Goal: Share content: Share content

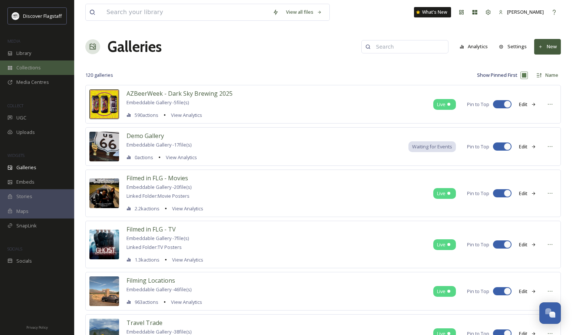
click at [23, 68] on span "Collections" at bounding box center [28, 67] width 24 height 7
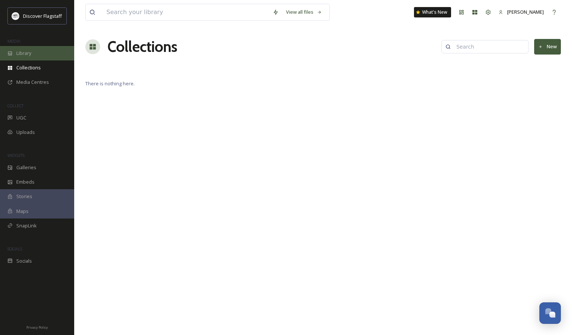
click at [27, 54] on span "Library" at bounding box center [23, 53] width 15 height 7
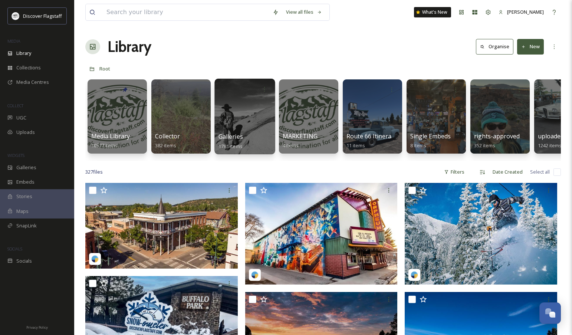
click at [240, 137] on span "Galleries" at bounding box center [230, 136] width 24 height 8
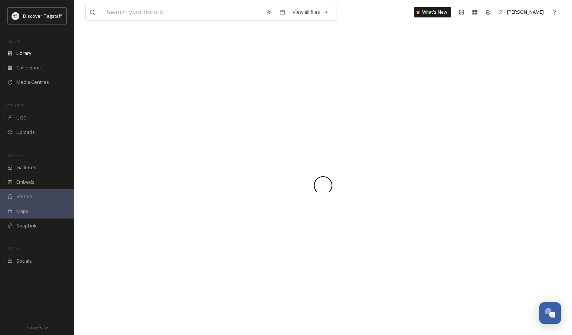
click at [240, 137] on div at bounding box center [322, 185] width 475 height 299
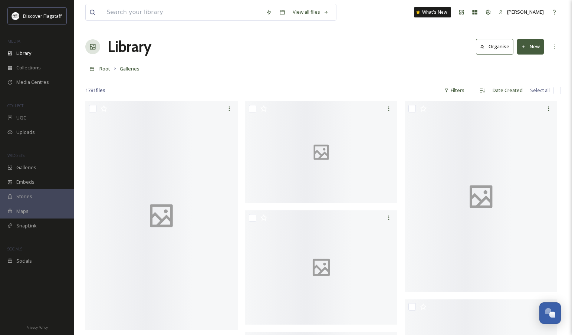
click at [215, 47] on div "Library Organise New" at bounding box center [322, 47] width 475 height 22
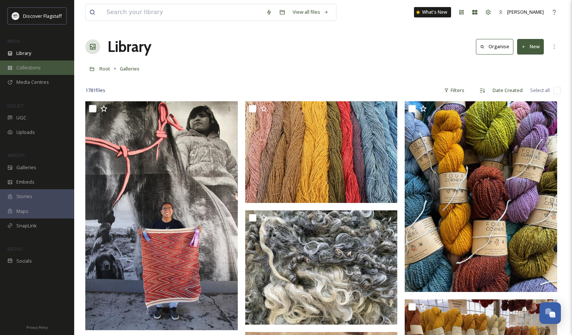
click at [29, 68] on span "Collections" at bounding box center [28, 67] width 24 height 7
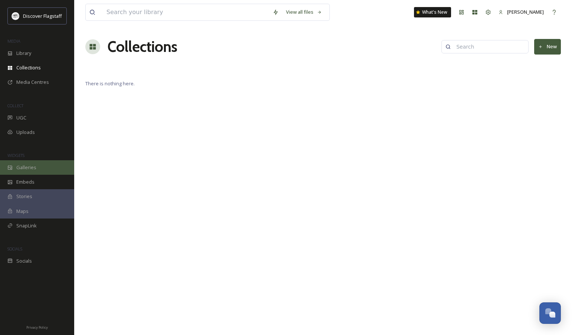
click at [39, 168] on div "Galleries" at bounding box center [37, 167] width 74 height 14
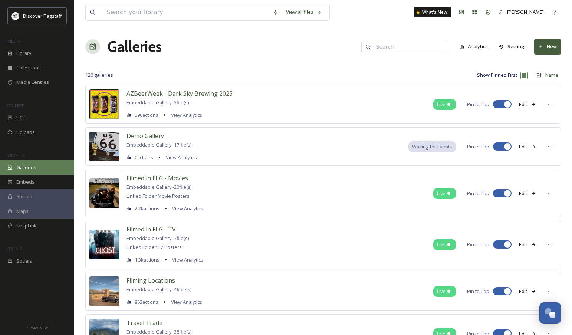
click at [25, 167] on span "Galleries" at bounding box center [26, 167] width 20 height 7
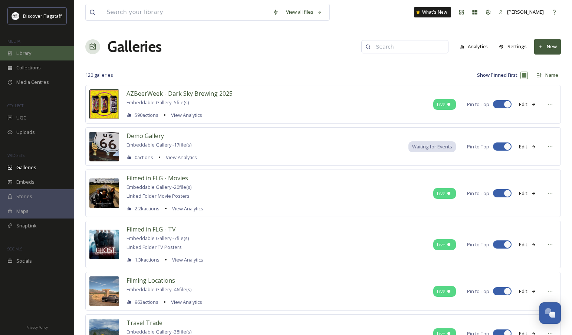
click at [35, 52] on div "Library" at bounding box center [37, 53] width 74 height 14
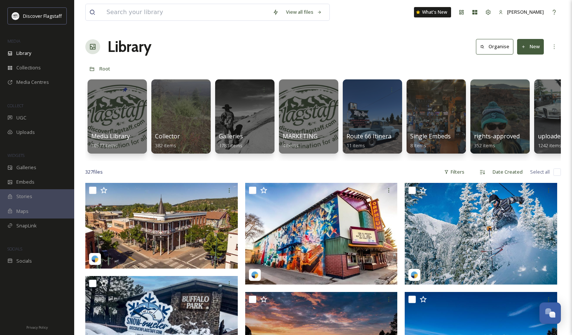
click at [527, 45] on button "New" at bounding box center [530, 46] width 27 height 15
click at [514, 95] on div "Folder" at bounding box center [522, 93] width 42 height 14
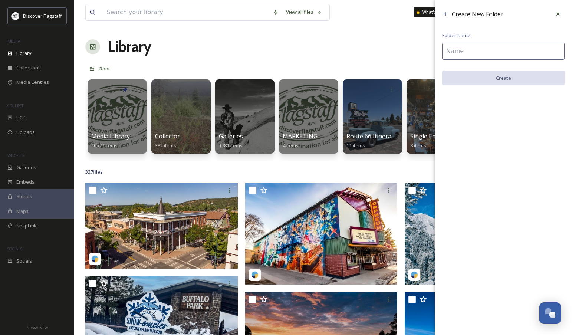
click at [468, 46] on input at bounding box center [503, 51] width 122 height 17
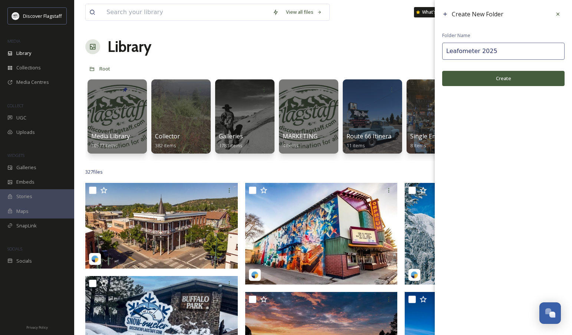
type input "Leafometer 2025"
click at [511, 78] on button "Create" at bounding box center [503, 78] width 122 height 15
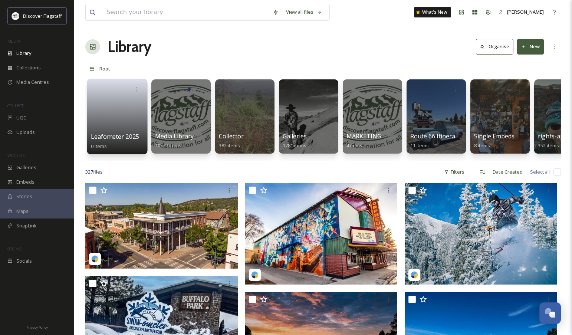
click at [109, 118] on link at bounding box center [117, 114] width 53 height 36
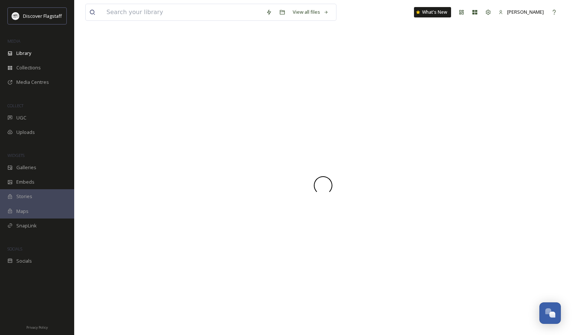
click at [109, 118] on div at bounding box center [322, 185] width 475 height 299
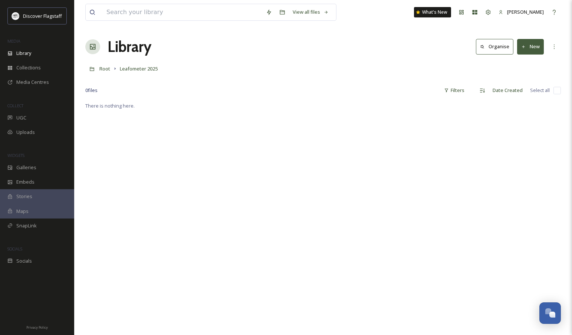
click at [290, 152] on div "There is nothing here." at bounding box center [322, 268] width 475 height 335
click at [533, 42] on button "New" at bounding box center [530, 46] width 27 height 15
click at [529, 62] on span "File Upload" at bounding box center [527, 63] width 24 height 7
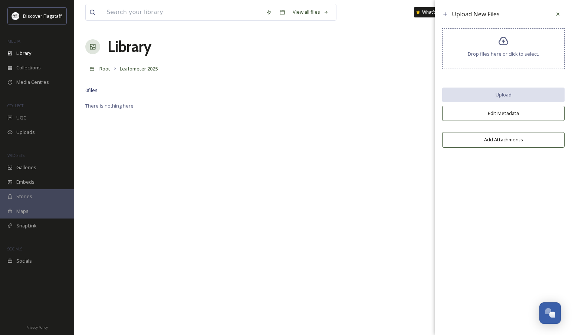
click at [501, 47] on div "Drop files here or click to select." at bounding box center [503, 48] width 122 height 41
click at [506, 46] on icon at bounding box center [503, 41] width 11 height 11
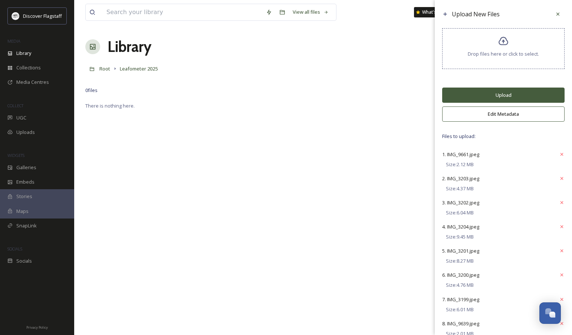
click at [513, 96] on button "Upload" at bounding box center [503, 95] width 122 height 15
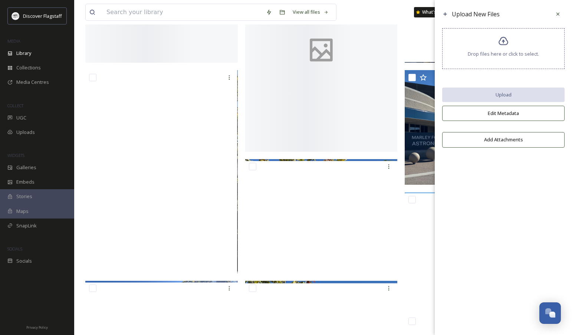
scroll to position [525, 0]
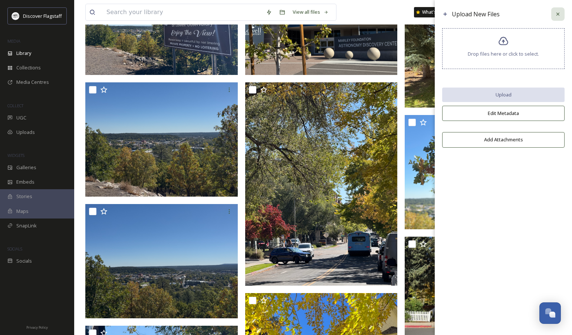
click at [555, 13] on icon at bounding box center [558, 14] width 6 height 6
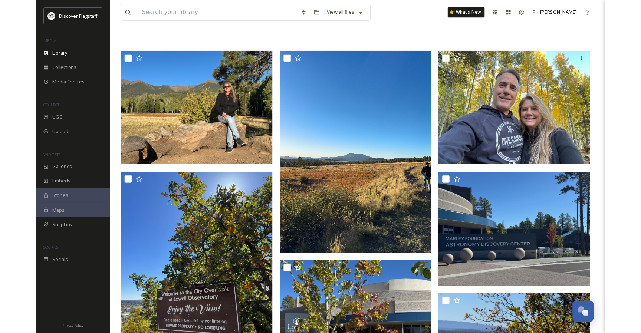
scroll to position [0, 0]
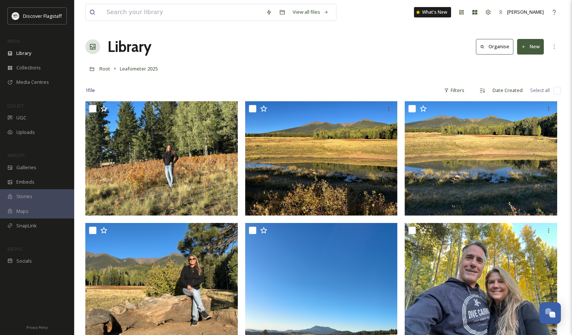
click at [560, 89] on input "checkbox" at bounding box center [556, 90] width 7 height 7
checkbox input "true"
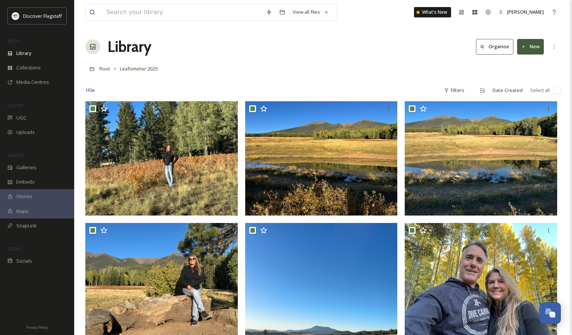
checkbox input "true"
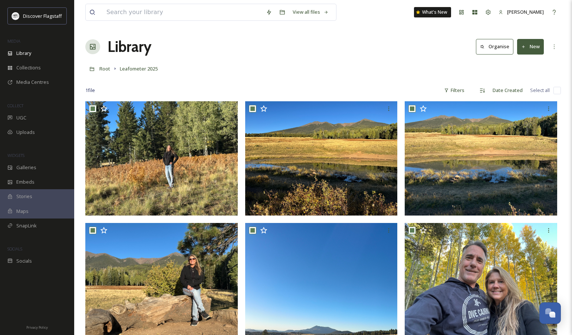
checkbox input "true"
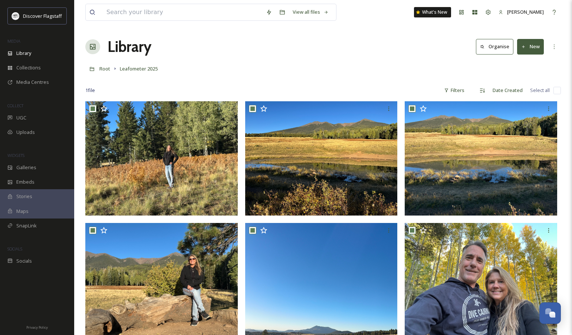
checkbox input "true"
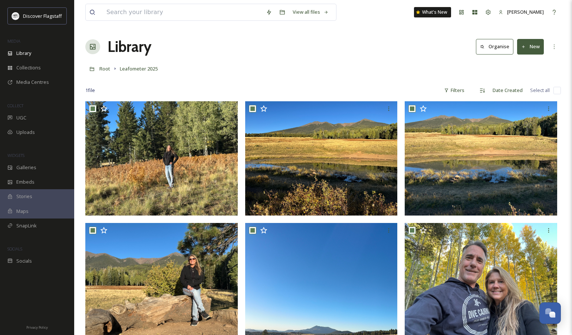
checkbox input "true"
click at [555, 92] on input "checkbox" at bounding box center [556, 90] width 7 height 7
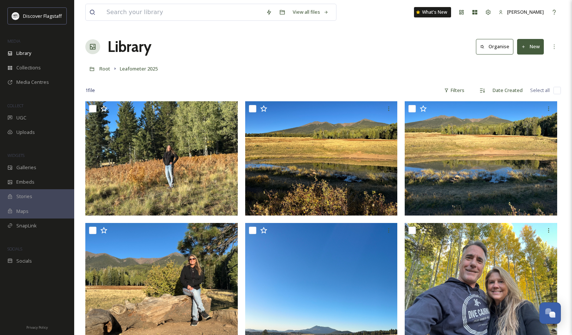
checkbox input "false"
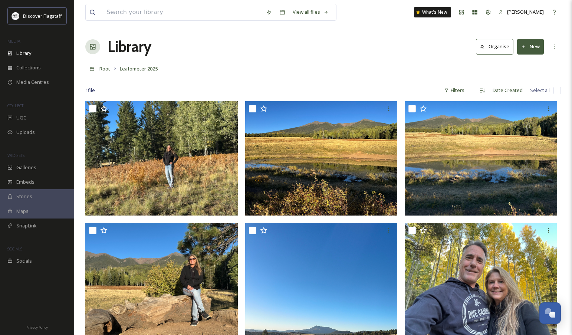
checkbox input "false"
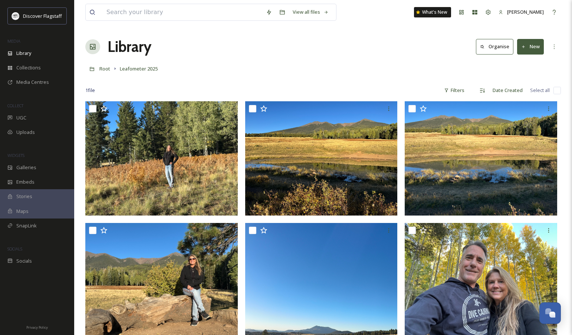
checkbox input "false"
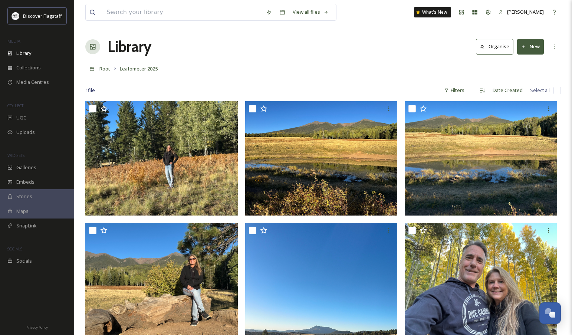
checkbox input "false"
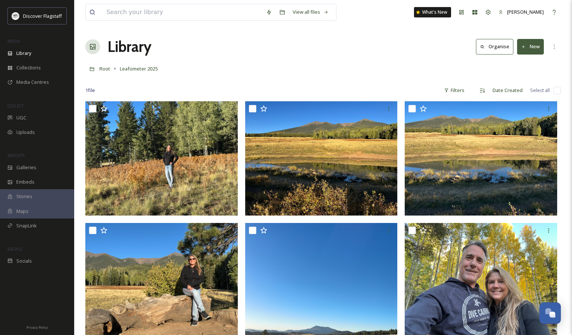
checkbox input "false"
click at [556, 90] on input "checkbox" at bounding box center [556, 90] width 7 height 7
checkbox input "true"
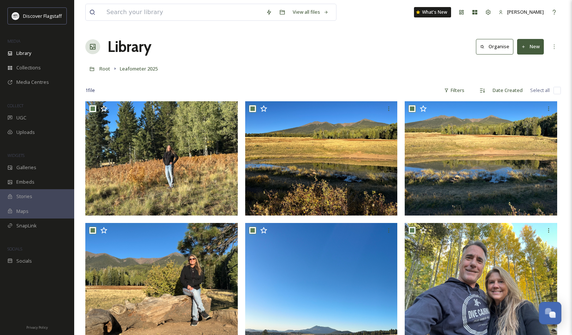
checkbox input "true"
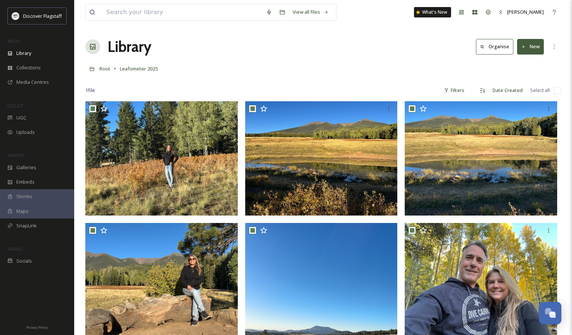
checkbox input "true"
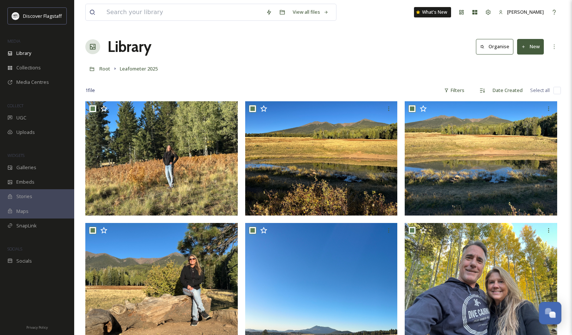
checkbox input "true"
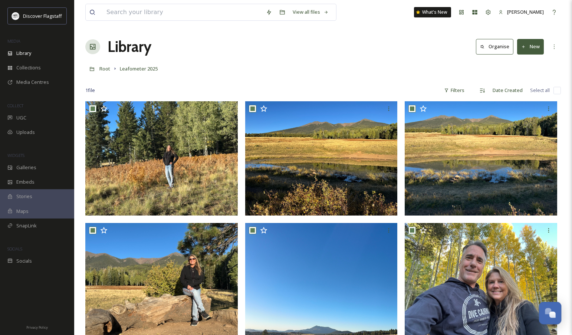
checkbox input "true"
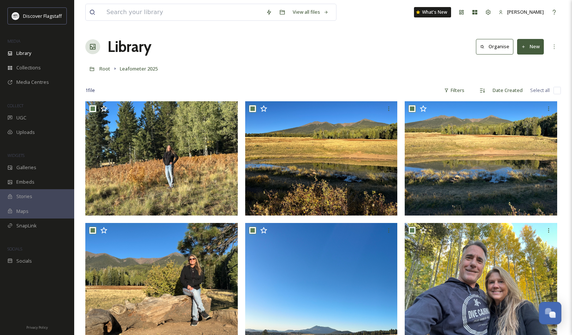
checkbox input "true"
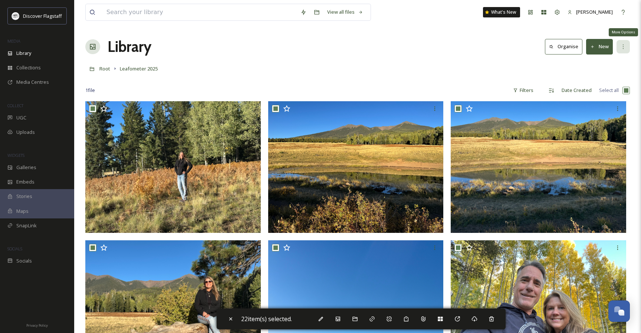
click at [572, 42] on div "More Options" at bounding box center [622, 46] width 13 height 13
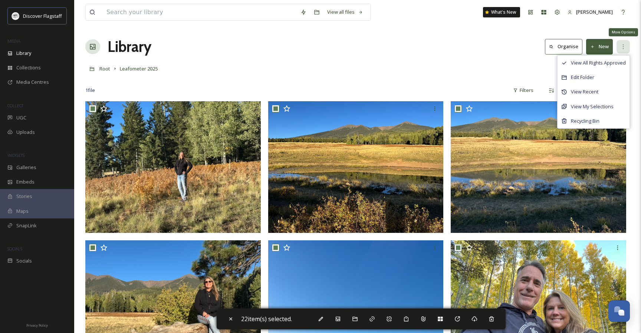
click at [572, 42] on div "More Options" at bounding box center [622, 46] width 13 height 13
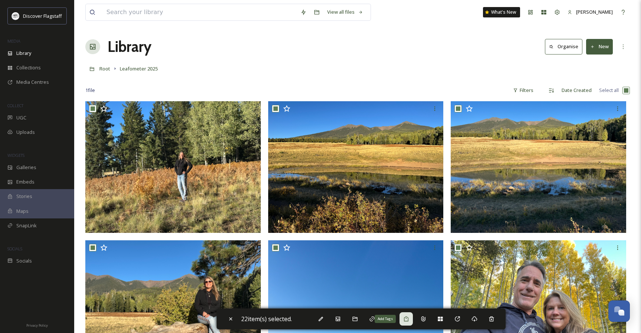
click at [412, 317] on div "Add Tags" at bounding box center [405, 318] width 13 height 13
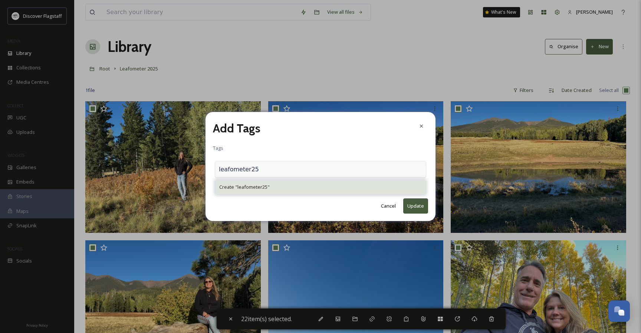
type input "leafometer25"
click at [260, 187] on span "Create " leafometer25 "" at bounding box center [244, 187] width 50 height 7
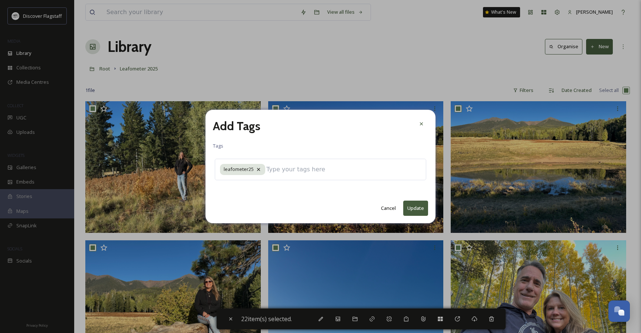
click at [415, 208] on button "Update" at bounding box center [415, 208] width 25 height 15
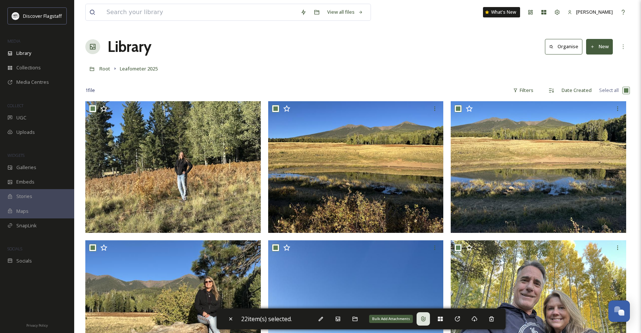
click at [421, 316] on div "Bulk Add Attachments" at bounding box center [423, 318] width 13 height 13
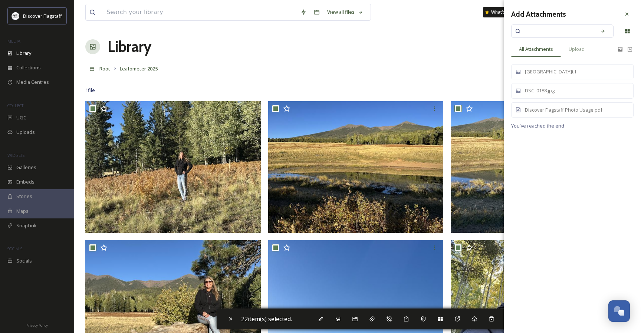
drag, startPoint x: 627, startPoint y: 14, endPoint x: 618, endPoint y: 23, distance: 12.6
click at [572, 14] on icon at bounding box center [626, 14] width 3 height 3
checkbox input "false"
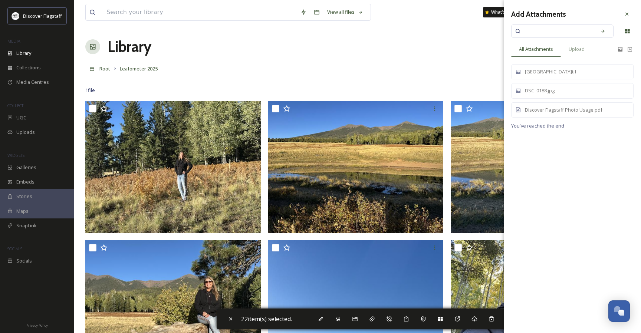
checkbox input "false"
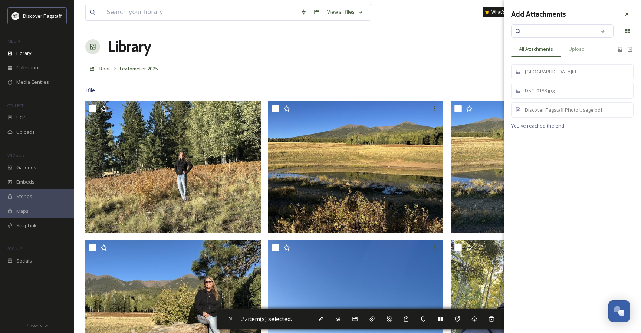
checkbox input "false"
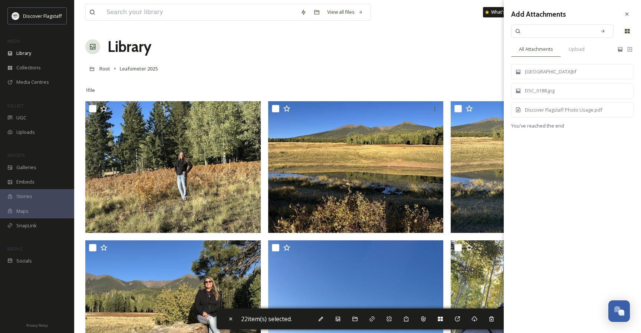
checkbox input "false"
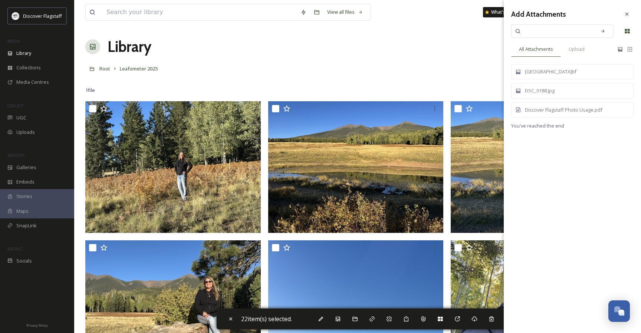
checkbox input "false"
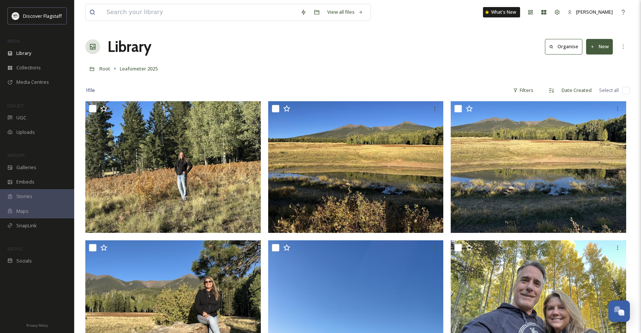
click at [572, 90] on input "checkbox" at bounding box center [625, 90] width 7 height 7
checkbox input "true"
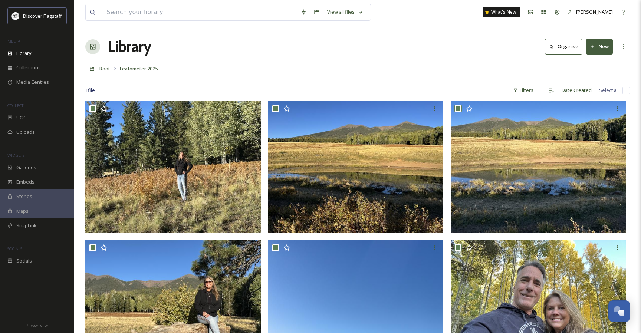
checkbox input "true"
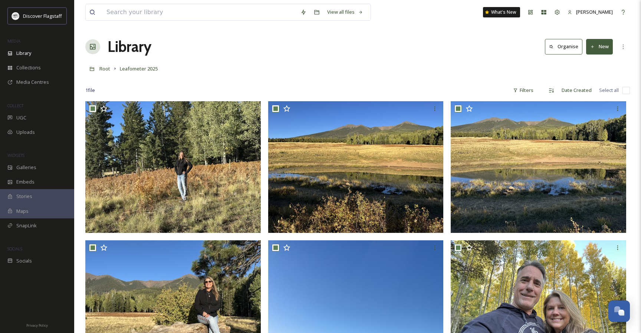
checkbox input "true"
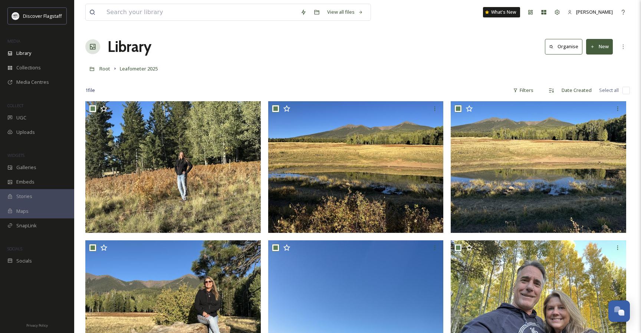
checkbox input "true"
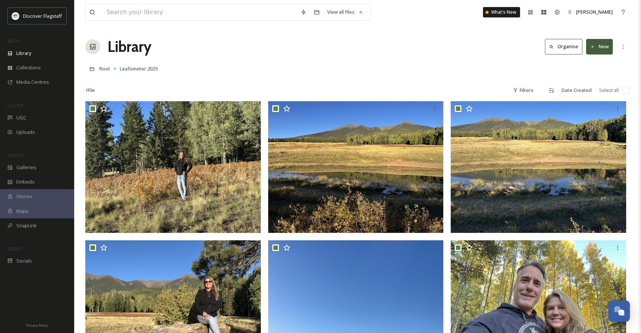
checkbox input "true"
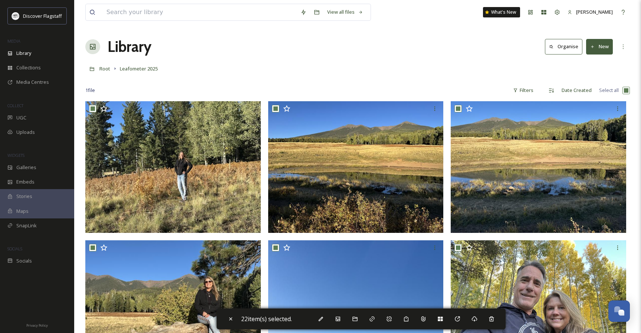
click at [568, 46] on button "Organise" at bounding box center [563, 46] width 37 height 15
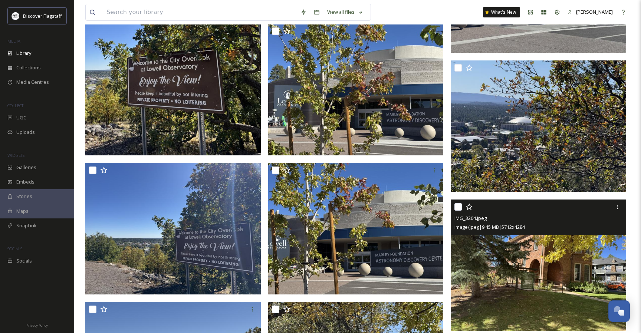
scroll to position [454, 0]
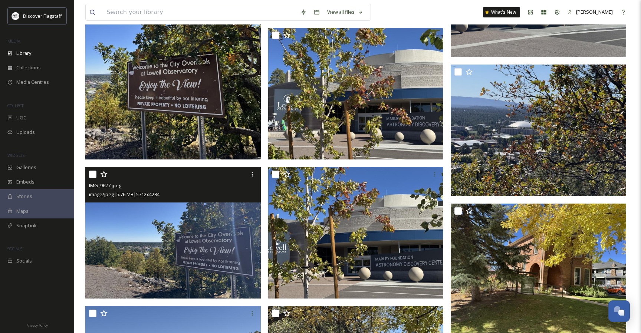
click at [92, 175] on input "checkbox" at bounding box center [92, 174] width 7 height 7
checkbox input "true"
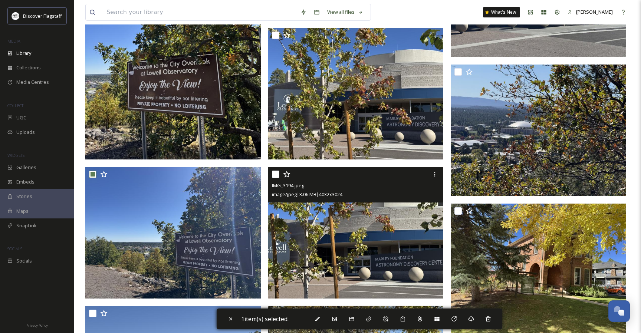
click at [274, 174] on input "checkbox" at bounding box center [275, 174] width 7 height 7
checkbox input "true"
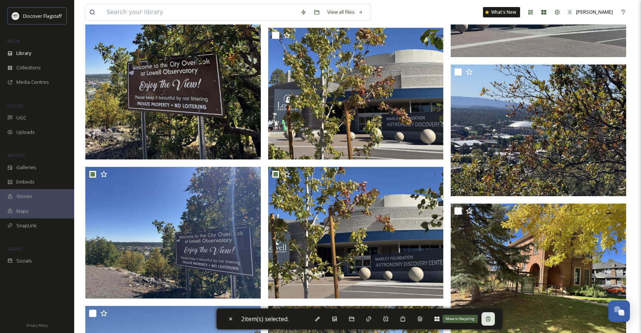
click at [491, 320] on icon at bounding box center [488, 319] width 6 height 6
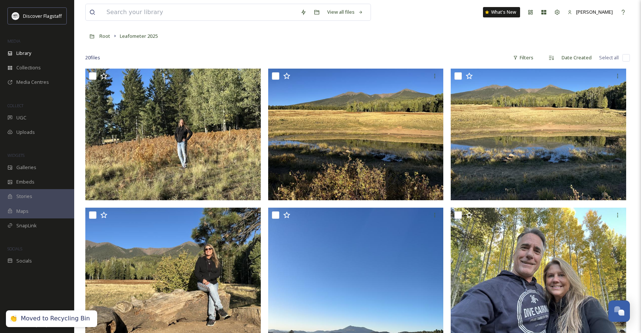
scroll to position [0, 0]
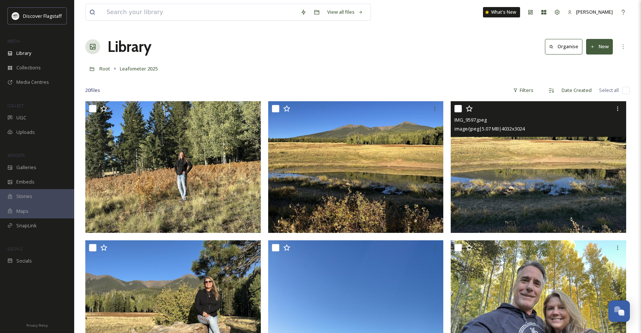
drag, startPoint x: 460, startPoint y: 108, endPoint x: 468, endPoint y: 166, distance: 58.4
click at [460, 108] on input "checkbox" at bounding box center [457, 108] width 7 height 7
checkbox input "true"
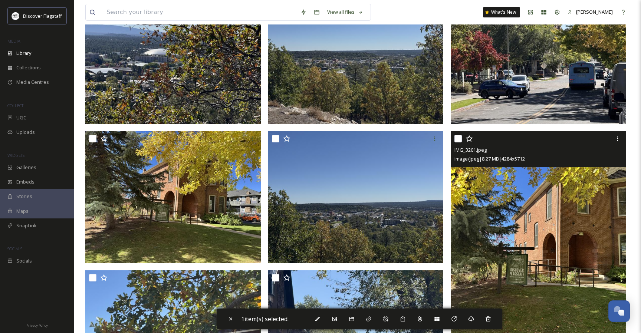
scroll to position [629, 0]
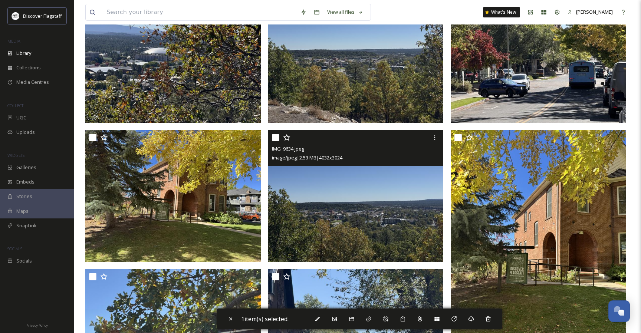
click at [273, 136] on input "checkbox" at bounding box center [275, 137] width 7 height 7
checkbox input "true"
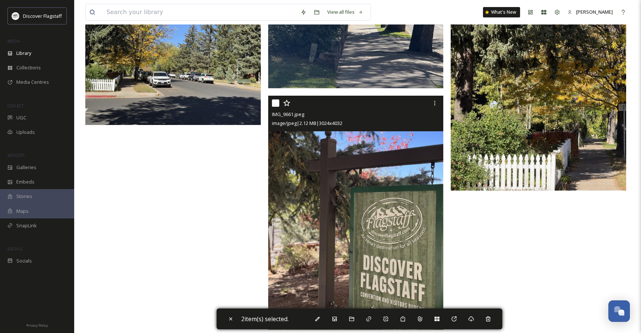
scroll to position [1053, 0]
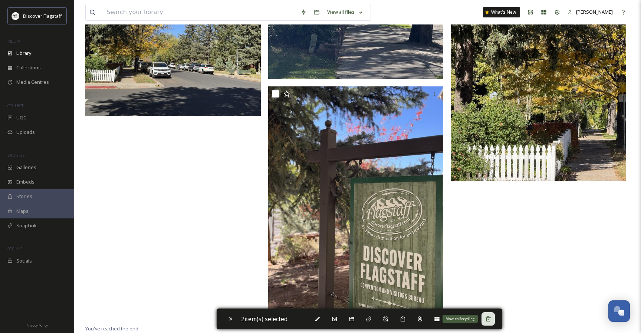
click at [491, 319] on icon at bounding box center [488, 319] width 6 height 6
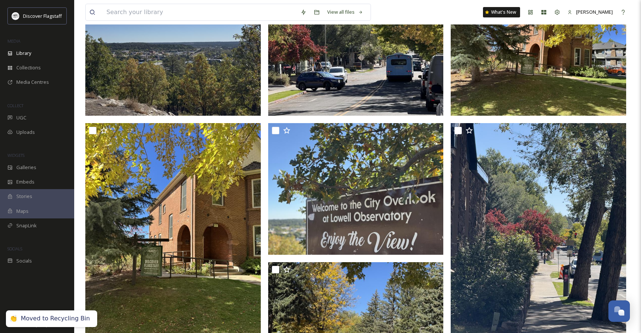
scroll to position [0, 0]
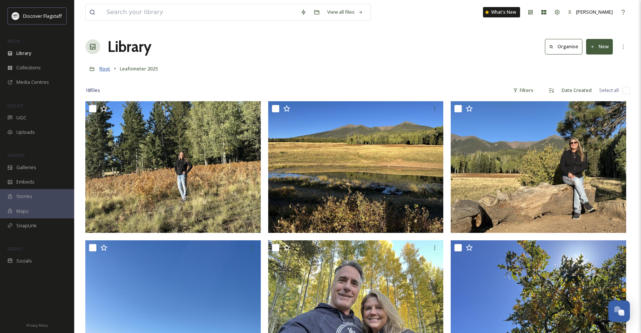
click at [106, 69] on span "Root" at bounding box center [104, 68] width 11 height 7
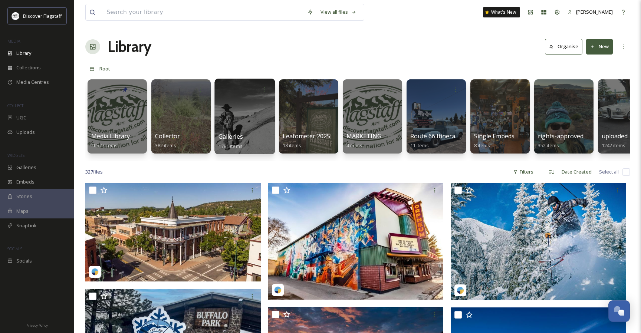
click at [230, 134] on span "Galleries" at bounding box center [230, 136] width 24 height 8
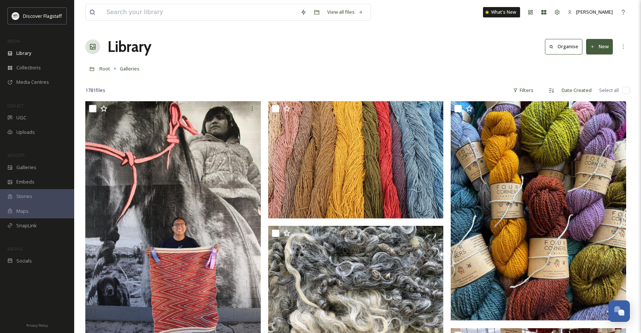
click at [282, 48] on div "Library Organise New" at bounding box center [357, 47] width 544 height 22
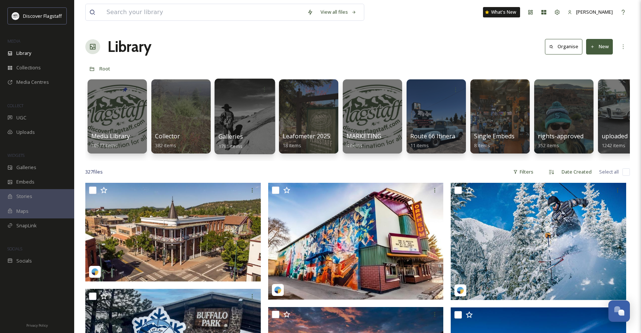
scroll to position [0, 30]
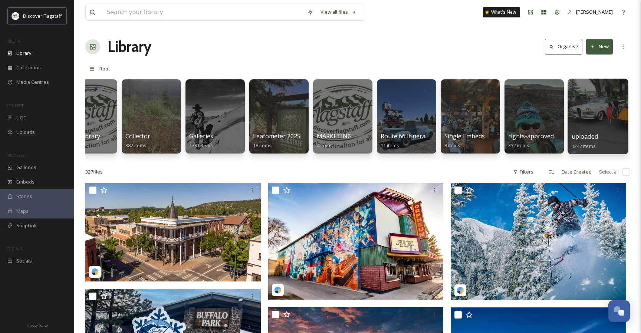
click at [572, 123] on div at bounding box center [597, 117] width 60 height 76
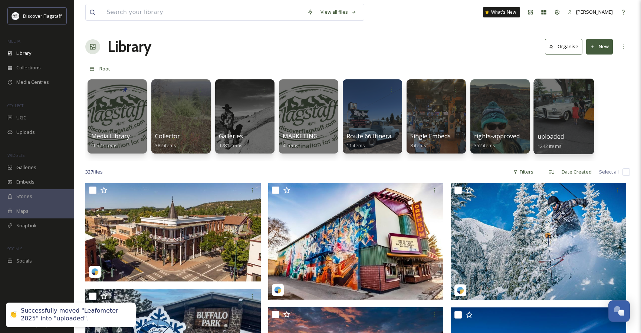
click at [565, 118] on div at bounding box center [563, 117] width 60 height 76
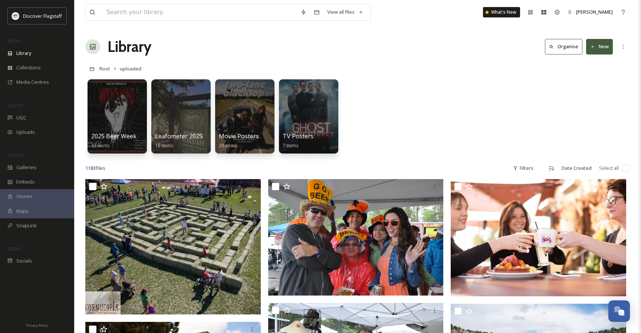
click at [396, 100] on div "2025 Beer Week 32 items Leafometer 2025 18 items Movie Posters 20 items TV Post…" at bounding box center [357, 118] width 544 height 85
click at [178, 116] on div at bounding box center [181, 117] width 60 height 76
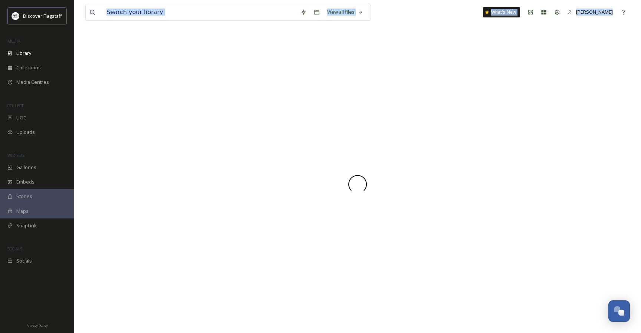
click at [178, 116] on div at bounding box center [357, 184] width 544 height 297
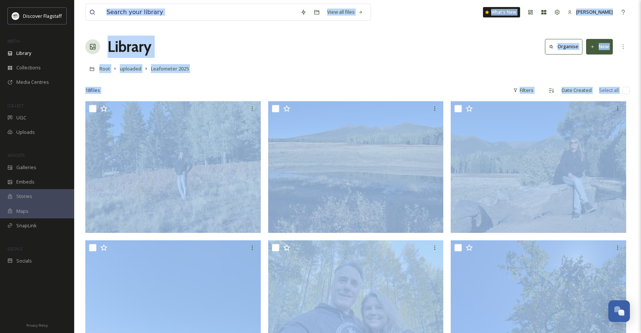
click at [258, 75] on div "Root uploaded Leafometer 2025" at bounding box center [357, 69] width 544 height 14
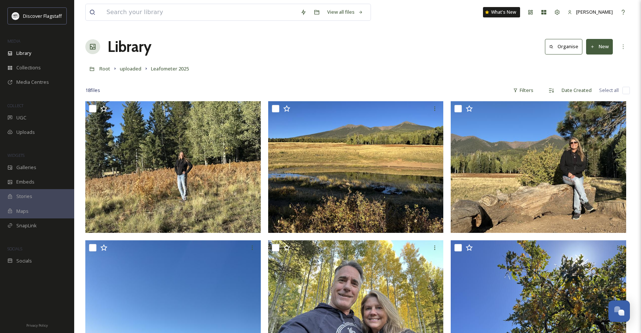
click at [572, 89] on input "checkbox" at bounding box center [625, 90] width 7 height 7
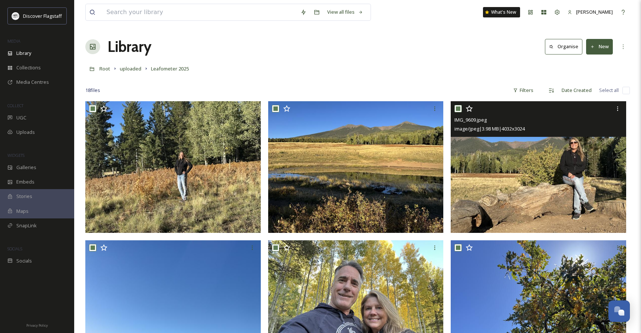
checkbox input "true"
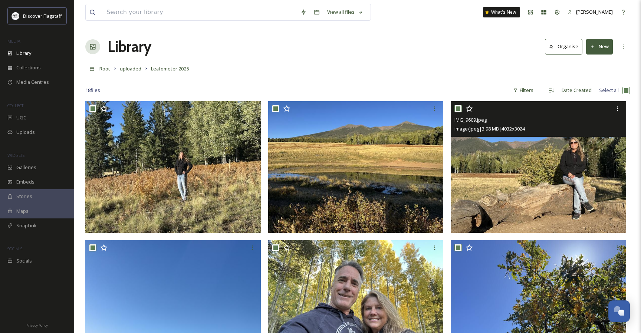
checkbox input "true"
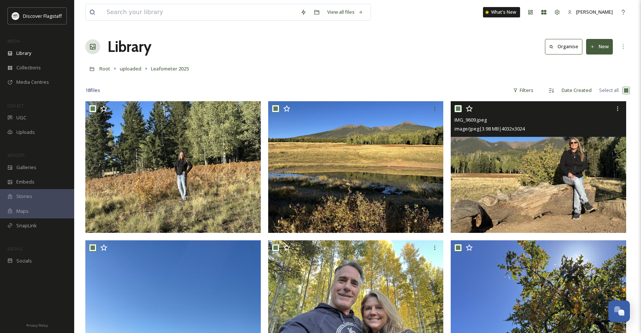
checkbox input "true"
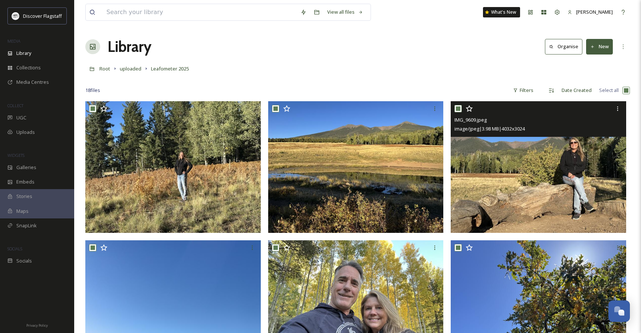
checkbox input "true"
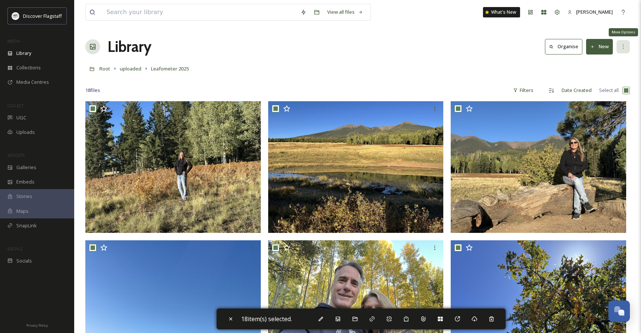
click at [572, 46] on icon at bounding box center [623, 47] width 6 height 6
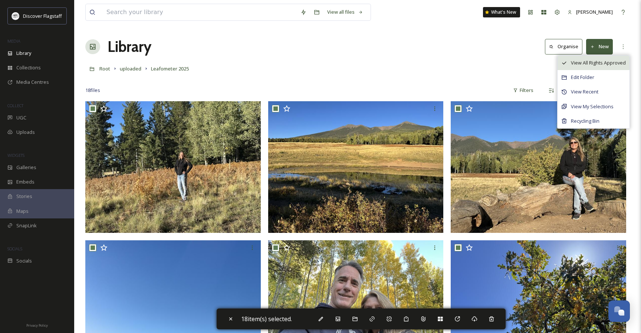
click at [572, 64] on span "View All Rights Approved" at bounding box center [598, 62] width 55 height 7
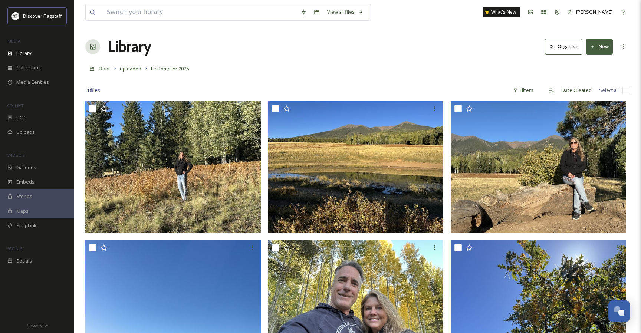
click at [572, 93] on input "checkbox" at bounding box center [625, 90] width 7 height 7
checkbox input "true"
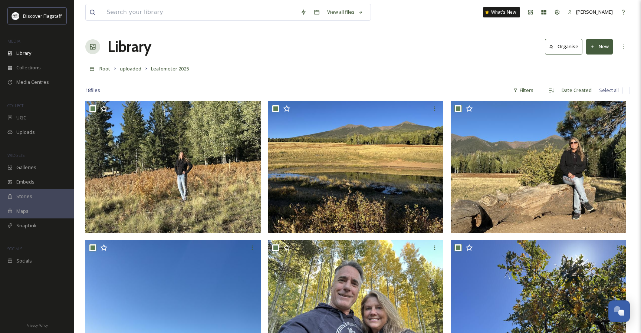
checkbox input "true"
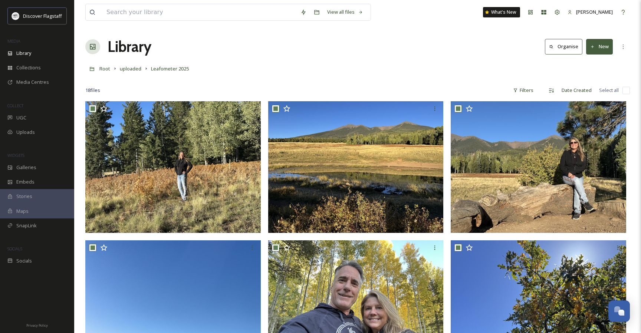
checkbox input "true"
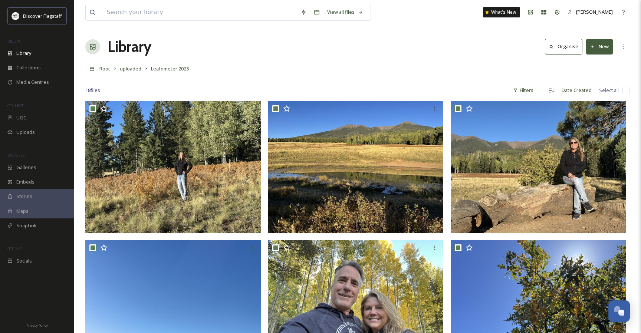
checkbox input "true"
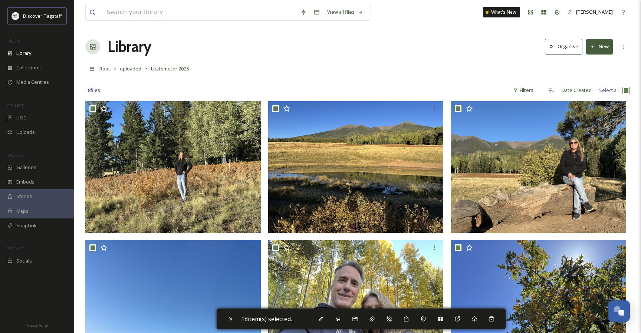
click at [572, 89] on input "checkbox" at bounding box center [625, 90] width 7 height 7
checkbox input "false"
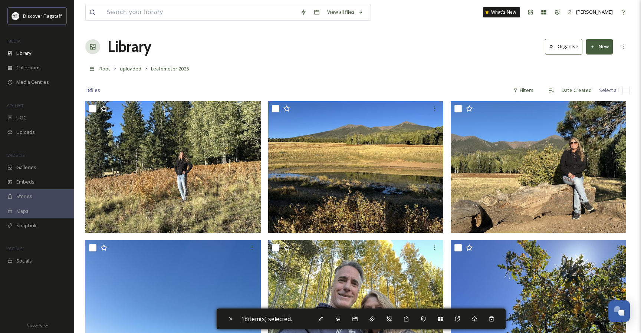
checkbox input "false"
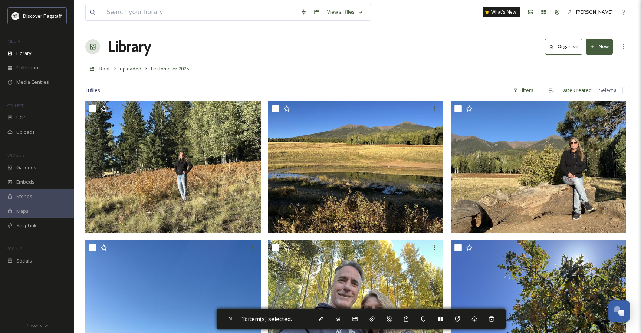
checkbox input "false"
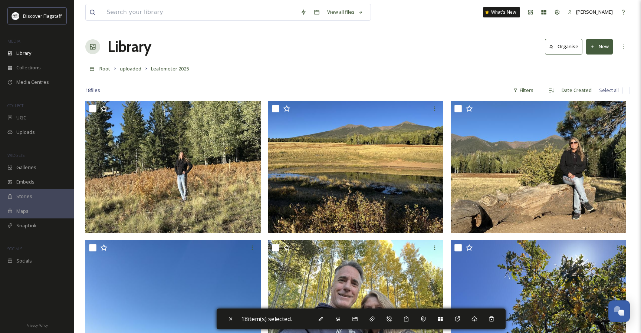
checkbox input "false"
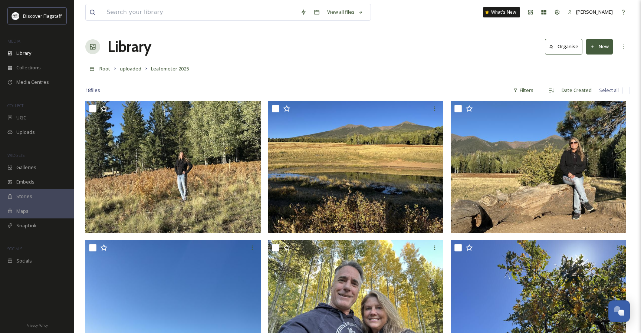
click at [572, 89] on input "checkbox" at bounding box center [625, 90] width 7 height 7
checkbox input "true"
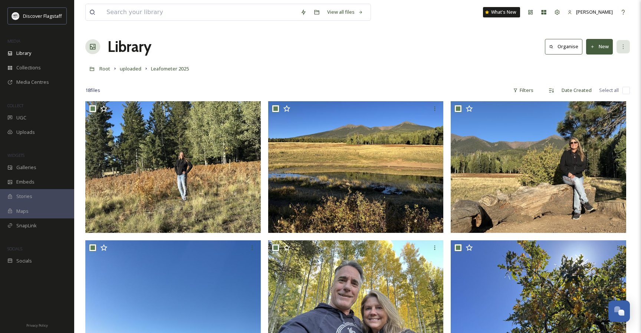
checkbox input "true"
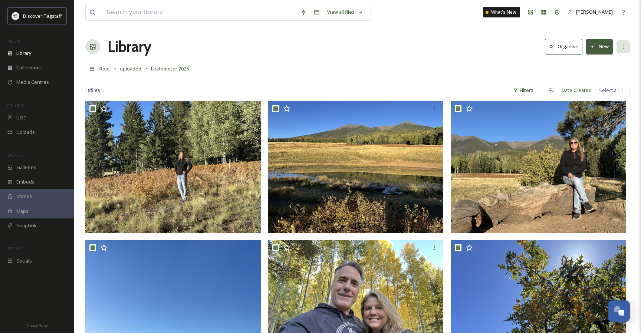
checkbox input "true"
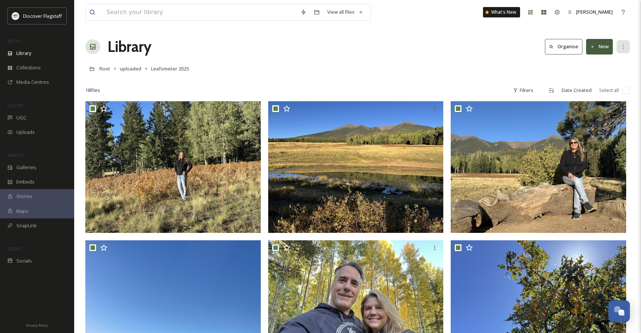
checkbox input "true"
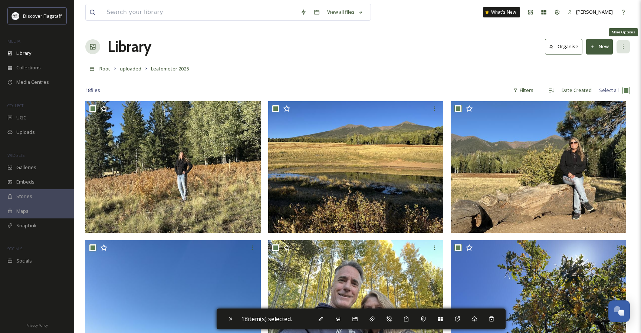
click at [572, 46] on icon at bounding box center [623, 47] width 6 height 6
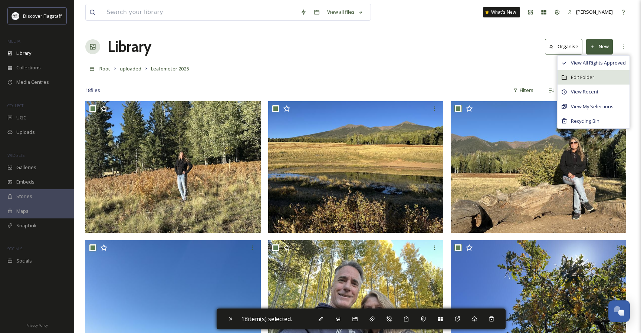
click at [572, 78] on div "Edit Folder" at bounding box center [593, 77] width 72 height 14
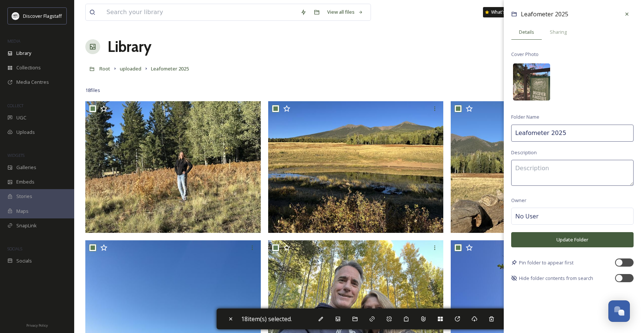
click at [538, 83] on img at bounding box center [531, 81] width 37 height 37
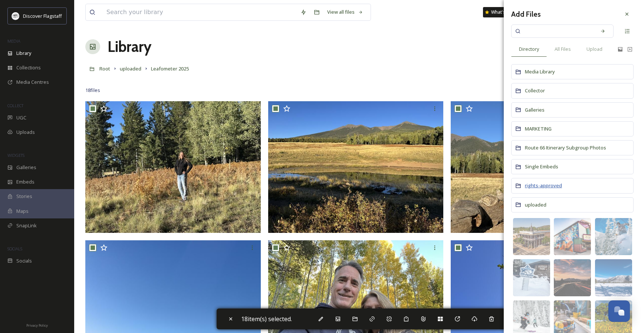
click at [539, 189] on span "rights-approved" at bounding box center [543, 185] width 37 height 7
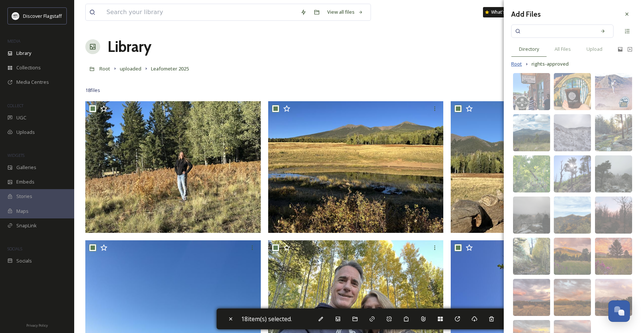
click at [516, 63] on span "Root" at bounding box center [516, 63] width 11 height 7
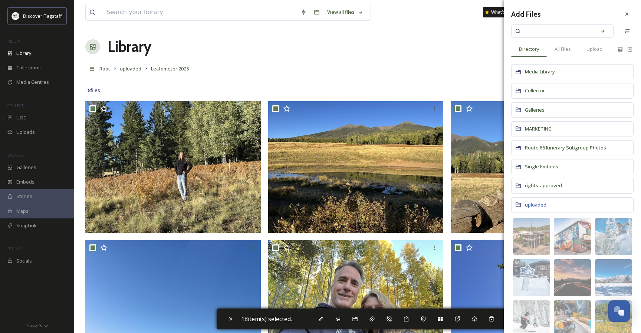
click at [536, 207] on span "uploaded" at bounding box center [536, 204] width 22 height 7
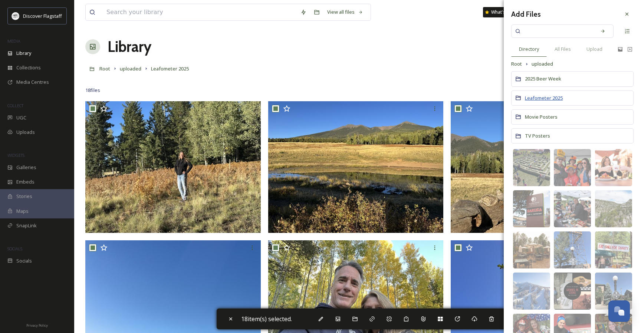
click at [554, 96] on span "Leafometer 2025" at bounding box center [544, 98] width 38 height 7
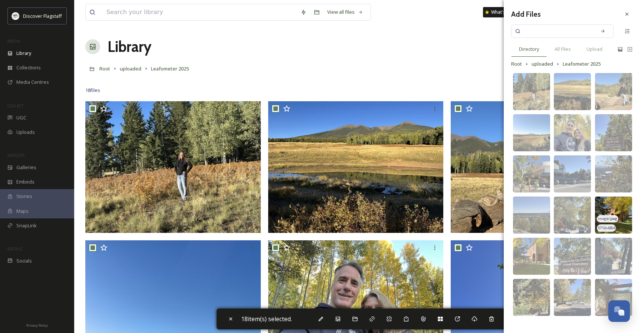
click at [572, 222] on img at bounding box center [613, 215] width 37 height 37
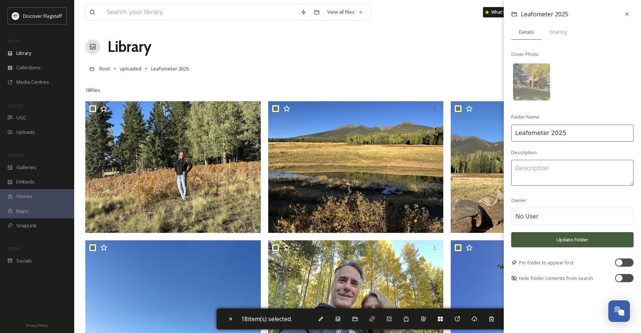
click at [543, 214] on div "No User" at bounding box center [572, 216] width 122 height 17
click at [540, 218] on input at bounding box center [552, 216] width 74 height 9
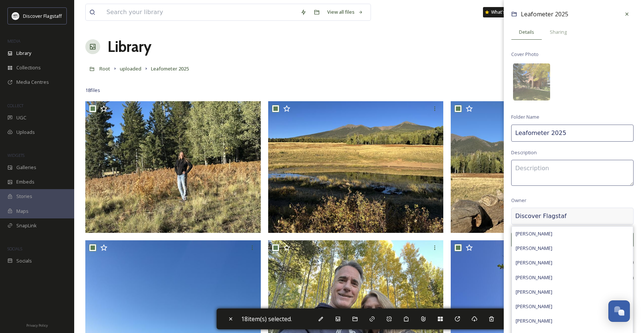
type input "Discover Flagstaff"
click at [572, 201] on div "Leafometer 2025 Details Sharing Cover Photo Folder Name Leafometer 2025 Descrip…" at bounding box center [572, 145] width 137 height 290
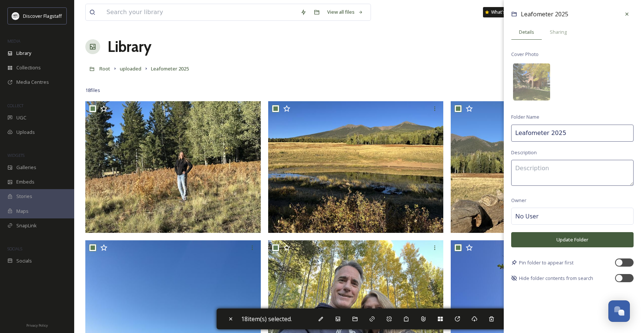
click at [540, 220] on div "No User" at bounding box center [572, 216] width 122 height 17
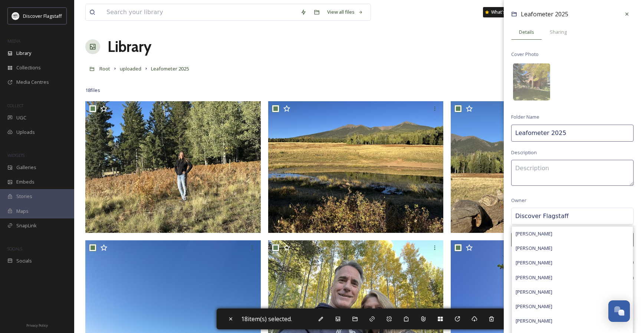
click at [572, 198] on div "Leafometer 2025 Details Sharing Cover Photo Folder Name Leafometer 2025 Descrip…" at bounding box center [572, 145] width 137 height 290
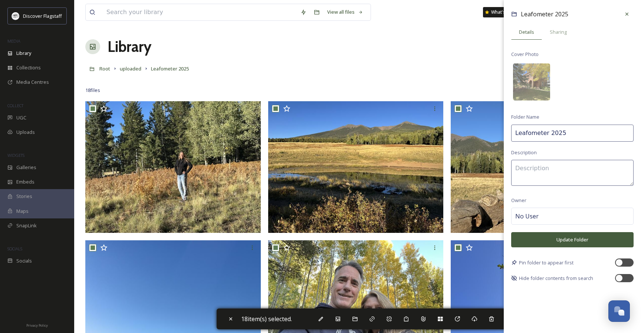
scroll to position [25, 0]
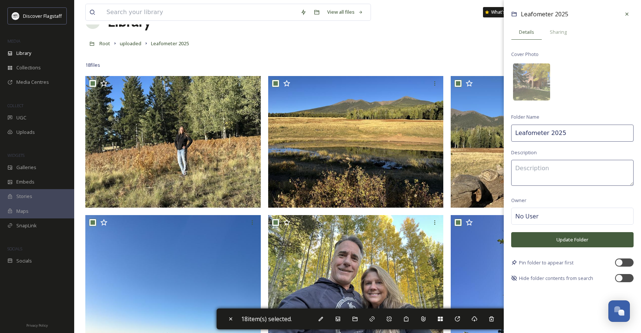
click at [560, 215] on div "No User" at bounding box center [572, 216] width 122 height 17
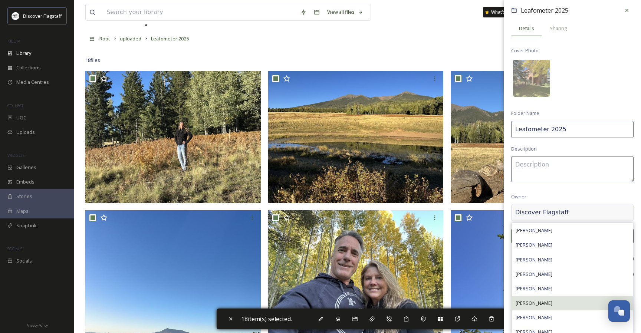
scroll to position [0, 0]
click at [542, 187] on div "Leafometer 2025 Details Sharing Cover Photo Folder Name Leafometer 2025 Descrip…" at bounding box center [572, 141] width 137 height 290
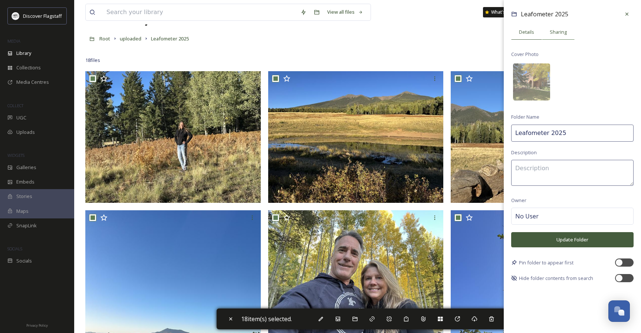
click at [553, 37] on div "Sharing" at bounding box center [558, 31] width 33 height 15
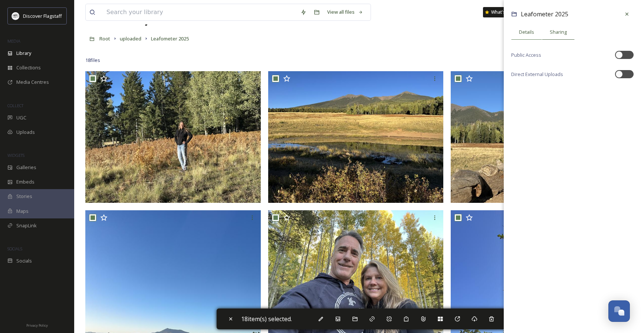
click at [529, 34] on span "Details" at bounding box center [526, 32] width 15 height 7
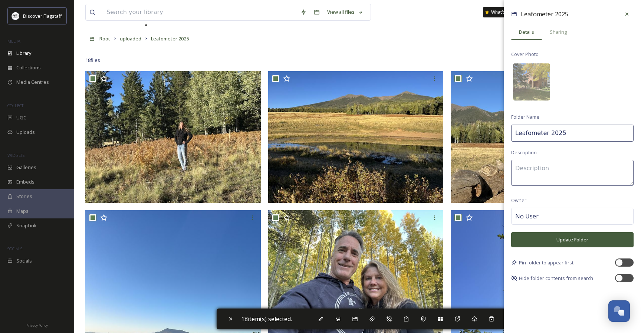
click at [569, 238] on button "Update Folder" at bounding box center [572, 239] width 122 height 15
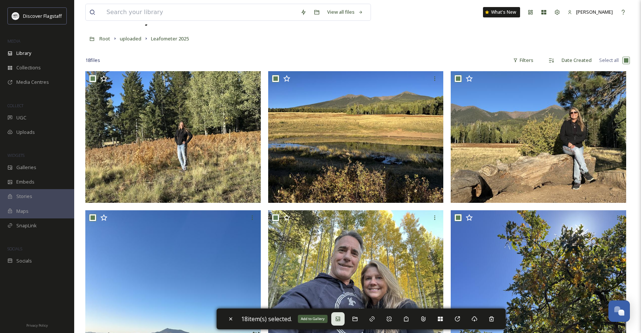
click at [340, 320] on icon at bounding box center [338, 319] width 4 height 4
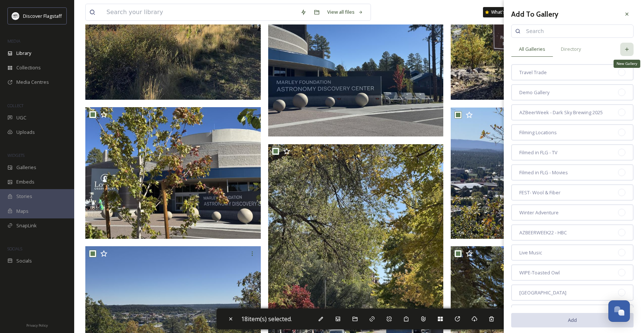
click at [572, 50] on icon at bounding box center [627, 49] width 6 height 6
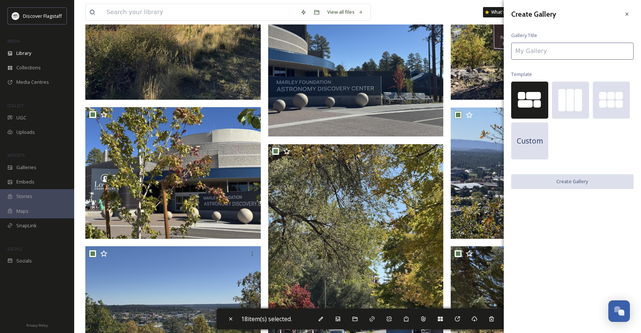
click at [534, 104] on div at bounding box center [536, 103] width 7 height 7
click at [531, 53] on input at bounding box center [572, 51] width 122 height 17
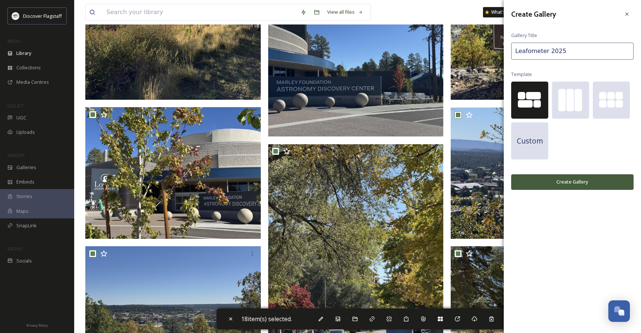
type input "Leafometer 2025"
click at [572, 182] on button "Create Gallery" at bounding box center [572, 181] width 122 height 15
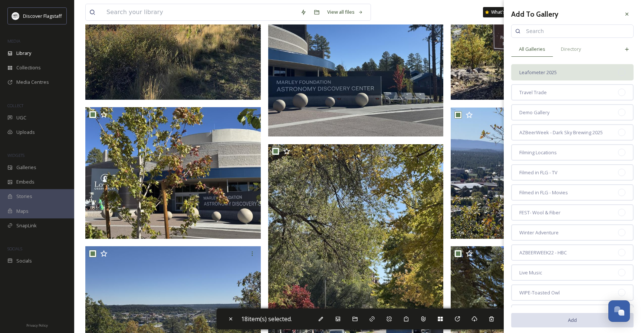
click at [556, 73] on span "Leafometer 2025" at bounding box center [537, 72] width 37 height 7
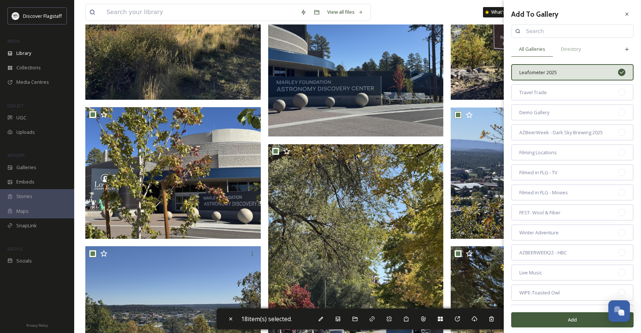
click at [569, 318] on button "Add" at bounding box center [572, 319] width 122 height 15
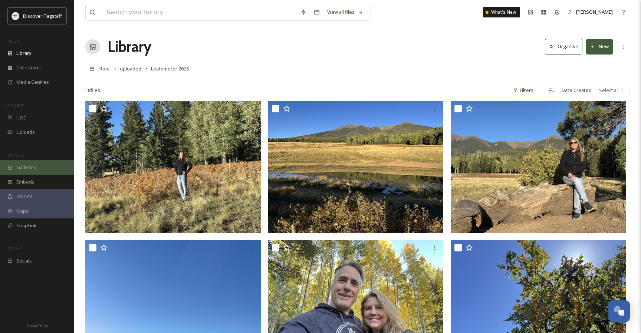
click at [37, 168] on div "Galleries" at bounding box center [37, 167] width 74 height 14
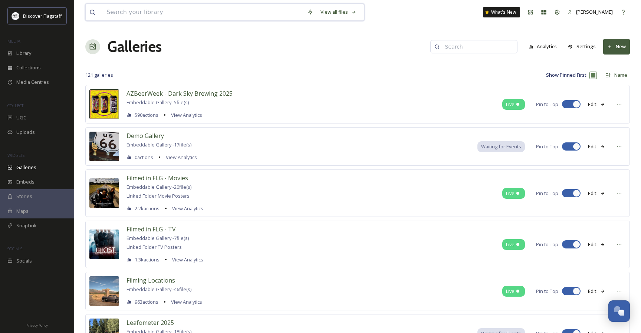
click at [227, 14] on input at bounding box center [203, 12] width 201 height 16
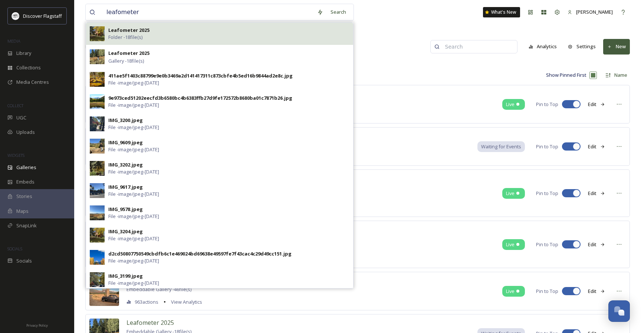
click at [142, 29] on strong "Leafometer 2025" at bounding box center [128, 30] width 41 height 7
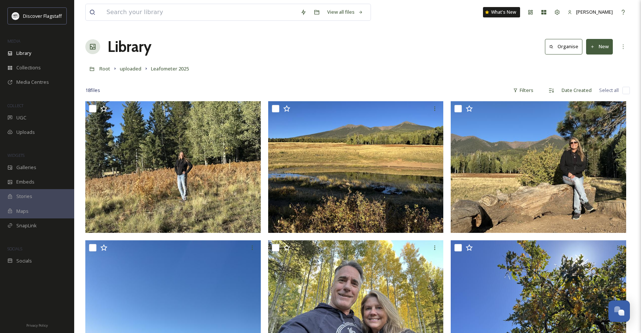
click at [572, 89] on input "checkbox" at bounding box center [625, 90] width 7 height 7
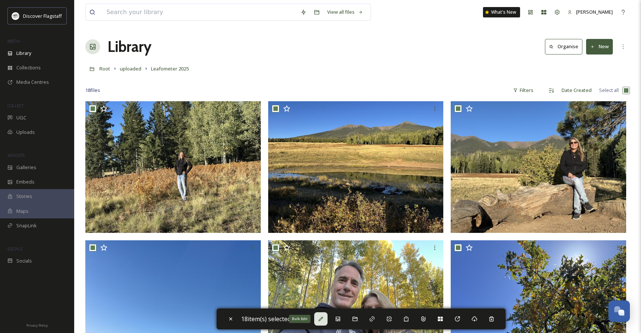
click at [325, 323] on div "Bulk Edit" at bounding box center [320, 318] width 13 height 13
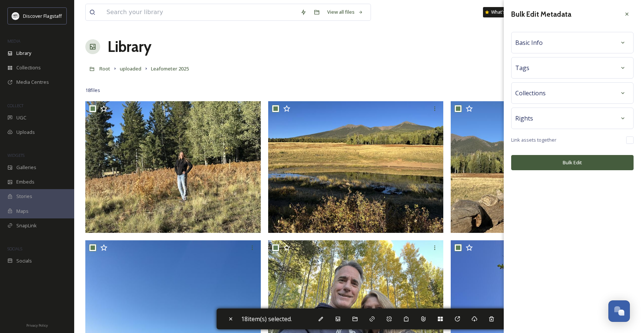
click at [572, 43] on div "Basic Info" at bounding box center [572, 42] width 114 height 13
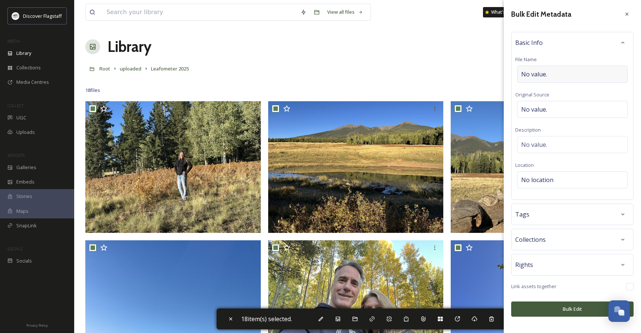
click at [551, 76] on div "No value." at bounding box center [572, 74] width 111 height 17
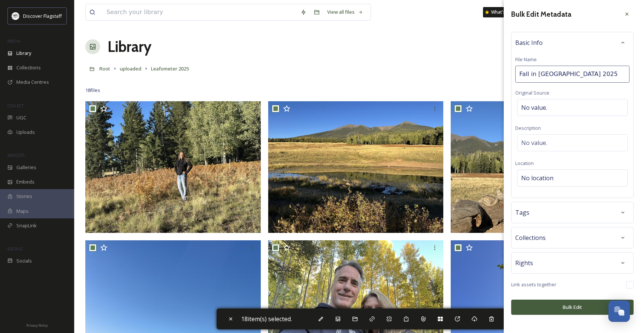
drag, startPoint x: 590, startPoint y: 74, endPoint x: 486, endPoint y: 76, distance: 104.3
click at [553, 109] on div "No value." at bounding box center [572, 107] width 111 height 17
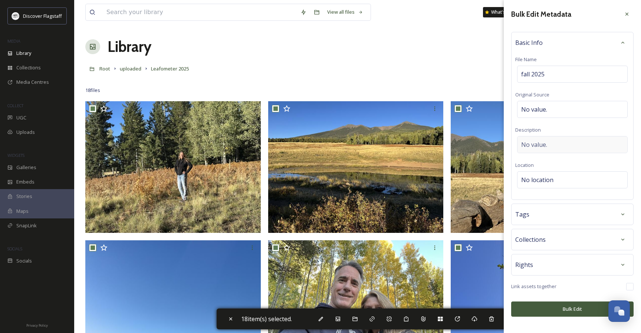
click at [533, 145] on span "No value." at bounding box center [534, 144] width 26 height 9
click at [560, 238] on div "Bulk Edit Metadata Basic Info File Name fall 2025 Original Source No value. Des…" at bounding box center [572, 162] width 137 height 324
click at [535, 180] on span "No location" at bounding box center [537, 179] width 32 height 9
click at [532, 211] on div "Tags" at bounding box center [572, 214] width 114 height 13
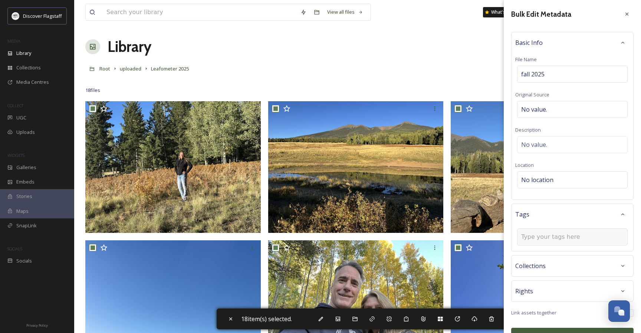
click at [546, 236] on input at bounding box center [558, 237] width 74 height 9
click at [542, 252] on span "leafometer25" at bounding box center [536, 254] width 30 height 7
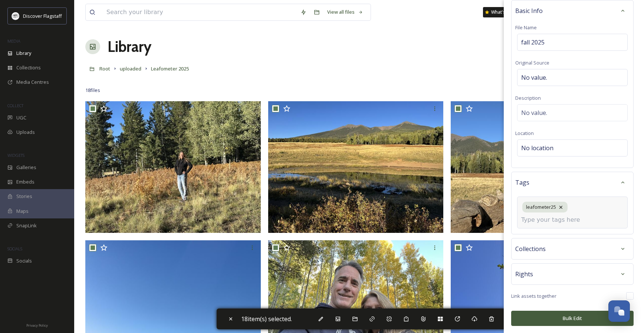
click at [540, 251] on span "Collections" at bounding box center [530, 248] width 30 height 9
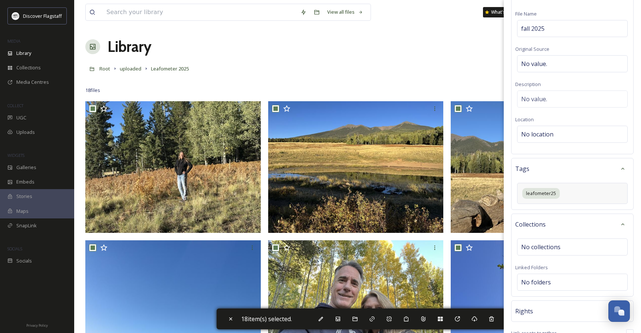
click at [572, 256] on div "Collections No collections Linked Folders No folders" at bounding box center [572, 255] width 122 height 83
click at [572, 246] on div "No collections" at bounding box center [572, 244] width 111 height 17
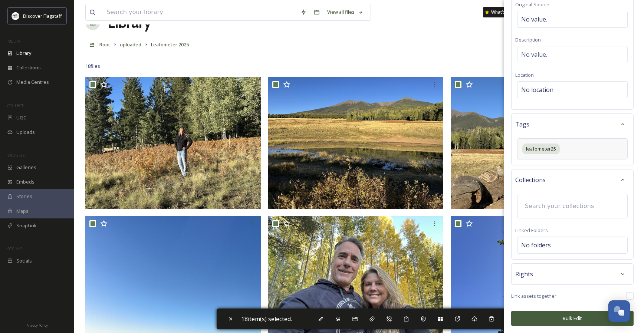
scroll to position [26, 0]
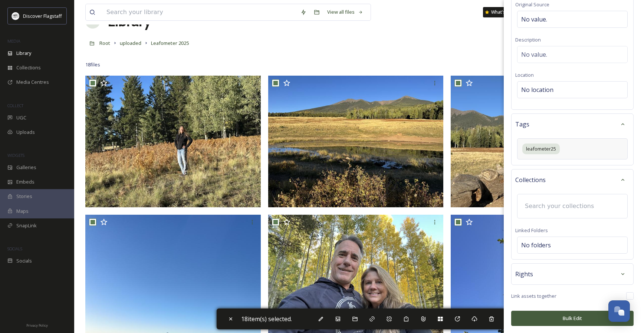
click at [533, 274] on div "Rights" at bounding box center [572, 273] width 114 height 13
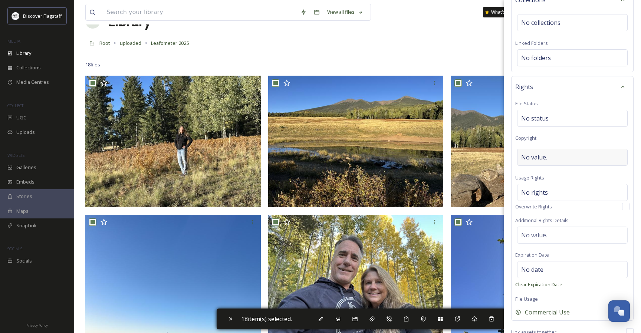
scroll to position [306, 0]
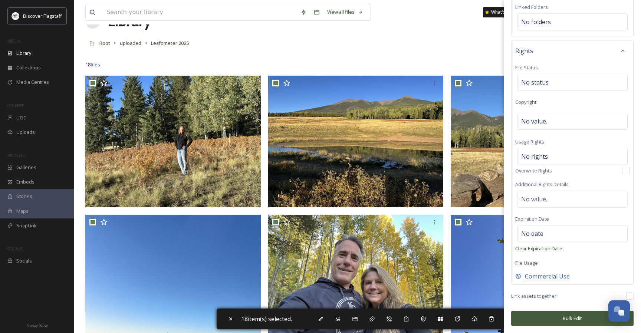
click at [535, 276] on span "Commercial Use" at bounding box center [547, 276] width 45 height 9
click at [554, 280] on span "Internal Use Only" at bounding box center [549, 276] width 49 height 9
click at [556, 278] on span "Commercial Use" at bounding box center [547, 276] width 45 height 9
click at [560, 319] on button "Bulk Edit" at bounding box center [572, 318] width 122 height 15
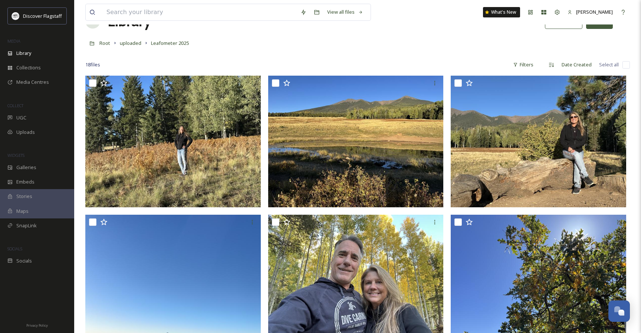
click at [383, 50] on div at bounding box center [357, 53] width 544 height 7
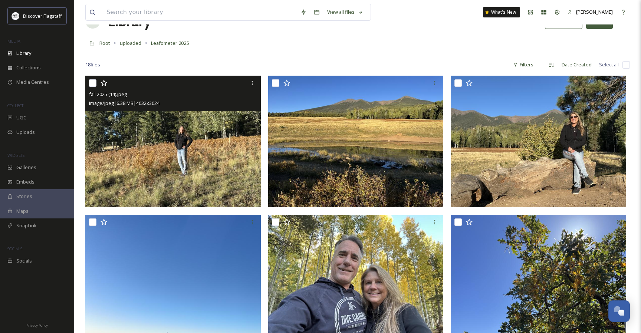
click at [197, 152] on img at bounding box center [172, 142] width 175 height 132
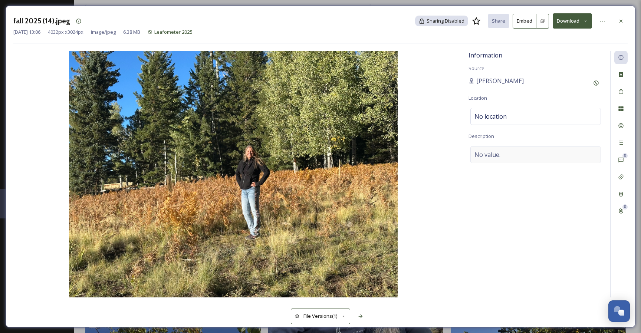
click at [506, 156] on div "No value." at bounding box center [535, 154] width 131 height 17
click at [498, 153] on textarea at bounding box center [535, 177] width 134 height 62
click at [473, 154] on textarea "[DATE]" at bounding box center [535, 177] width 134 height 62
click at [532, 118] on div "No location" at bounding box center [535, 116] width 131 height 17
click at [511, 116] on input at bounding box center [536, 116] width 130 height 16
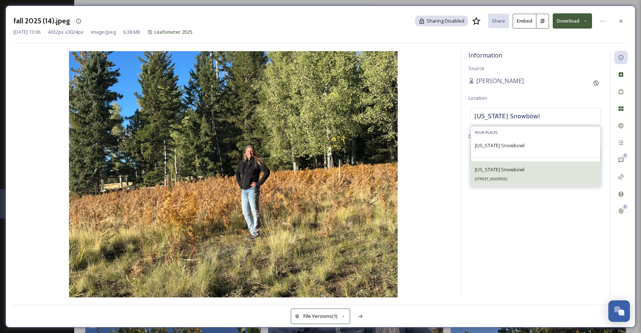
click at [498, 169] on span "[US_STATE] Snowbowl" at bounding box center [500, 169] width 50 height 7
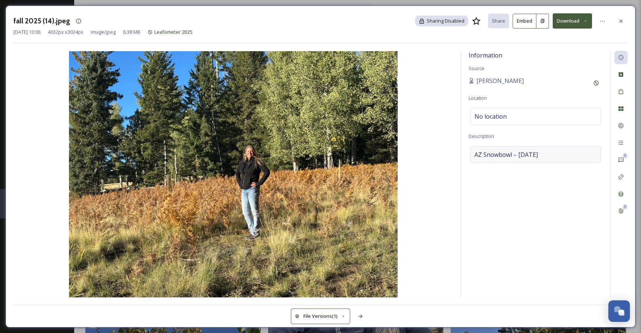
click at [567, 154] on div "AZ Snowbowl – [DATE]" at bounding box center [535, 154] width 131 height 17
click at [570, 155] on textarea "AZ Snowbowl – [DATE]" at bounding box center [535, 177] width 134 height 62
drag, startPoint x: 578, startPoint y: 152, endPoint x: 422, endPoint y: 148, distance: 155.5
click at [422, 148] on div "Information Source [PERSON_NAME] Location [US_STATE] Snowbowl Description AZ Sn…" at bounding box center [320, 174] width 614 height 247
click at [501, 170] on textarea "AZ Snowbowl – [DATE]" at bounding box center [535, 177] width 134 height 62
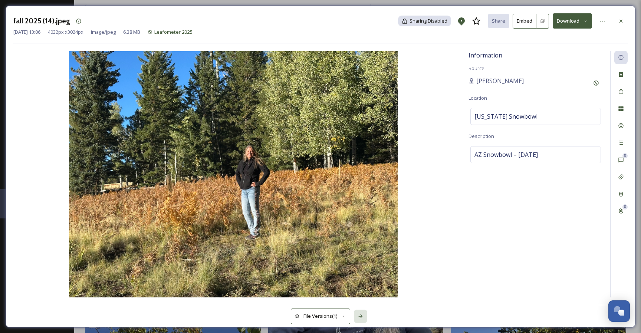
click at [361, 316] on icon at bounding box center [361, 316] width 6 height 6
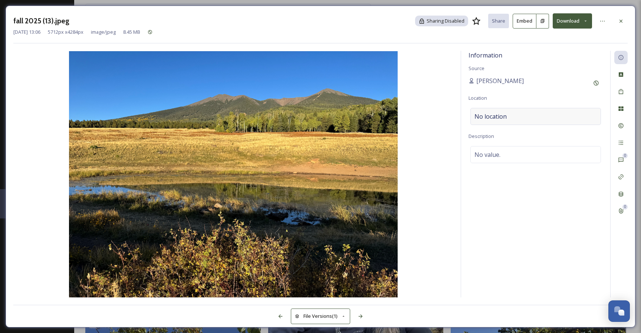
click at [516, 118] on div "No location" at bounding box center [535, 116] width 131 height 17
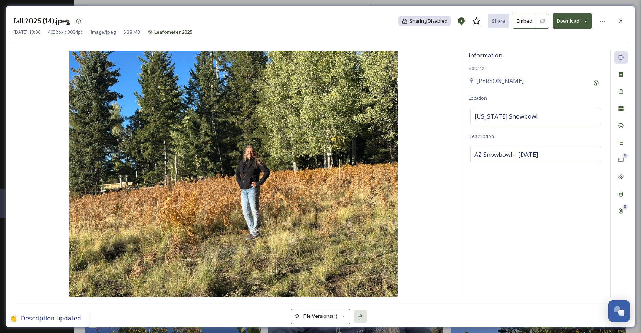
click at [358, 317] on icon at bounding box center [361, 316] width 6 height 6
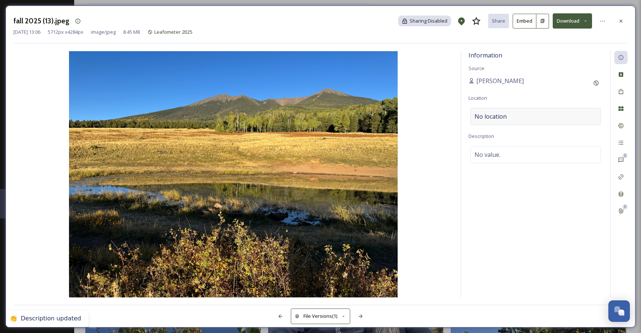
click at [508, 115] on div "No location" at bounding box center [535, 116] width 131 height 17
click at [508, 115] on input at bounding box center [536, 116] width 130 height 16
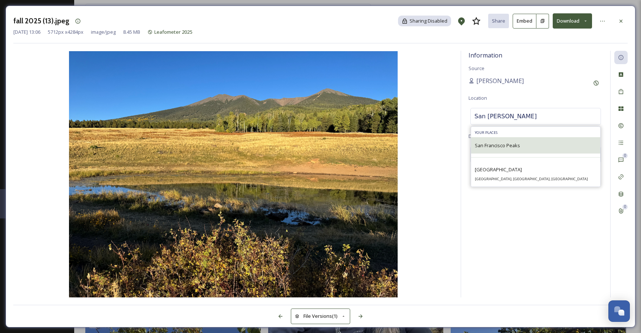
click at [514, 146] on span "San Francisco Peaks" at bounding box center [497, 145] width 45 height 7
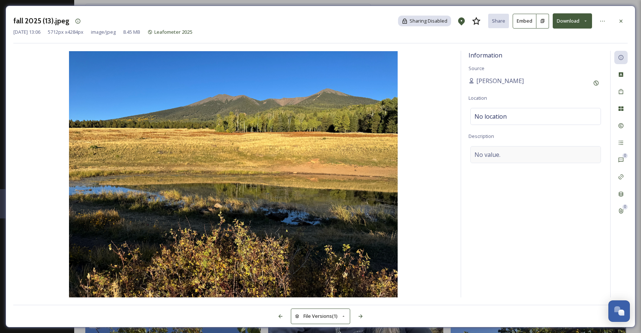
click at [500, 158] on div "No value." at bounding box center [535, 154] width 131 height 17
click at [505, 156] on textarea at bounding box center [535, 177] width 134 height 62
paste textarea "AZ Snowbowl – [DATE]"
drag, startPoint x: 500, startPoint y: 153, endPoint x: 452, endPoint y: 154, distance: 47.1
click at [452, 154] on div "Information Source [PERSON_NAME] Location [GEOGRAPHIC_DATA] Description AZ Snow…" at bounding box center [320, 174] width 614 height 247
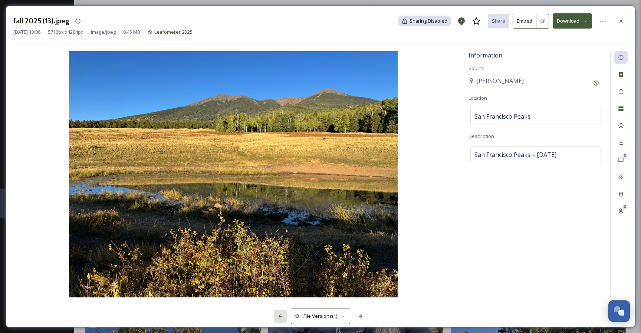
click at [280, 316] on icon at bounding box center [280, 316] width 6 height 6
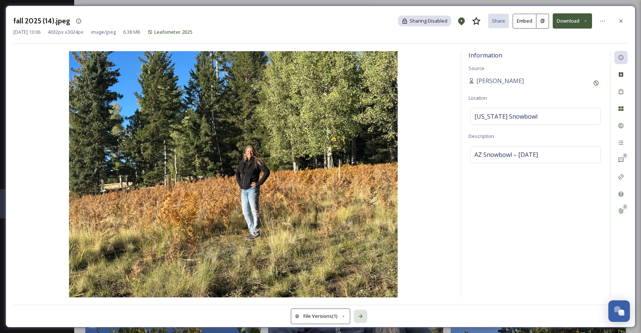
click at [359, 315] on icon at bounding box center [361, 316] width 6 height 6
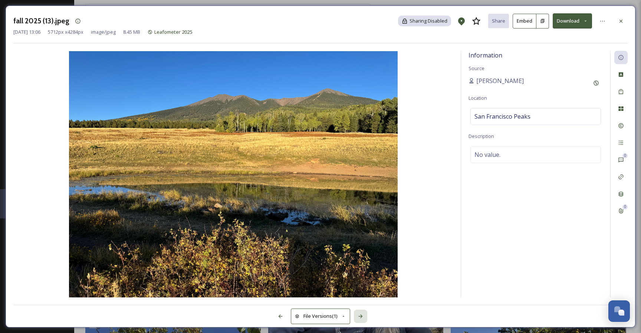
click at [359, 315] on icon at bounding box center [361, 316] width 6 height 6
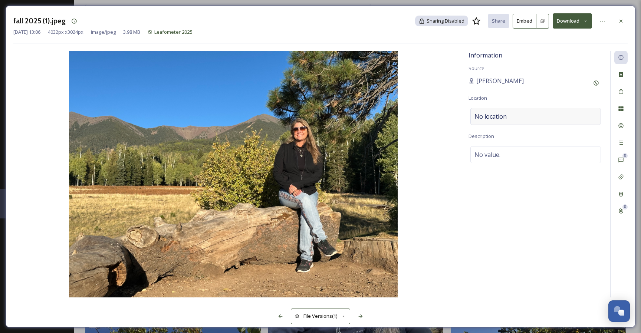
click at [517, 115] on div "No location" at bounding box center [535, 116] width 131 height 17
click at [511, 117] on input at bounding box center [536, 116] width 130 height 16
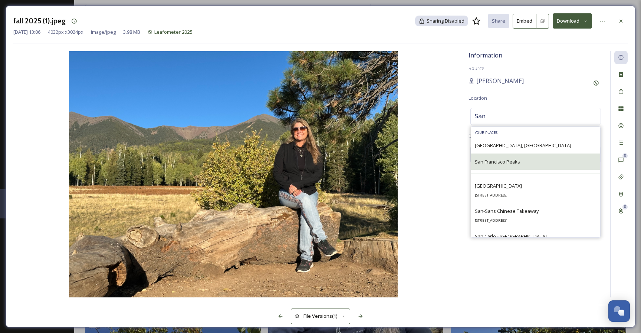
click at [509, 161] on span "San Francisco Peaks" at bounding box center [497, 161] width 45 height 7
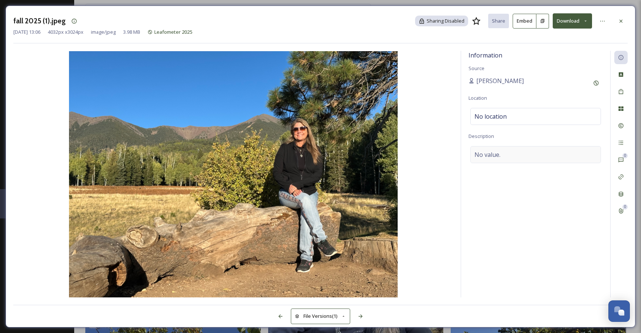
click at [515, 155] on div "No value." at bounding box center [535, 154] width 131 height 17
click at [508, 158] on textarea at bounding box center [535, 177] width 134 height 62
paste textarea "AZ Snowbowl – [DATE]"
click at [280, 318] on icon at bounding box center [280, 316] width 6 height 6
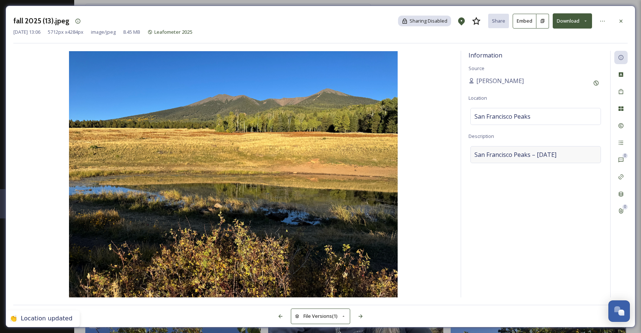
click at [503, 154] on span "San Francisco Peaks – [DATE]" at bounding box center [515, 154] width 82 height 9
click at [506, 154] on textarea "San Francisco Peaks – [DATE]" at bounding box center [535, 177] width 134 height 62
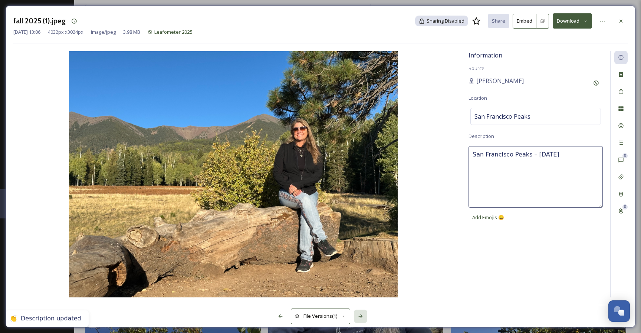
click at [362, 317] on icon at bounding box center [360, 317] width 4 height 4
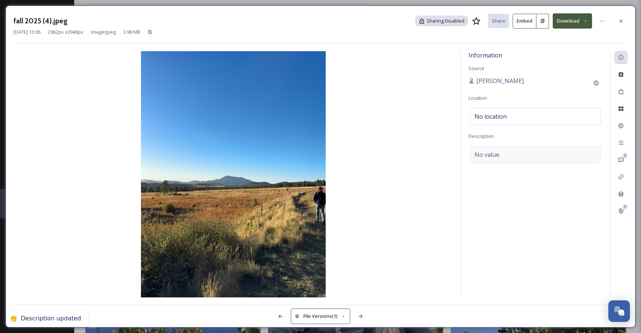
click at [516, 152] on div "No value." at bounding box center [535, 154] width 131 height 17
click at [500, 155] on textarea at bounding box center [535, 177] width 134 height 62
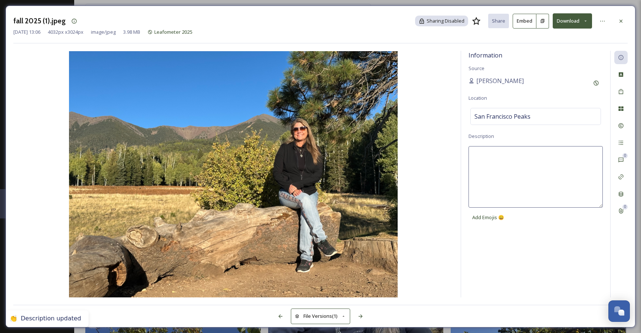
click at [494, 168] on textarea at bounding box center [535, 177] width 134 height 62
paste textarea "San Francisco Peaks – [DATE]"
click at [438, 269] on img at bounding box center [233, 174] width 440 height 246
click at [362, 320] on div at bounding box center [360, 316] width 13 height 13
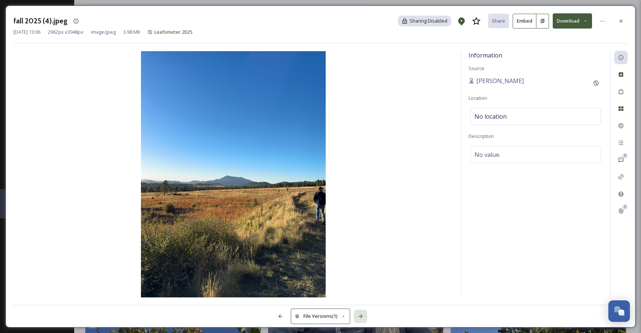
click at [362, 320] on div at bounding box center [360, 316] width 13 height 13
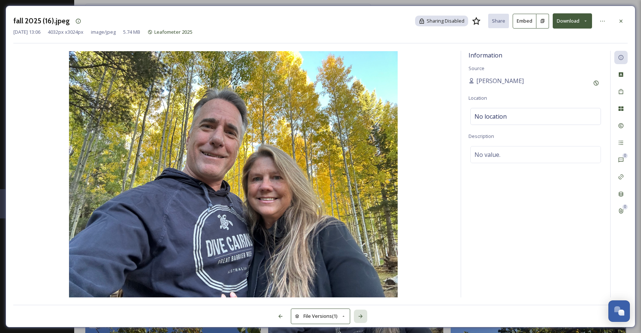
click at [362, 319] on div at bounding box center [360, 316] width 13 height 13
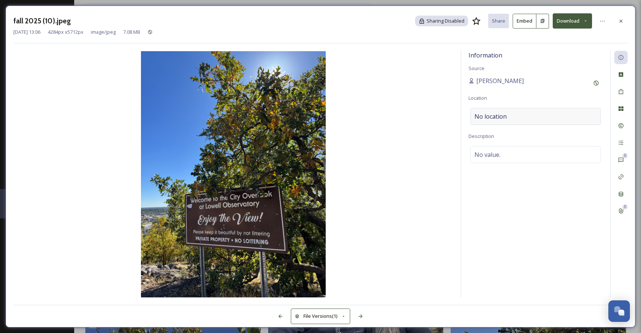
click at [490, 112] on span "No location" at bounding box center [490, 116] width 32 height 9
click at [492, 117] on input at bounding box center [536, 116] width 130 height 16
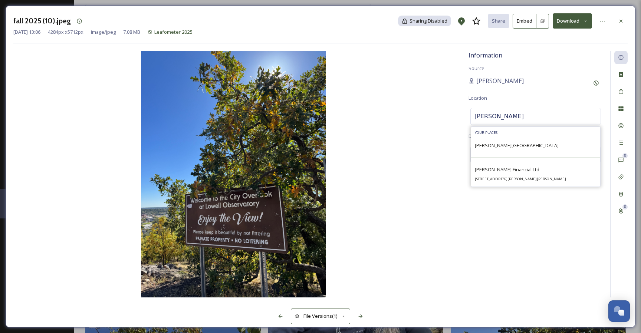
click at [491, 114] on input "[PERSON_NAME]" at bounding box center [536, 116] width 130 height 16
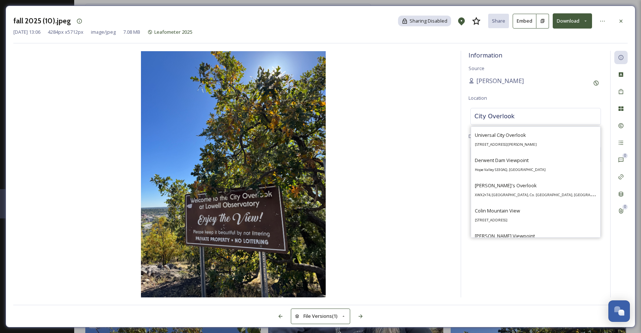
drag, startPoint x: 518, startPoint y: 117, endPoint x: 506, endPoint y: 113, distance: 13.3
click at [471, 117] on input "City Overlook" at bounding box center [536, 116] width 130 height 16
click at [519, 113] on input "City Overlook" at bounding box center [536, 116] width 130 height 16
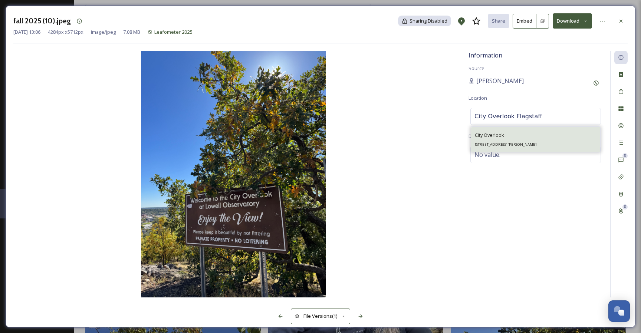
click at [504, 137] on div "City Overlook [STREET_ADDRESS][PERSON_NAME]" at bounding box center [506, 140] width 62 height 18
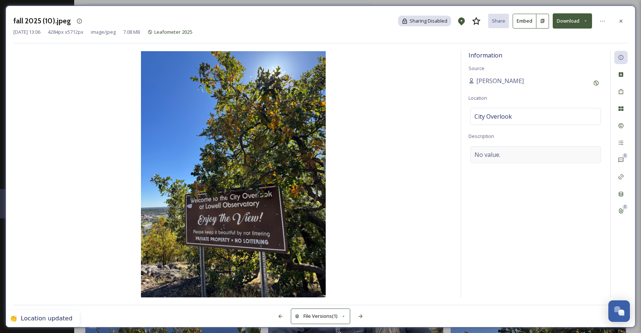
click at [499, 154] on span "No value." at bounding box center [487, 154] width 26 height 9
click at [496, 161] on textarea at bounding box center [535, 177] width 134 height 62
paste textarea "San Francisco Peaks – [DATE]"
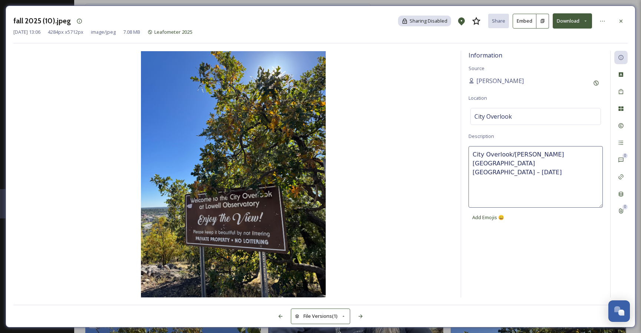
drag, startPoint x: 516, startPoint y: 163, endPoint x: 576, endPoint y: 172, distance: 61.2
click at [564, 152] on textarea "City Overlook/[PERSON_NAME][GEOGRAPHIC_DATA] [GEOGRAPHIC_DATA] – [DATE]" at bounding box center [535, 177] width 134 height 62
click at [572, 153] on textarea "City Overlook/[PERSON_NAME][GEOGRAPHIC_DATA] – [DATE]" at bounding box center [535, 177] width 134 height 62
click at [499, 167] on textarea "City Overlook/[PERSON_NAME][GEOGRAPHIC_DATA] – [DATE]" at bounding box center [535, 177] width 134 height 62
drag, startPoint x: 503, startPoint y: 166, endPoint x: 459, endPoint y: 147, distance: 48.0
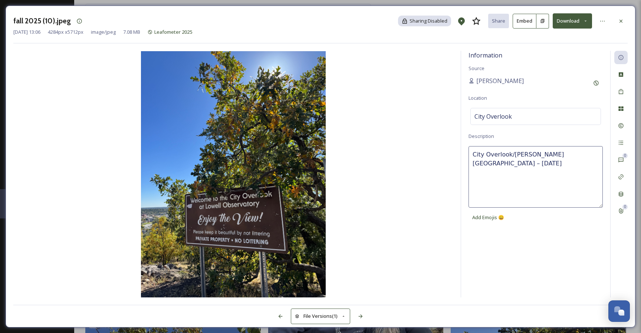
click at [459, 147] on div "Information Source [PERSON_NAME] Location City [GEOGRAPHIC_DATA] Description Ci…" at bounding box center [320, 174] width 614 height 247
click at [523, 249] on div "Information Source [PERSON_NAME] Location City [GEOGRAPHIC_DATA] Description Ci…" at bounding box center [535, 174] width 149 height 247
click at [363, 318] on icon at bounding box center [361, 316] width 6 height 6
click at [362, 315] on icon at bounding box center [361, 316] width 6 height 6
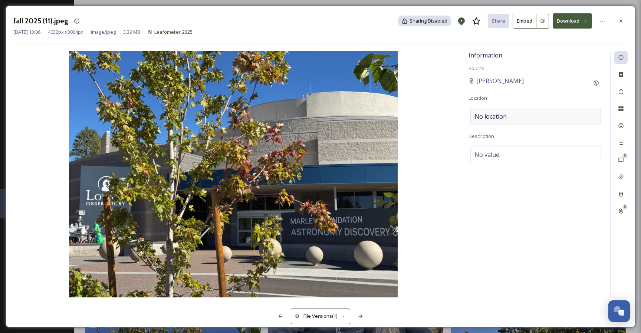
click at [510, 118] on div "No location" at bounding box center [535, 116] width 131 height 17
click at [508, 118] on input at bounding box center [536, 116] width 130 height 16
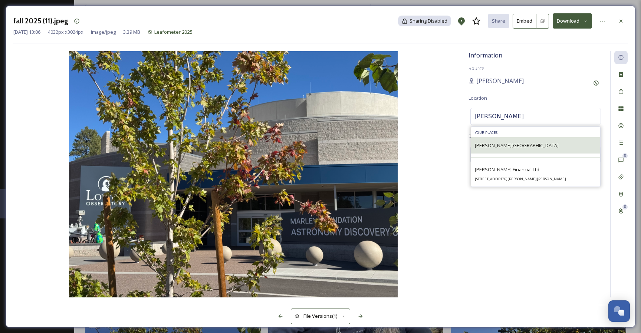
click at [491, 144] on span "[PERSON_NAME][GEOGRAPHIC_DATA]" at bounding box center [517, 145] width 84 height 7
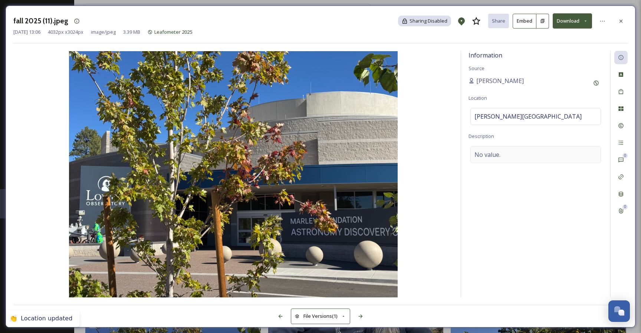
click at [493, 156] on span "No value." at bounding box center [487, 154] width 26 height 9
click at [506, 162] on textarea at bounding box center [535, 177] width 134 height 62
paste textarea "City Overlook/[PERSON_NAME][GEOGRAPHIC_DATA] – [DATE]"
drag, startPoint x: 508, startPoint y: 155, endPoint x: 444, endPoint y: 151, distance: 63.9
click at [444, 151] on div "Information Source [PERSON_NAME] Location [PERSON_NAME][GEOGRAPHIC_DATA] Descri…" at bounding box center [320, 174] width 614 height 247
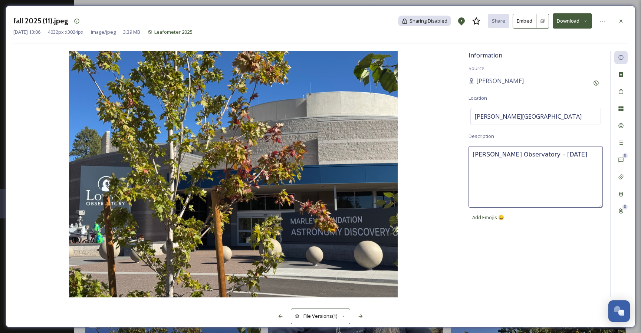
click at [487, 264] on div "Information Source [PERSON_NAME] Location [PERSON_NAME][GEOGRAPHIC_DATA] Descri…" at bounding box center [535, 174] width 149 height 247
click at [360, 315] on icon at bounding box center [361, 316] width 6 height 6
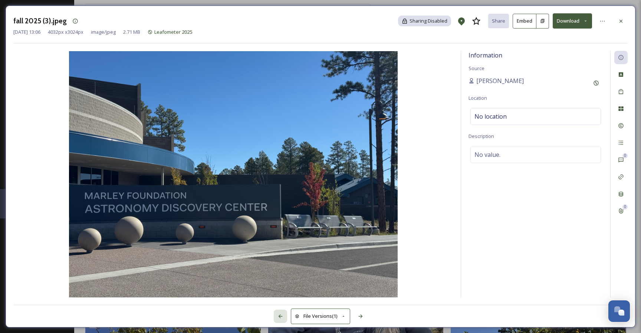
click at [278, 315] on icon at bounding box center [280, 316] width 6 height 6
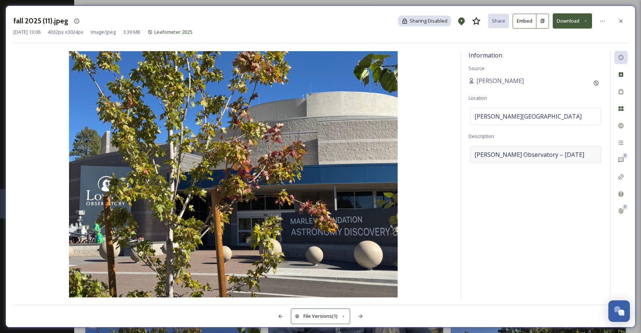
click at [500, 162] on div "[PERSON_NAME] Observatory – [DATE]" at bounding box center [535, 154] width 131 height 17
click at [513, 156] on textarea "[PERSON_NAME] Observatory – [DATE]" at bounding box center [535, 177] width 134 height 62
click at [361, 317] on icon at bounding box center [360, 317] width 4 height 4
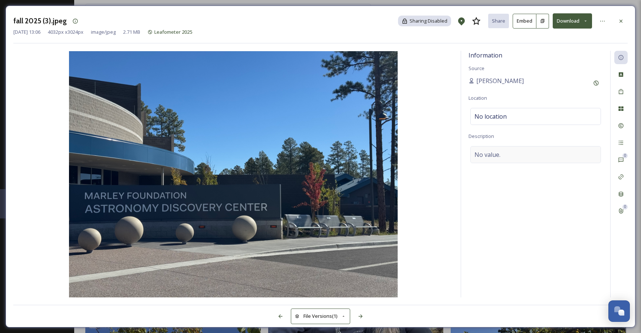
click at [515, 157] on div "No value." at bounding box center [535, 154] width 131 height 17
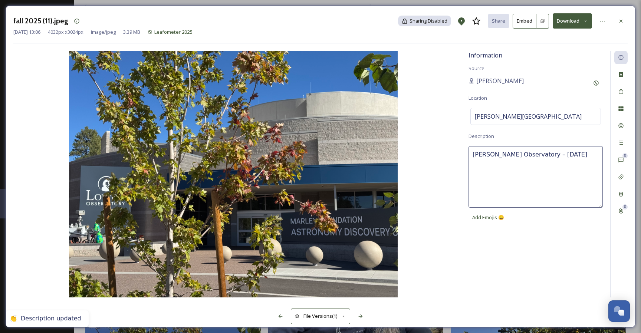
click at [520, 153] on textarea "[PERSON_NAME] Observatory – [DATE]" at bounding box center [535, 177] width 134 height 62
drag, startPoint x: 426, startPoint y: 237, endPoint x: 423, endPoint y: 234, distance: 4.2
click at [426, 237] on img at bounding box center [233, 174] width 440 height 246
click at [364, 318] on div at bounding box center [360, 316] width 13 height 13
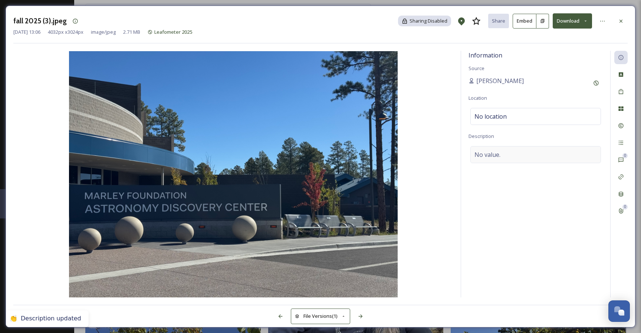
click at [506, 156] on div "No value." at bounding box center [535, 154] width 131 height 17
click at [513, 152] on textarea at bounding box center [535, 177] width 134 height 62
paste textarea "[PERSON_NAME] Observatory – [DATE]"
click at [507, 114] on div "No location" at bounding box center [535, 116] width 131 height 17
click at [496, 116] on input at bounding box center [536, 116] width 130 height 16
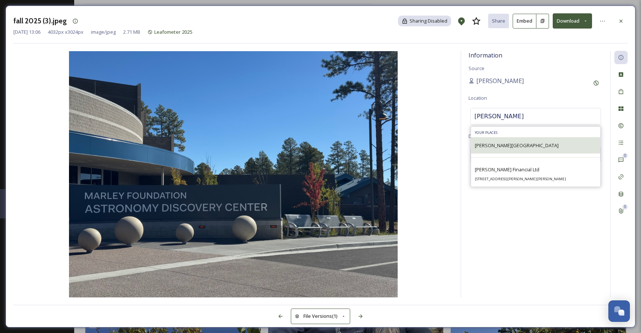
click at [501, 143] on span "[PERSON_NAME][GEOGRAPHIC_DATA]" at bounding box center [517, 145] width 84 height 7
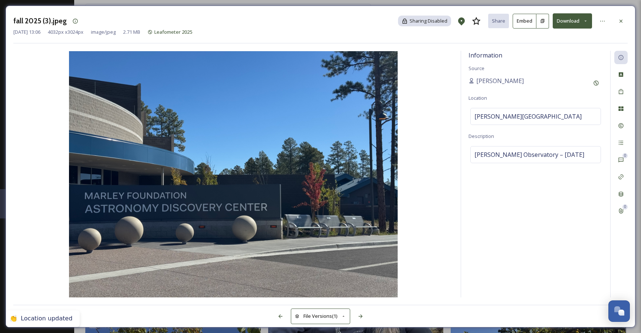
click at [428, 222] on img at bounding box center [233, 174] width 440 height 246
click at [360, 316] on icon at bounding box center [360, 317] width 4 height 4
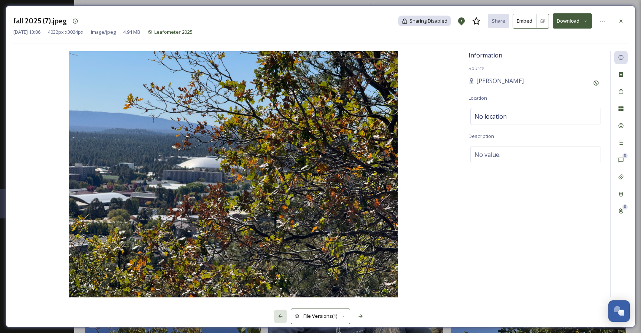
click at [282, 317] on icon at bounding box center [280, 316] width 6 height 6
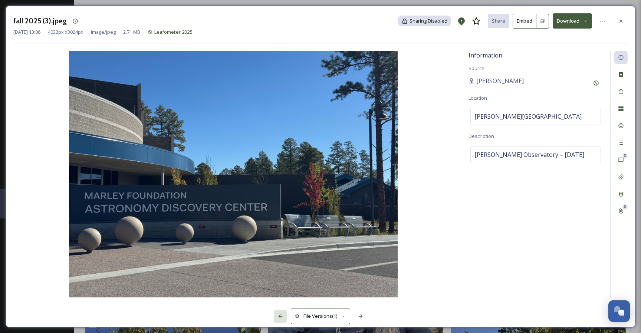
click at [282, 317] on icon at bounding box center [280, 316] width 6 height 6
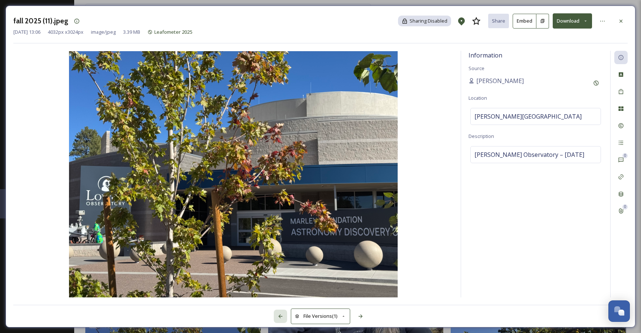
click at [282, 317] on icon at bounding box center [280, 316] width 6 height 6
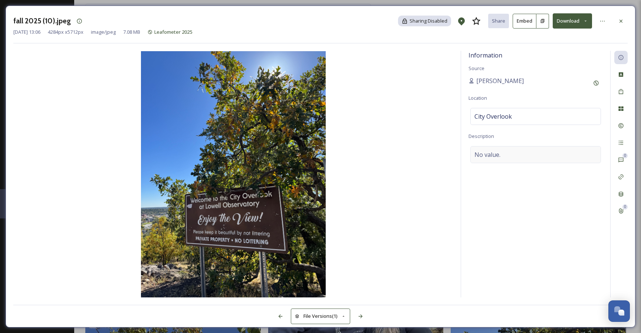
click at [495, 152] on span "No value." at bounding box center [487, 154] width 26 height 9
click at [502, 111] on div "City Overlook" at bounding box center [535, 116] width 131 height 17
click at [503, 113] on input at bounding box center [536, 116] width 130 height 16
click at [521, 153] on div "No value." at bounding box center [535, 154] width 131 height 17
click at [514, 117] on div "City Overlook" at bounding box center [535, 116] width 131 height 17
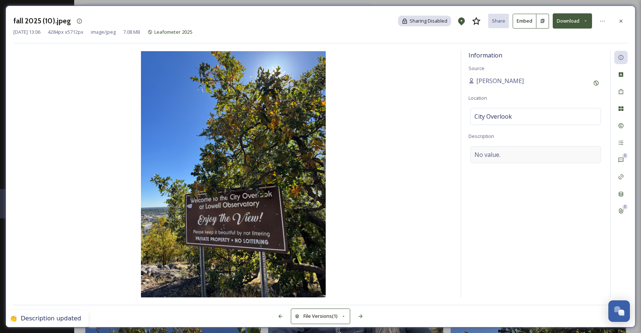
click at [492, 156] on span "No value." at bounding box center [487, 154] width 26 height 9
click at [505, 157] on textarea at bounding box center [535, 177] width 134 height 62
paste textarea "[PERSON_NAME] Observatory – [DATE]"
click at [472, 153] on textarea "[PERSON_NAME] Observatory – [DATE]" at bounding box center [535, 177] width 134 height 62
click at [481, 158] on textarea "City Overlook/[PERSON_NAME][GEOGRAPHIC_DATA] – [DATE]" at bounding box center [535, 177] width 134 height 62
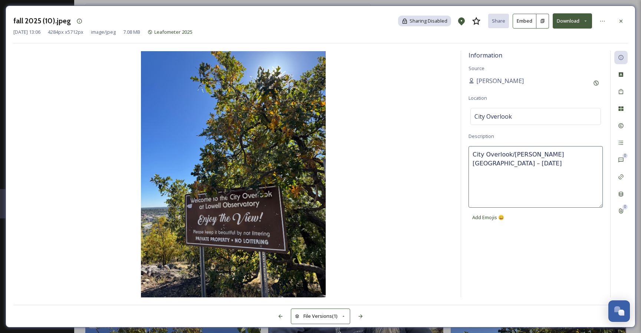
drag, startPoint x: 494, startPoint y: 164, endPoint x: 457, endPoint y: 148, distance: 40.7
click at [457, 149] on div "Information Source [PERSON_NAME] Location City [GEOGRAPHIC_DATA] Description Ci…" at bounding box center [320, 174] width 614 height 247
click at [423, 224] on img at bounding box center [233, 174] width 440 height 246
click at [362, 317] on icon at bounding box center [361, 316] width 6 height 6
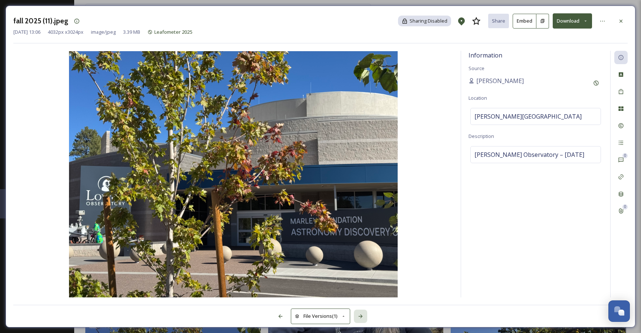
click at [364, 315] on div at bounding box center [360, 316] width 13 height 13
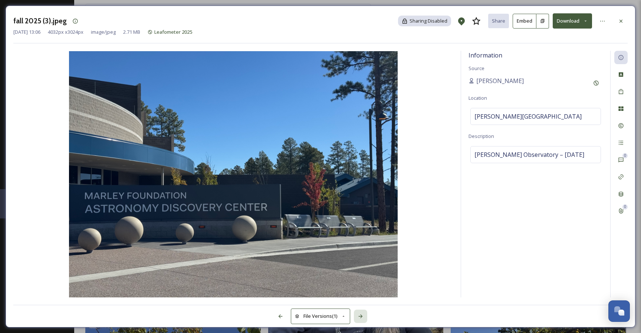
click at [364, 315] on div at bounding box center [360, 316] width 13 height 13
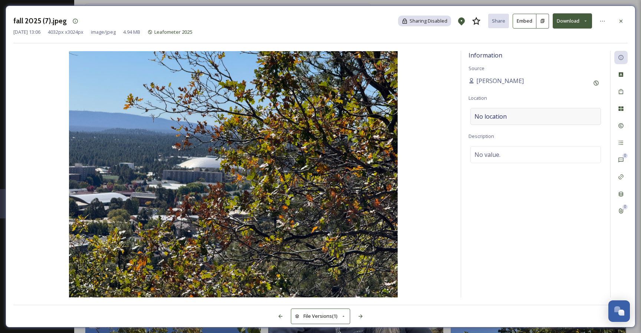
click at [506, 113] on div "No location" at bounding box center [535, 116] width 131 height 17
click at [503, 116] on input at bounding box center [536, 116] width 130 height 16
paste input "City Overlook/[PERSON_NAME][GEOGRAPHIC_DATA] – [DATE]"
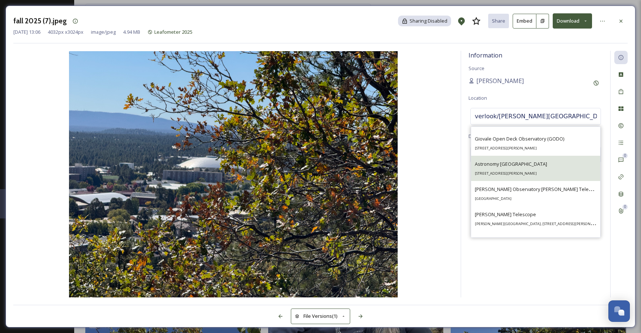
scroll to position [33, 0]
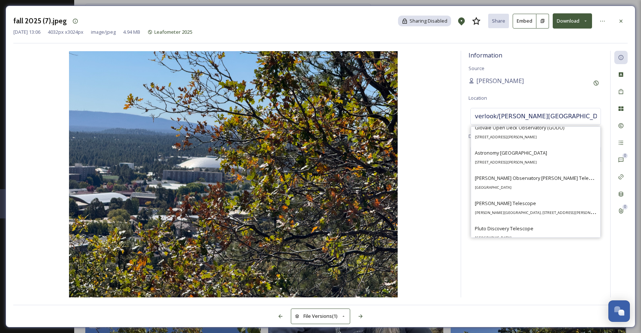
click at [431, 199] on img at bounding box center [233, 174] width 440 height 246
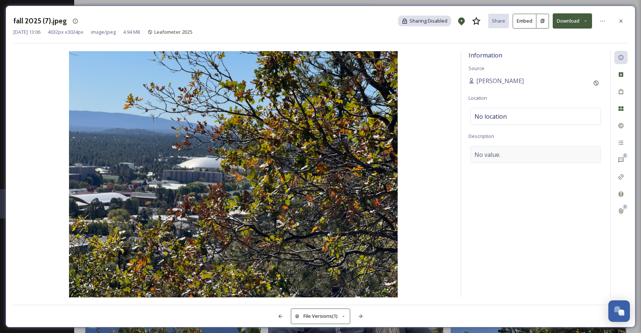
click at [487, 159] on div "No value." at bounding box center [535, 154] width 131 height 17
click at [493, 159] on textarea at bounding box center [535, 177] width 134 height 62
paste textarea "City Overlook/[PERSON_NAME][GEOGRAPHIC_DATA] – [DATE]"
click at [439, 214] on img at bounding box center [233, 174] width 440 height 246
click at [509, 116] on div "No location" at bounding box center [535, 116] width 131 height 17
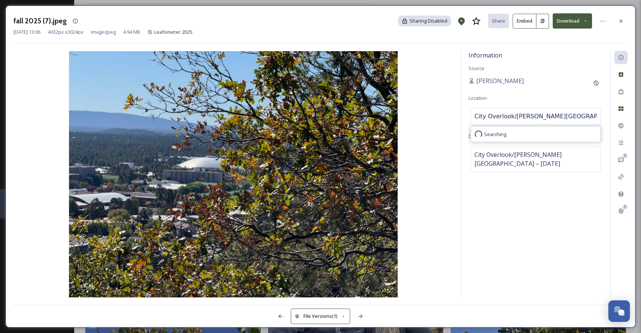
click at [503, 115] on input "City Overlook/[PERSON_NAME][GEOGRAPHIC_DATA] – [DATE]" at bounding box center [536, 116] width 130 height 16
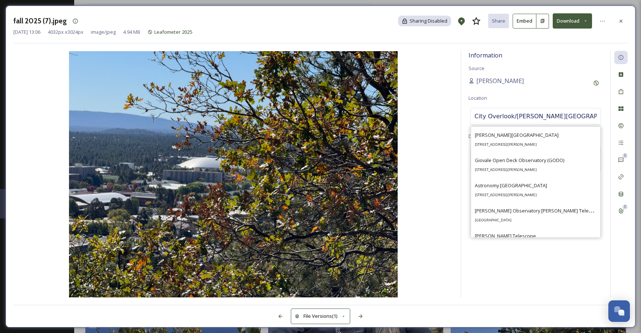
click at [511, 115] on input "City Overlook/[PERSON_NAME][GEOGRAPHIC_DATA] – [DATE]" at bounding box center [536, 116] width 130 height 16
drag, startPoint x: 511, startPoint y: 115, endPoint x: 521, endPoint y: 111, distance: 10.9
click at [511, 115] on input "City Overlook/[PERSON_NAME][GEOGRAPHIC_DATA] – [DATE]" at bounding box center [536, 116] width 130 height 16
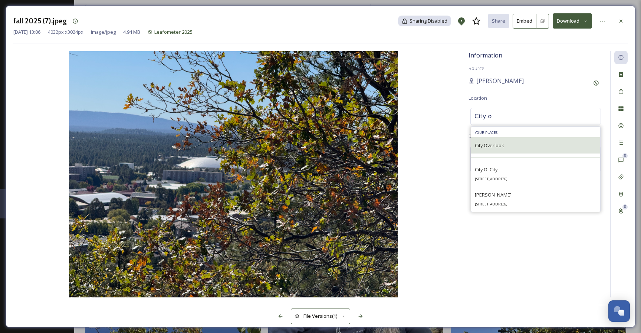
click at [496, 145] on span "City Overlook" at bounding box center [489, 145] width 29 height 7
click at [500, 145] on span "City Overlook" at bounding box center [489, 145] width 29 height 7
click at [513, 150] on div "City Overlook" at bounding box center [535, 145] width 129 height 16
click at [499, 144] on span "City Overlook" at bounding box center [489, 145] width 29 height 7
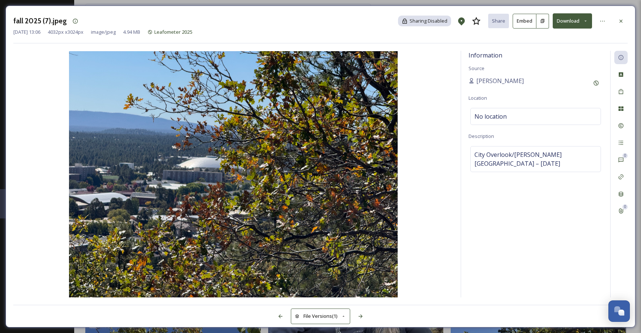
click at [517, 103] on div "Information Source [PERSON_NAME] Location No location Description City Overlook…" at bounding box center [535, 174] width 149 height 247
click at [500, 117] on span "No location" at bounding box center [490, 116] width 32 height 9
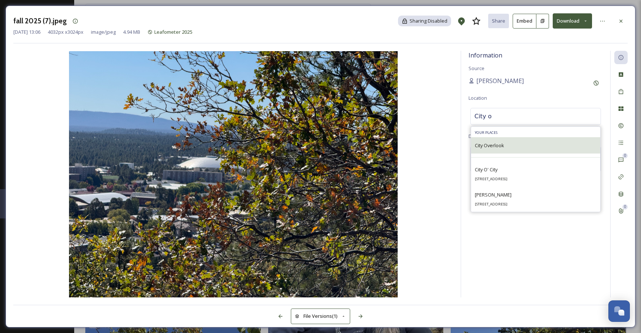
click at [491, 142] on span "City Overlook" at bounding box center [489, 145] width 29 height 7
drag, startPoint x: 473, startPoint y: 108, endPoint x: 462, endPoint y: 106, distance: 10.9
click at [462, 106] on div "Information Source [PERSON_NAME] Location City o Your Places City [GEOGRAPHIC_D…" at bounding box center [535, 174] width 149 height 247
click at [496, 144] on span "City Overlook" at bounding box center [489, 145] width 29 height 7
click at [502, 146] on span "City Overlook" at bounding box center [489, 145] width 29 height 7
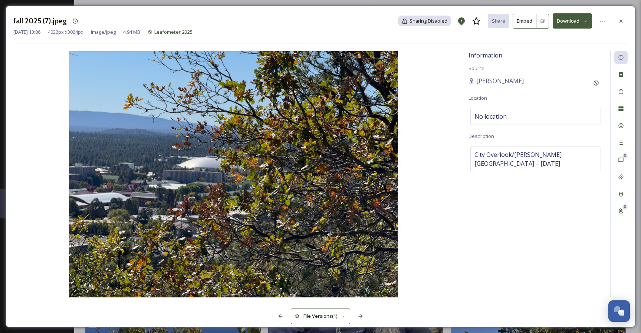
click at [443, 150] on img at bounding box center [233, 174] width 440 height 246
click at [361, 316] on icon at bounding box center [360, 317] width 4 height 4
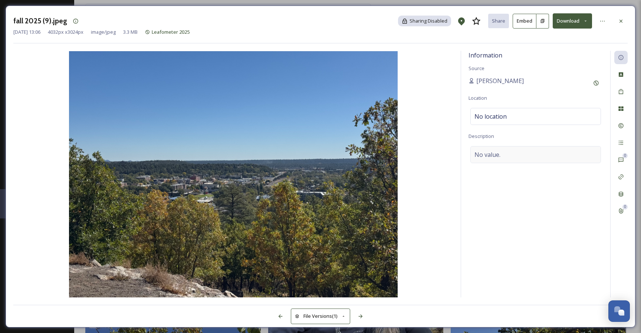
click at [491, 158] on span "No value." at bounding box center [487, 154] width 26 height 9
click at [501, 155] on textarea at bounding box center [535, 177] width 134 height 62
paste textarea "City Overlook/[PERSON_NAME][GEOGRAPHIC_DATA] – [DATE]"
click at [437, 211] on img at bounding box center [233, 174] width 440 height 246
click at [551, 116] on div "No location" at bounding box center [535, 116] width 131 height 17
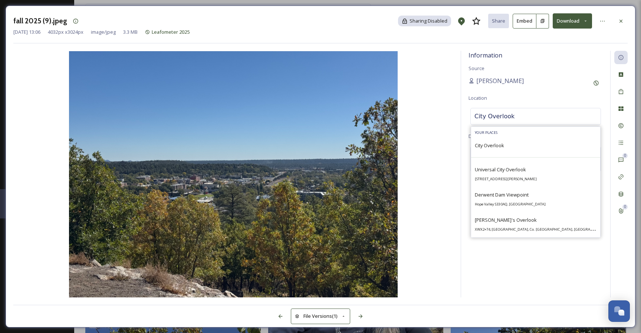
drag, startPoint x: 492, startPoint y: 147, endPoint x: 481, endPoint y: 157, distance: 15.2
click at [492, 147] on span "City Overlook" at bounding box center [489, 145] width 29 height 7
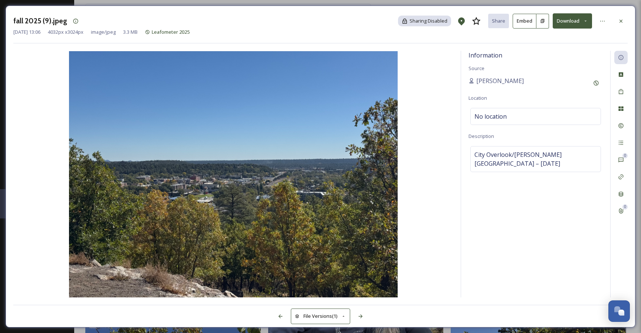
click at [431, 211] on img at bounding box center [233, 174] width 440 height 246
click at [362, 316] on icon at bounding box center [360, 317] width 4 height 4
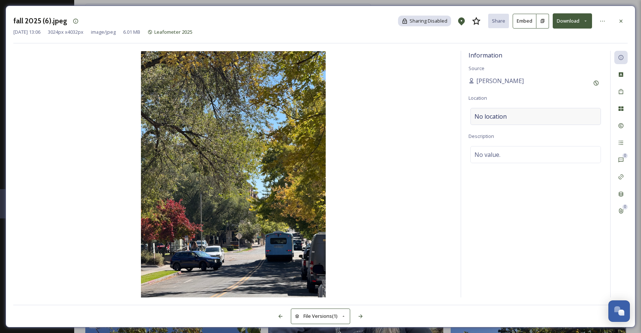
click at [510, 122] on div "No location" at bounding box center [535, 116] width 131 height 17
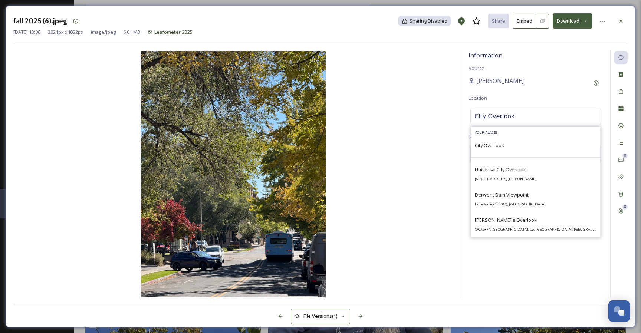
click at [502, 115] on input "City Overlook" at bounding box center [536, 116] width 130 height 16
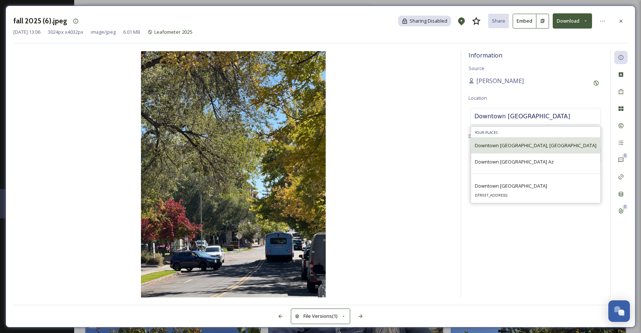
click at [533, 143] on span "Downtown [GEOGRAPHIC_DATA], [GEOGRAPHIC_DATA]" at bounding box center [536, 145] width 122 height 7
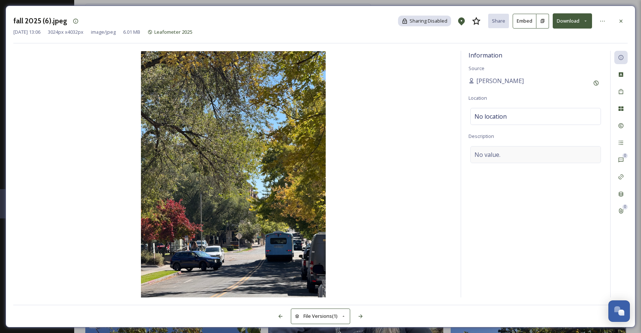
click at [498, 158] on span "No value." at bounding box center [487, 154] width 26 height 9
click at [503, 156] on textarea at bounding box center [535, 177] width 134 height 62
paste textarea "City Overlook/[PERSON_NAME][GEOGRAPHIC_DATA] – [DATE]"
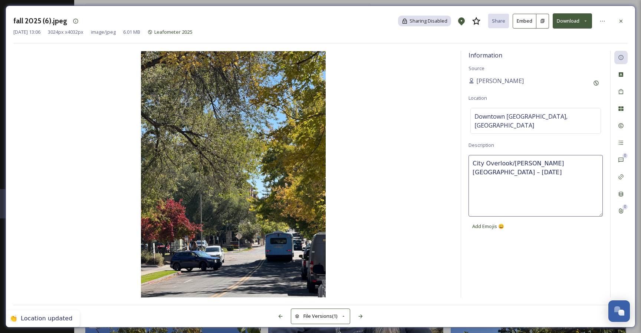
drag, startPoint x: 524, startPoint y: 156, endPoint x: 468, endPoint y: 155, distance: 55.6
click at [468, 155] on div "Information Source [PERSON_NAME] Location [GEOGRAPHIC_DATA] [GEOGRAPHIC_DATA], …" at bounding box center [535, 174] width 149 height 247
click at [431, 238] on img at bounding box center [233, 174] width 440 height 246
click at [362, 315] on icon at bounding box center [361, 316] width 6 height 6
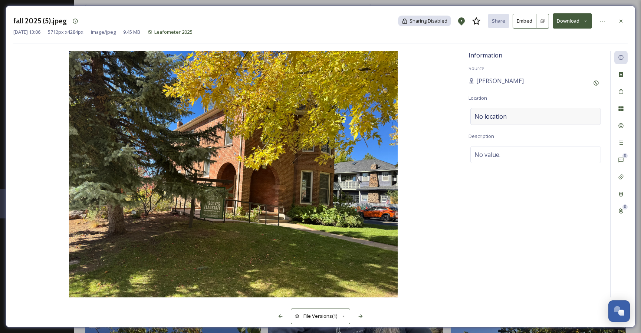
click at [511, 117] on div "No location" at bounding box center [535, 116] width 131 height 17
click at [512, 116] on input at bounding box center [536, 116] width 130 height 16
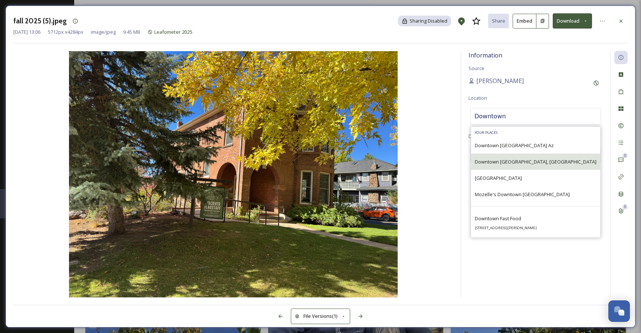
click at [537, 163] on span "Downtown [GEOGRAPHIC_DATA], [GEOGRAPHIC_DATA]" at bounding box center [536, 161] width 122 height 7
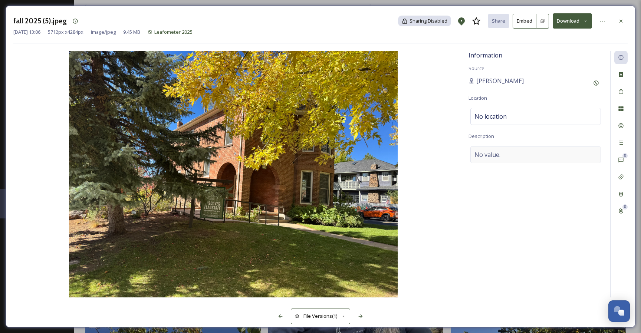
click at [521, 154] on div "No value." at bounding box center [535, 154] width 131 height 17
click at [511, 157] on textarea at bounding box center [535, 186] width 134 height 62
paste textarea "City Overlook/[PERSON_NAME][GEOGRAPHIC_DATA] – [DATE]"
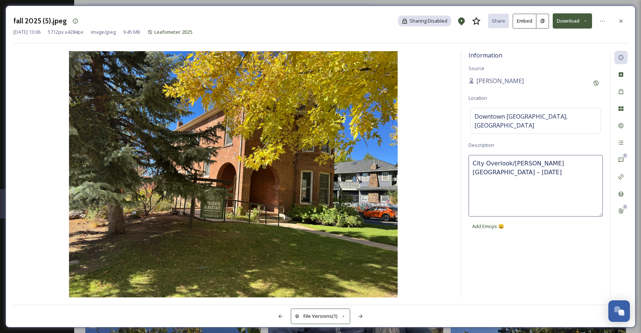
drag, startPoint x: 516, startPoint y: 152, endPoint x: 456, endPoint y: 153, distance: 59.7
click at [455, 153] on div "Information Source [PERSON_NAME] Location [GEOGRAPHIC_DATA] [GEOGRAPHIC_DATA], …" at bounding box center [320, 174] width 614 height 247
click at [425, 180] on img at bounding box center [233, 174] width 440 height 246
click at [362, 318] on icon at bounding box center [361, 316] width 6 height 6
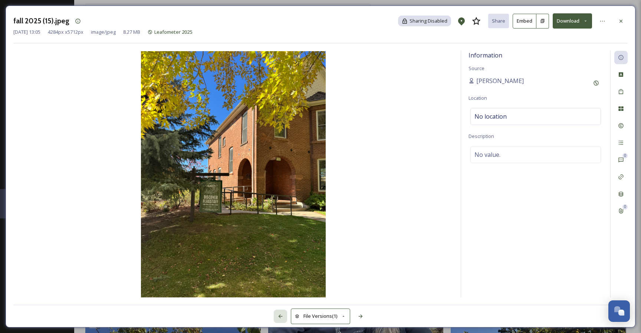
click at [279, 314] on icon at bounding box center [280, 316] width 6 height 6
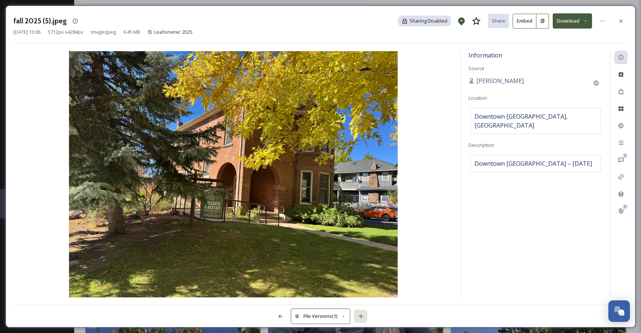
click at [362, 314] on icon at bounding box center [361, 316] width 6 height 6
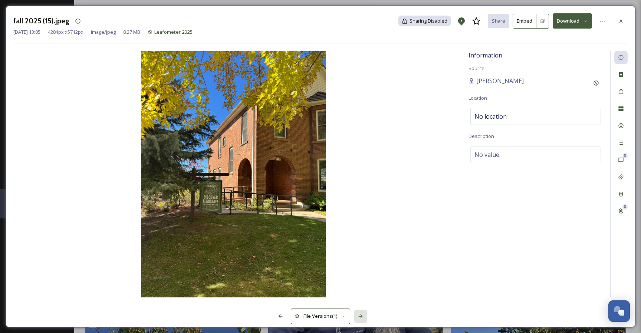
click at [362, 314] on icon at bounding box center [361, 316] width 6 height 6
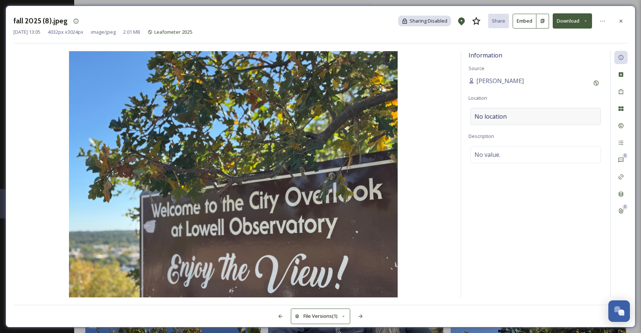
click at [502, 117] on span "No location" at bounding box center [490, 116] width 32 height 9
click at [485, 157] on span "No value." at bounding box center [487, 154] width 26 height 9
click at [504, 153] on textarea at bounding box center [535, 177] width 134 height 62
paste textarea "City Overlook/[PERSON_NAME][GEOGRAPHIC_DATA] – [DATE]"
click at [515, 113] on div "No location" at bounding box center [535, 116] width 131 height 17
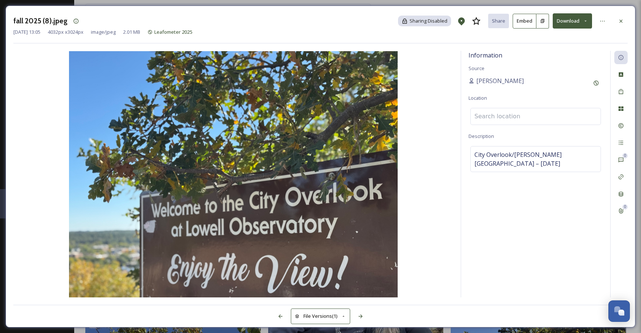
click at [508, 115] on input at bounding box center [536, 116] width 130 height 16
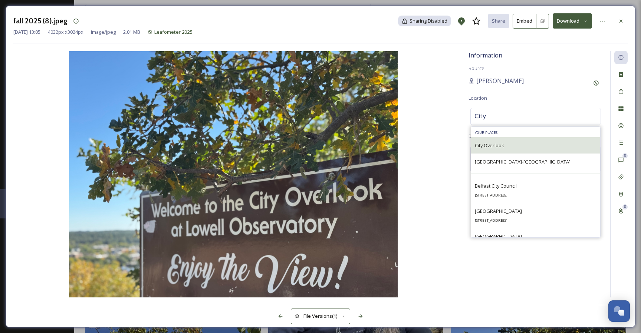
click at [493, 144] on span "City Overlook" at bounding box center [489, 145] width 29 height 7
click at [499, 148] on div "City Overlook" at bounding box center [489, 145] width 29 height 9
click at [427, 176] on img at bounding box center [233, 174] width 440 height 246
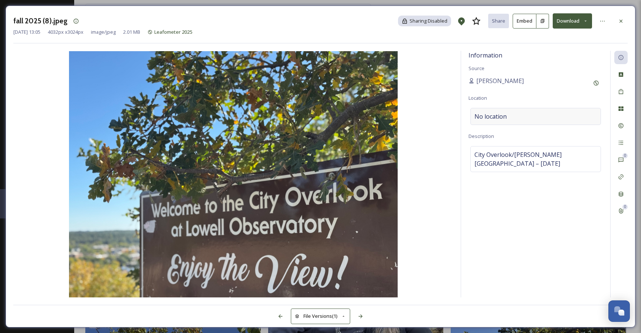
click at [519, 114] on div "No location" at bounding box center [535, 116] width 131 height 17
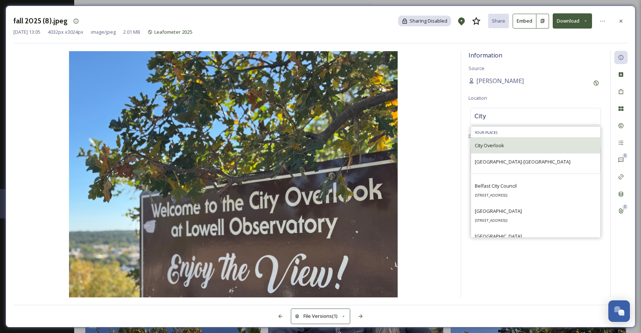
click at [494, 143] on span "City Overlook" at bounding box center [489, 145] width 29 height 7
drag, startPoint x: 443, startPoint y: 176, endPoint x: 385, endPoint y: 254, distance: 97.8
click at [443, 176] on img at bounding box center [233, 174] width 440 height 246
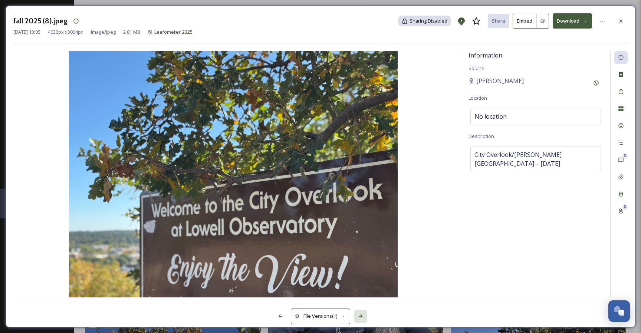
click at [362, 315] on icon at bounding box center [361, 316] width 6 height 6
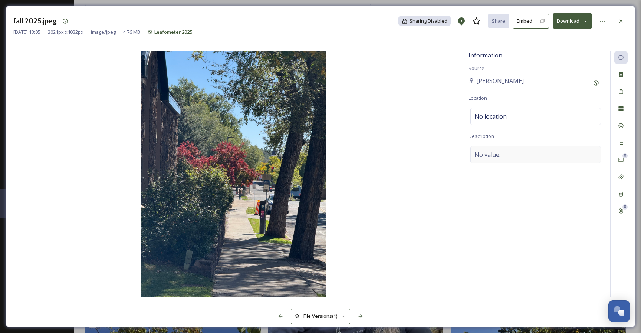
click at [513, 157] on div "No value." at bounding box center [535, 154] width 131 height 17
click at [512, 160] on textarea at bounding box center [535, 177] width 134 height 62
paste textarea "City Overlook/[PERSON_NAME][GEOGRAPHIC_DATA] – [DATE]"
drag, startPoint x: 561, startPoint y: 154, endPoint x: 455, endPoint y: 155, distance: 106.4
click at [455, 155] on div "Information Source [PERSON_NAME] Location No location Description City Overlook…" at bounding box center [320, 174] width 614 height 247
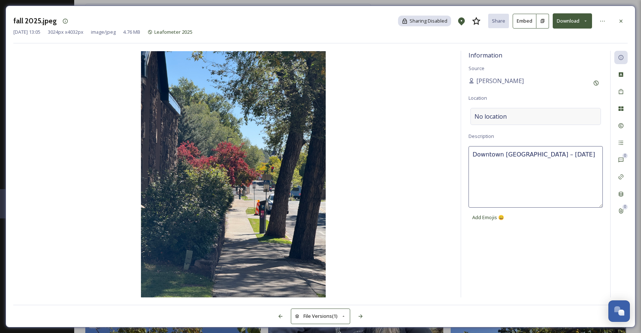
click at [518, 117] on div "No location" at bounding box center [535, 116] width 131 height 17
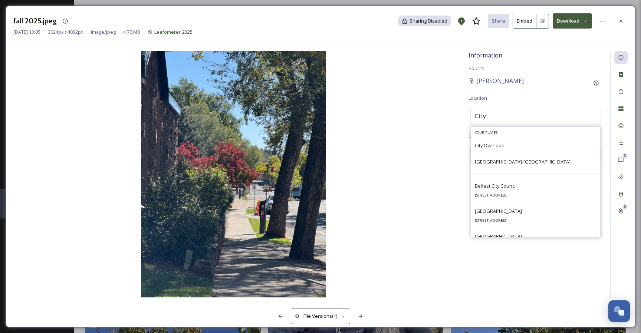
click at [498, 116] on input "City" at bounding box center [536, 116] width 130 height 16
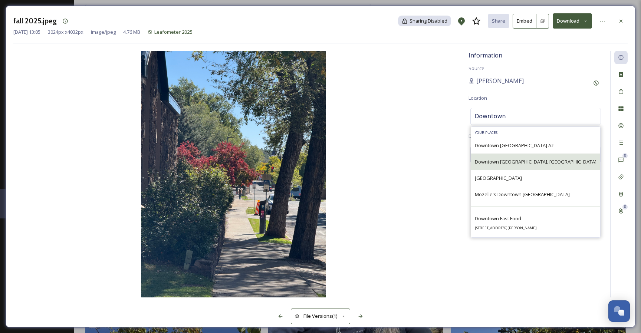
click at [534, 164] on span "Downtown [GEOGRAPHIC_DATA], [GEOGRAPHIC_DATA]" at bounding box center [536, 161] width 122 height 7
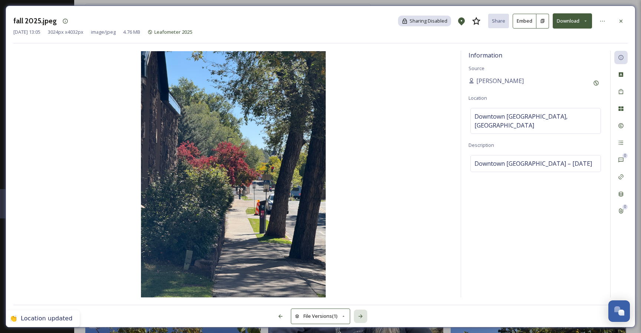
click at [363, 316] on icon at bounding box center [361, 316] width 6 height 6
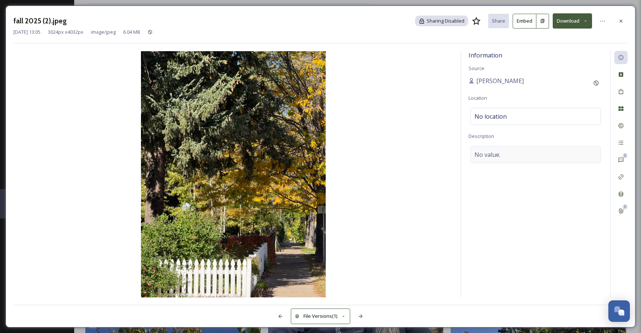
click at [500, 155] on div "No value." at bounding box center [535, 154] width 131 height 17
click at [494, 172] on textarea at bounding box center [535, 177] width 134 height 62
paste textarea "City Overlook/[PERSON_NAME][GEOGRAPHIC_DATA] – [DATE]"
drag, startPoint x: 509, startPoint y: 150, endPoint x: 442, endPoint y: 152, distance: 67.5
click at [442, 152] on div "Information Source [PERSON_NAME] Location No location Description City Overlook…" at bounding box center [320, 174] width 614 height 247
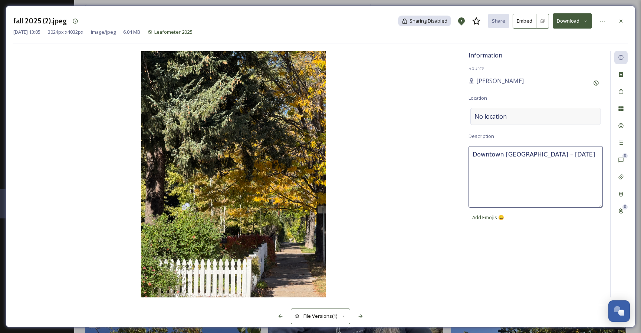
click at [533, 112] on div "No location" at bounding box center [535, 116] width 131 height 17
click at [517, 117] on input at bounding box center [536, 116] width 130 height 16
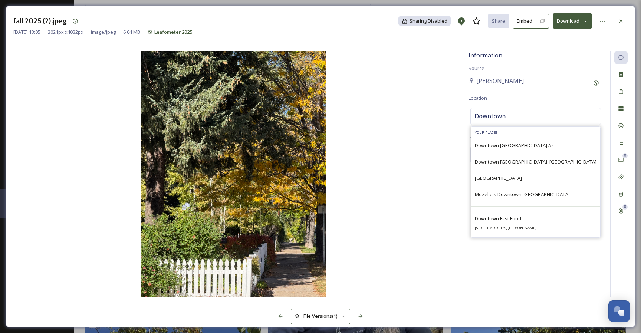
click at [539, 161] on span "Downtown [GEOGRAPHIC_DATA], [GEOGRAPHIC_DATA]" at bounding box center [536, 161] width 122 height 7
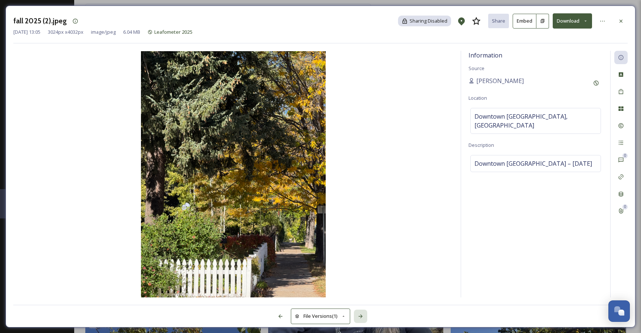
click at [360, 317] on icon at bounding box center [361, 316] width 6 height 6
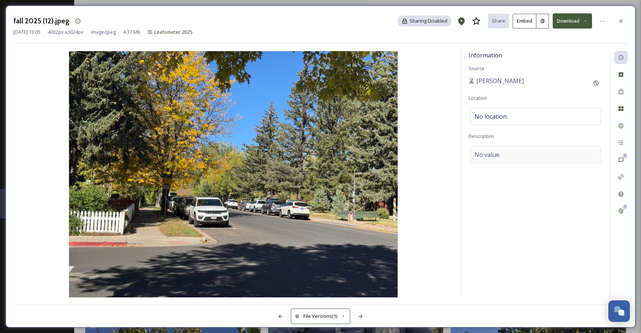
click at [513, 154] on div "No value." at bounding box center [535, 154] width 131 height 17
click at [499, 162] on textarea at bounding box center [535, 177] width 134 height 62
paste textarea "City Overlook/[PERSON_NAME][GEOGRAPHIC_DATA] – [DATE]"
drag, startPoint x: 562, startPoint y: 154, endPoint x: 462, endPoint y: 155, distance: 99.4
click at [462, 155] on div "Information Source [PERSON_NAME] Location No location Description City Overlook…" at bounding box center [535, 174] width 149 height 247
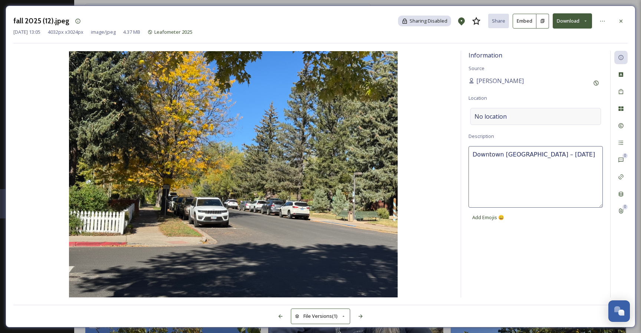
click at [520, 119] on div "No location" at bounding box center [535, 116] width 131 height 17
click at [513, 119] on input at bounding box center [536, 116] width 130 height 16
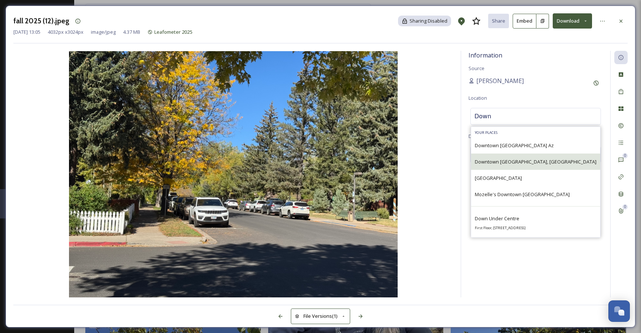
click at [511, 162] on span "Downtown [GEOGRAPHIC_DATA], [GEOGRAPHIC_DATA]" at bounding box center [536, 161] width 122 height 7
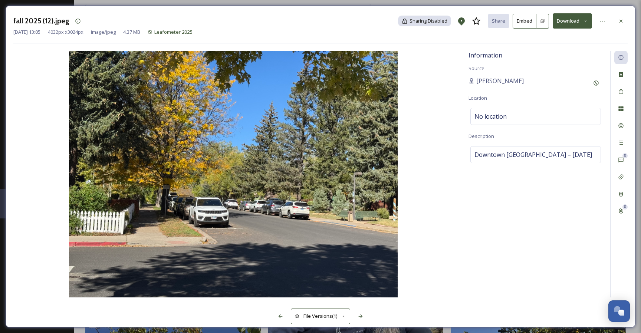
click at [421, 195] on img at bounding box center [233, 174] width 440 height 246
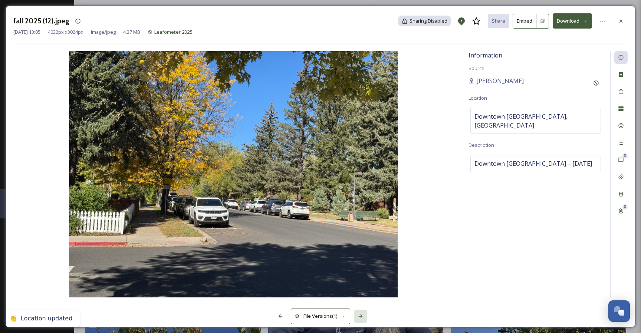
click at [364, 317] on div at bounding box center [360, 316] width 13 height 13
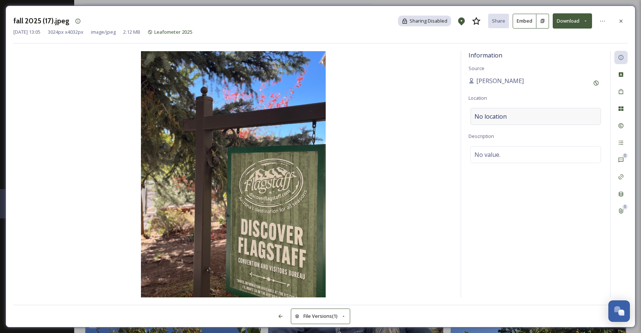
click at [512, 118] on div "No location" at bounding box center [535, 116] width 131 height 17
click at [492, 154] on span "No value." at bounding box center [487, 154] width 26 height 9
click at [496, 152] on textarea at bounding box center [535, 177] width 134 height 62
click at [404, 142] on img at bounding box center [233, 174] width 440 height 246
click at [572, 20] on icon at bounding box center [602, 21] width 6 height 6
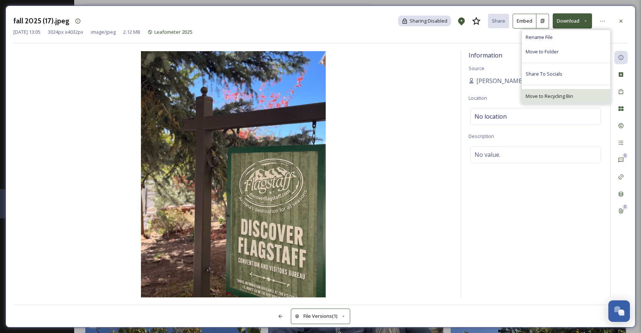
click at [572, 95] on div "Move to Recycling Bin" at bounding box center [566, 96] width 88 height 14
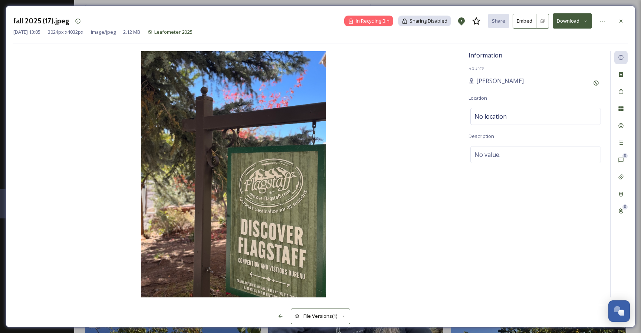
click at [572, 21] on icon at bounding box center [620, 20] width 3 height 3
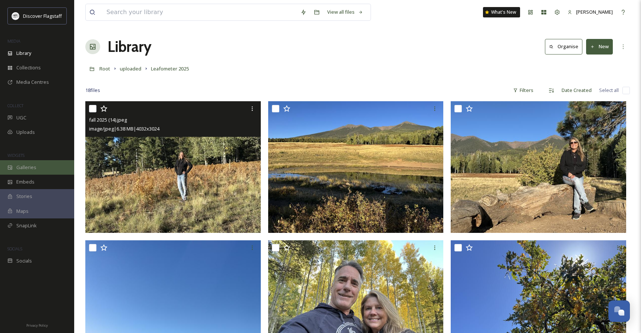
click at [31, 170] on span "Galleries" at bounding box center [26, 167] width 20 height 7
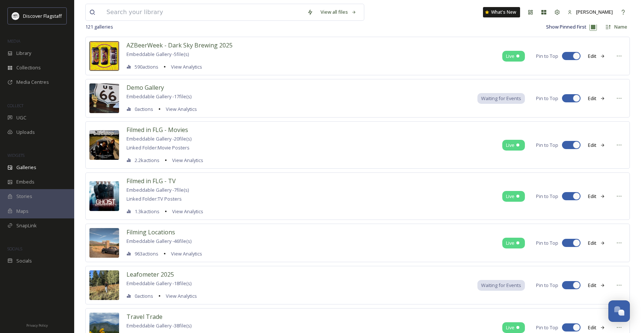
scroll to position [52, 0]
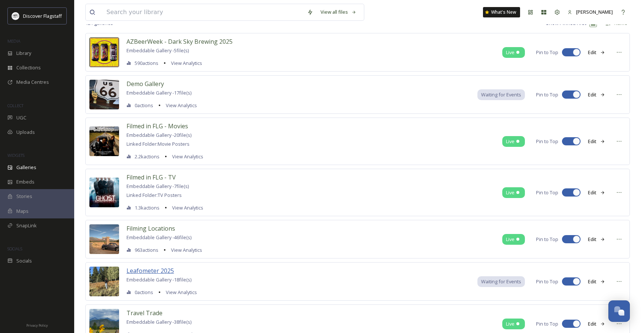
click at [139, 268] on span "Leafometer 2025" at bounding box center [149, 271] width 47 height 8
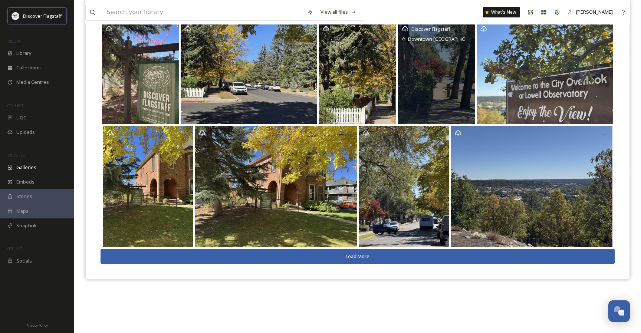
scroll to position [106, 0]
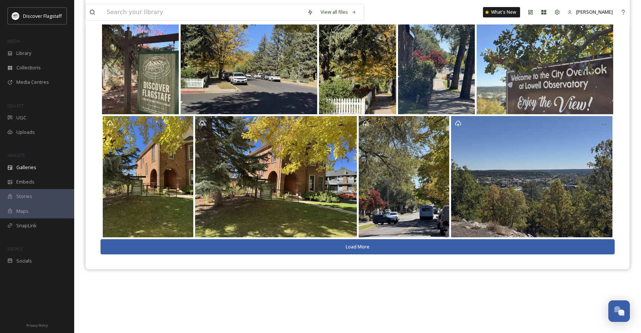
click at [369, 247] on button "Load More" at bounding box center [358, 246] width 514 height 15
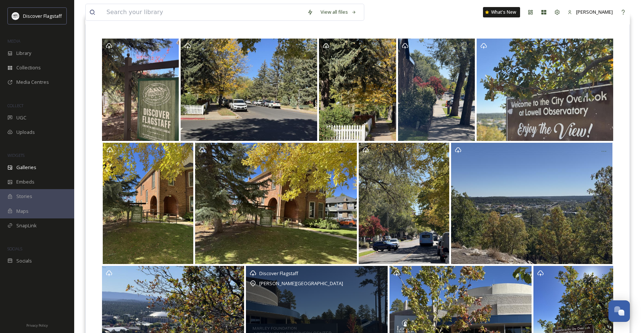
scroll to position [75, 0]
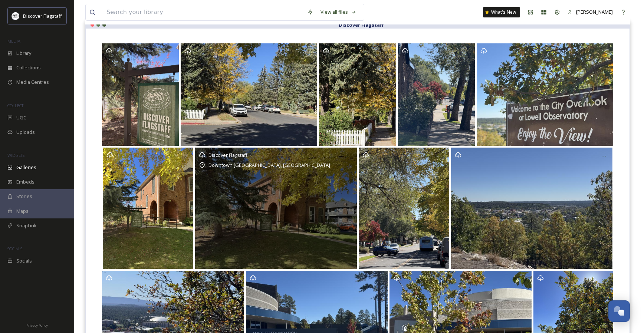
click at [304, 194] on div "Discover Flagstaff Downtown [GEOGRAPHIC_DATA], [GEOGRAPHIC_DATA]" at bounding box center [275, 208] width 161 height 121
click at [294, 198] on div "Discover Flagstaff Downtown [GEOGRAPHIC_DATA], [GEOGRAPHIC_DATA]" at bounding box center [275, 208] width 161 height 121
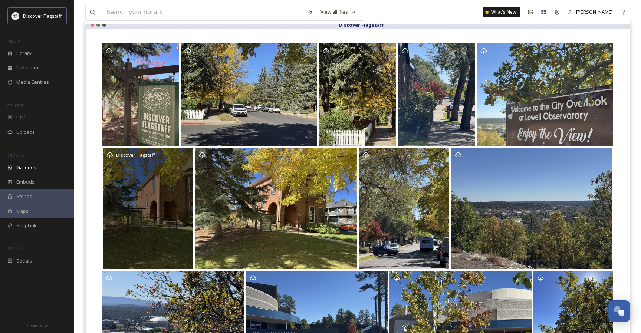
click at [190, 207] on div "Discover Flagstaff" at bounding box center [148, 208] width 91 height 121
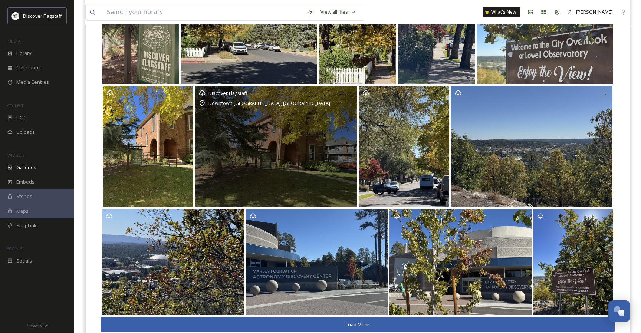
scroll to position [161, 0]
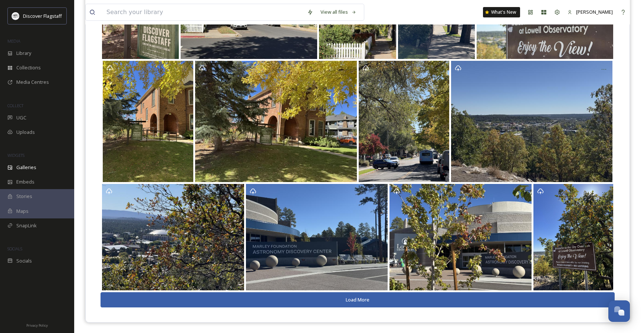
click at [370, 298] on button "Load More" at bounding box center [358, 299] width 514 height 15
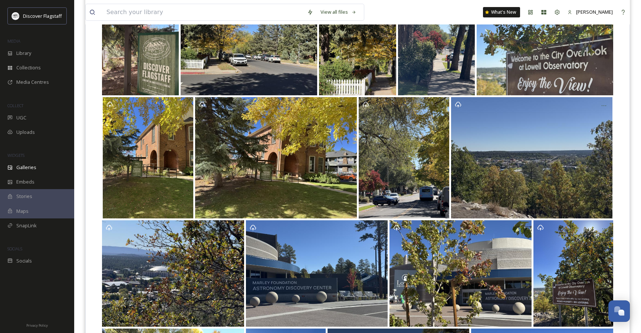
scroll to position [0, 0]
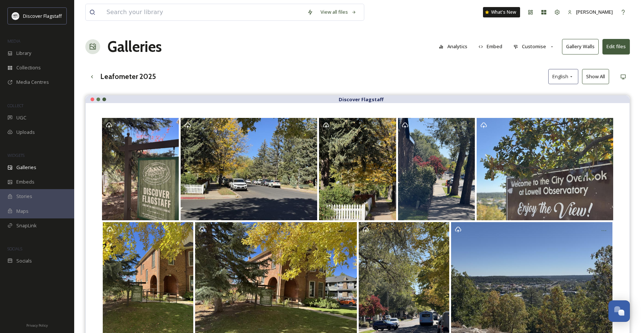
click at [572, 49] on button "Gallery Walls" at bounding box center [580, 46] width 37 height 15
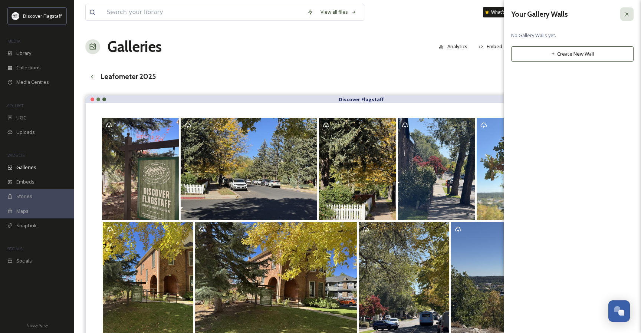
click at [572, 13] on div at bounding box center [626, 13] width 13 height 13
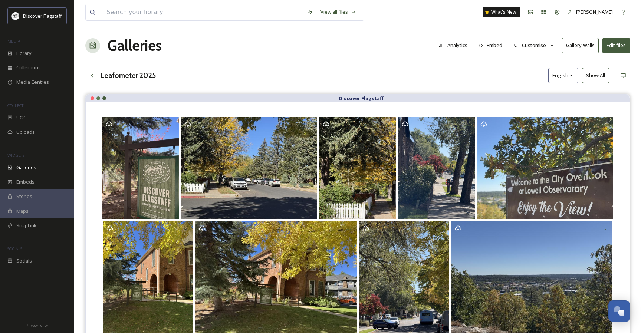
scroll to position [0, 0]
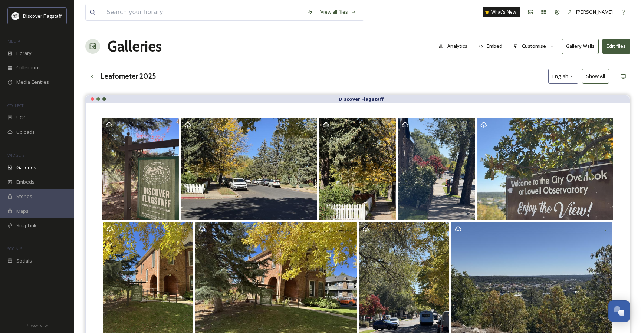
click at [543, 42] on button "Customise" at bounding box center [534, 46] width 49 height 14
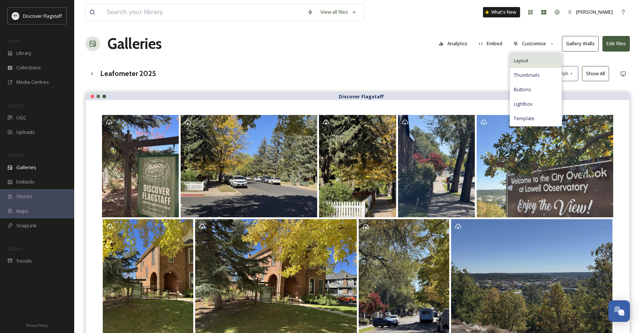
click at [525, 60] on span "Layout" at bounding box center [521, 60] width 14 height 7
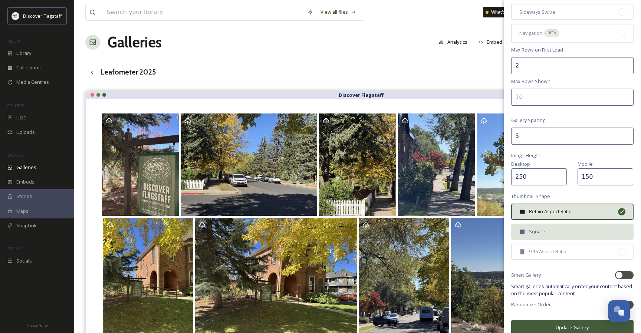
scroll to position [94, 0]
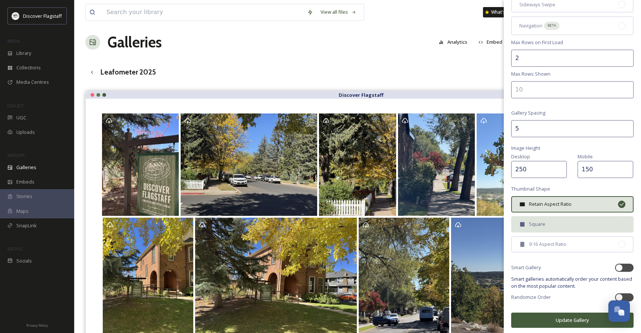
click at [547, 226] on div "Square" at bounding box center [572, 224] width 122 height 16
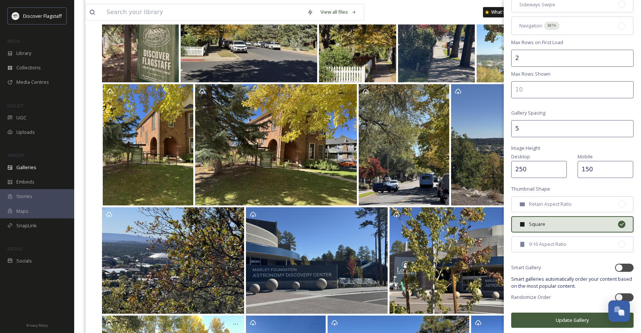
scroll to position [140, 0]
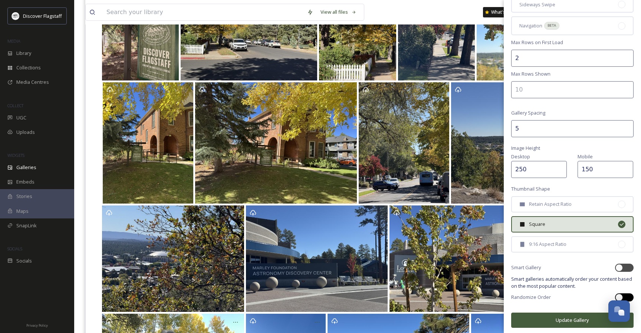
click at [572, 293] on div at bounding box center [624, 297] width 19 height 8
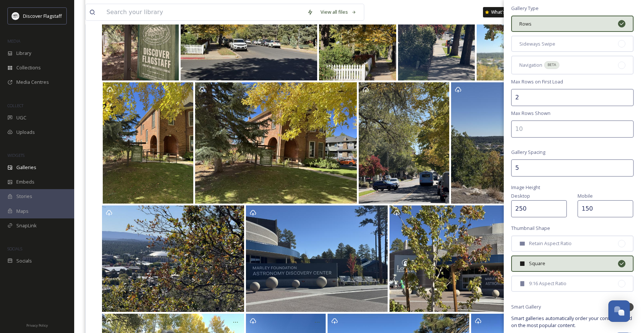
scroll to position [94, 0]
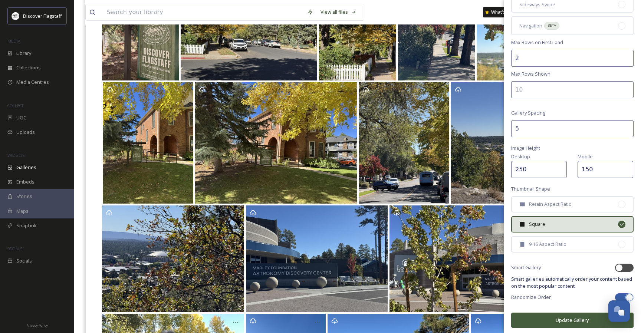
click at [568, 317] on button "Update Gallery" at bounding box center [572, 320] width 122 height 15
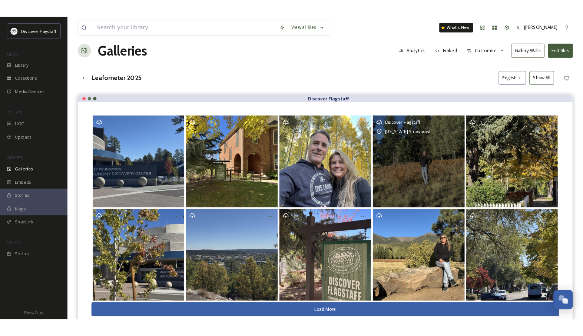
scroll to position [0, 0]
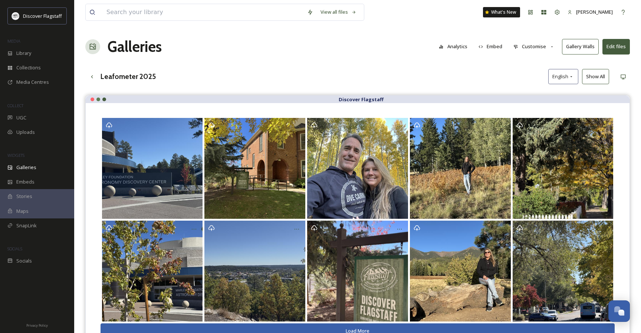
click at [493, 47] on button "Embed" at bounding box center [491, 46] width 32 height 14
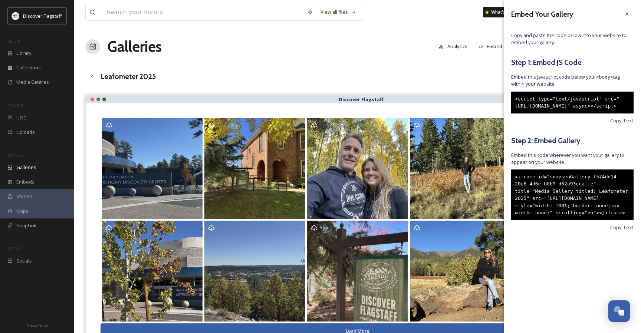
click at [572, 220] on div "<iframe id="snapseaGallery-f574dd14-20c6-4d6e-b8b9-d62a93ccaffe" title="Media G…" at bounding box center [572, 194] width 122 height 51
drag, startPoint x: 593, startPoint y: 227, endPoint x: 619, endPoint y: 221, distance: 26.9
click at [572, 220] on div "<iframe id="snapseaGallery-f574dd14-20c6-4d6e-b8b9-d62a93ccaffe" title="Media G…" at bounding box center [572, 194] width 122 height 51
drag, startPoint x: 593, startPoint y: 197, endPoint x: 632, endPoint y: 206, distance: 39.2
click at [572, 191] on div "<iframe id="snapseaGallery-f574dd14-20c6-4d6e-b8b9-d62a93ccaffe" title="Media G…" at bounding box center [572, 194] width 122 height 51
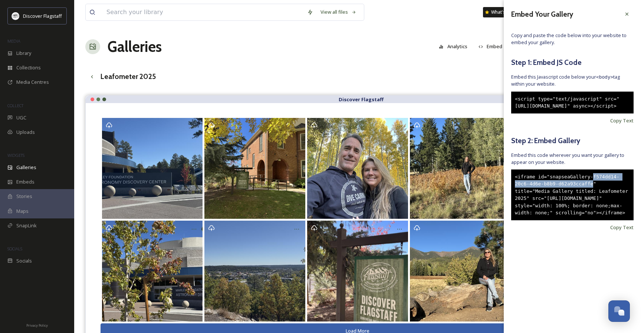
copy div "f574dd14-20c6-4d6e-b8b9-d62a93ccaffe"
drag, startPoint x: 570, startPoint y: 113, endPoint x: 566, endPoint y: 116, distance: 5.3
click at [570, 113] on div "<script type="text/javascript" src="[URL][DOMAIN_NAME]" async></script>" at bounding box center [572, 103] width 122 height 22
drag, startPoint x: 561, startPoint y: 121, endPoint x: 501, endPoint y: 89, distance: 68.4
click at [501, 89] on div "View all files What's New [PERSON_NAME] Galleries Analytics Embed Customise Gal…" at bounding box center [357, 219] width 567 height 439
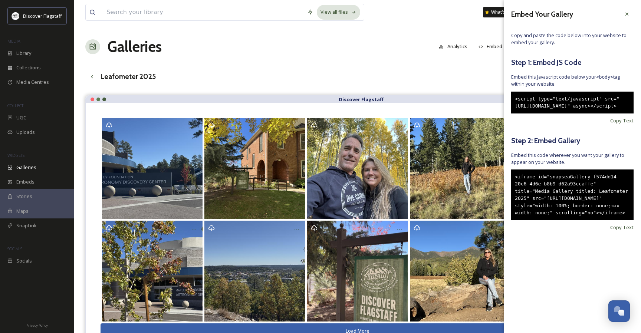
copy div "Copy Text Step 2: Embed Gallery Embed this code wherever you want your gallery …"
click at [572, 113] on div "<script type="text/javascript" src="[URL][DOMAIN_NAME]" async></script>" at bounding box center [572, 103] width 122 height 22
drag, startPoint x: 559, startPoint y: 120, endPoint x: 498, endPoint y: 90, distance: 67.5
click at [498, 90] on div "View all files What's New [PERSON_NAME] Galleries Analytics Embed Customise Gal…" at bounding box center [357, 219] width 567 height 439
copy div "Copy Text Step 2: Embed Gallery Embed this code wherever you want your gallery …"
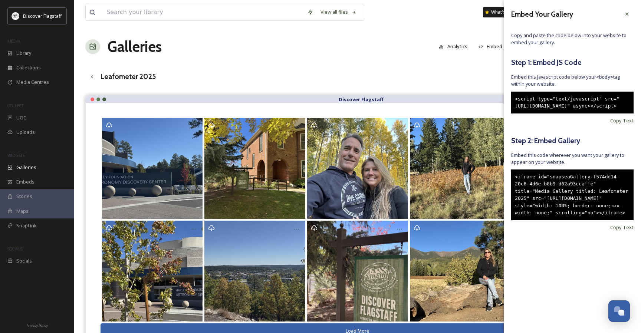
click at [564, 220] on div "<iframe id="snapseaGallery-f574dd14-20c6-4d6e-b8b9-d62a93ccaffe" title="Media G…" at bounding box center [572, 194] width 122 height 51
click at [572, 220] on div "<iframe id="snapseaGallery-f574dd14-20c6-4d6e-b8b9-d62a93ccaffe" title="Media G…" at bounding box center [572, 194] width 122 height 51
click at [566, 113] on div "<script type="text/javascript" src="[URL][DOMAIN_NAME]" async></script>" at bounding box center [572, 103] width 122 height 22
click at [572, 124] on span "Copy Text" at bounding box center [621, 120] width 23 height 7
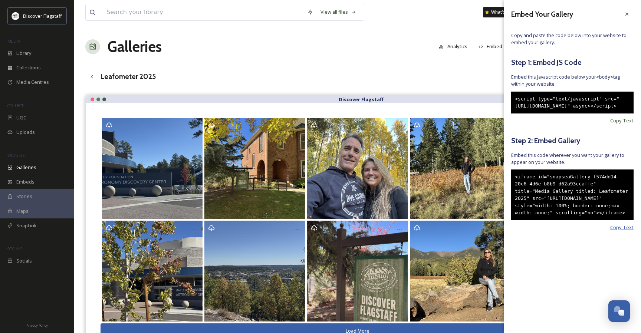
click at [572, 231] on span "Copy Text" at bounding box center [621, 227] width 23 height 7
click at [572, 13] on icon at bounding box center [626, 14] width 3 height 3
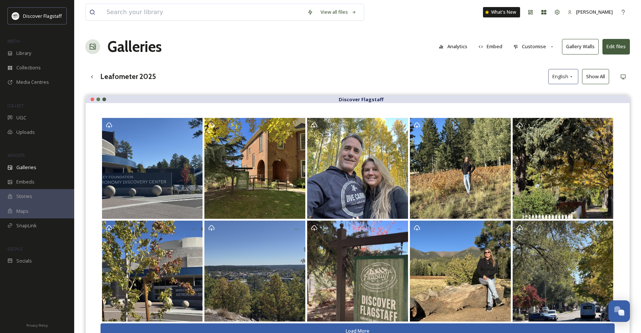
click at [437, 72] on div "Leafometer 2025 English Show All" at bounding box center [357, 76] width 544 height 15
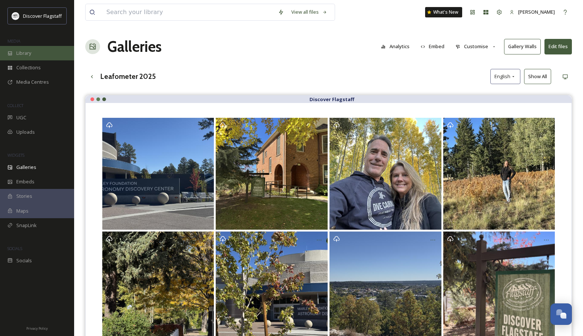
click at [23, 50] on span "Library" at bounding box center [23, 53] width 15 height 7
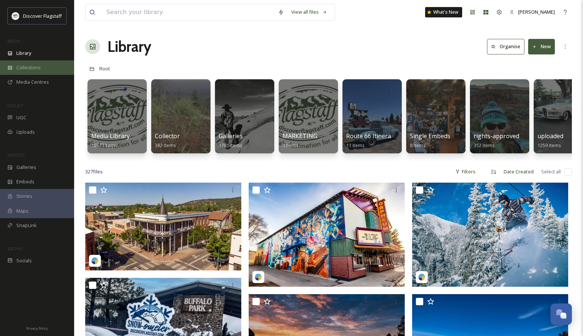
click at [34, 71] on div "Collections" at bounding box center [37, 67] width 74 height 14
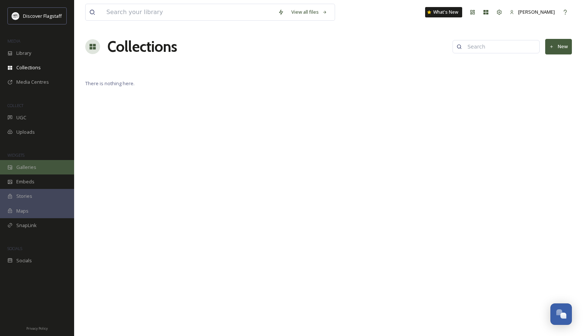
click at [33, 168] on span "Galleries" at bounding box center [26, 167] width 20 height 7
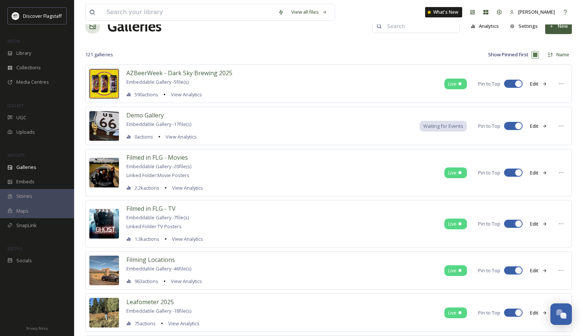
scroll to position [23, 0]
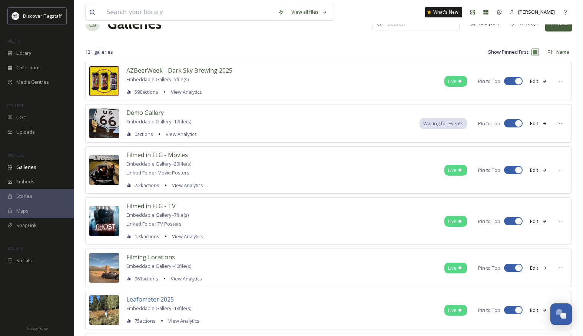
click at [165, 300] on span "Leafometer 2025" at bounding box center [149, 300] width 47 height 8
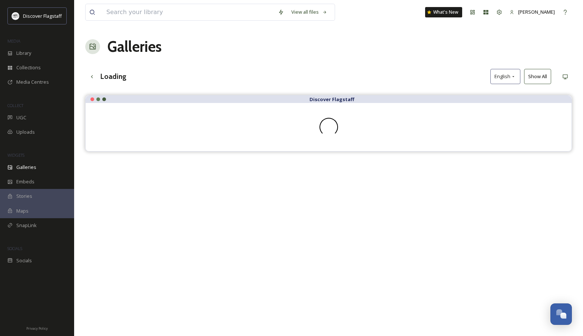
click at [165, 300] on div "Discover Flagstaff" at bounding box center [328, 263] width 487 height 336
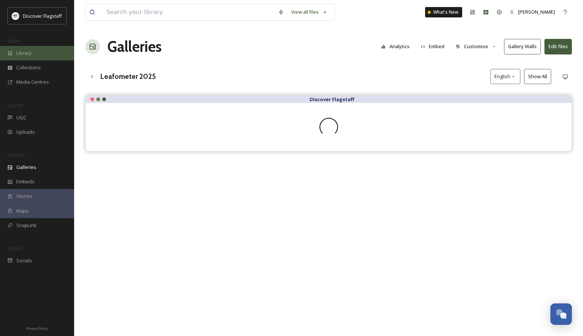
click at [49, 55] on div "Library" at bounding box center [37, 53] width 74 height 14
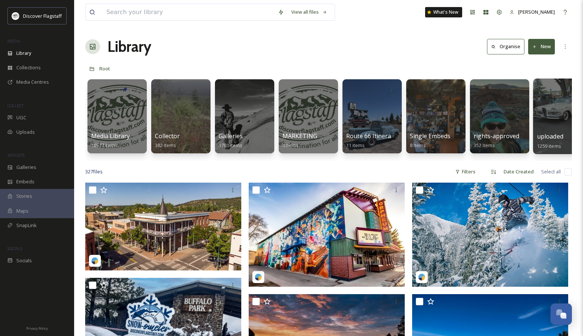
click at [548, 137] on span "uploaded" at bounding box center [550, 136] width 26 height 8
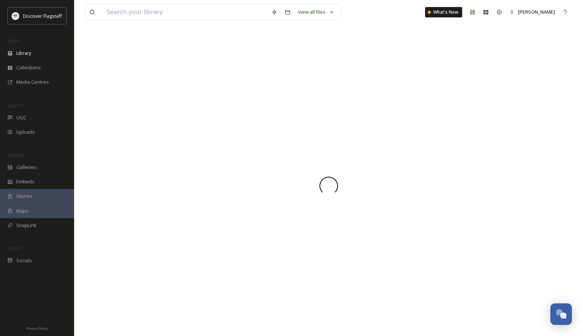
click at [548, 137] on div at bounding box center [328, 186] width 487 height 301
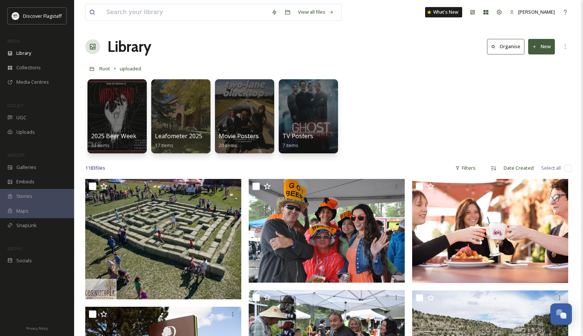
drag, startPoint x: 451, startPoint y: 114, endPoint x: 381, endPoint y: 118, distance: 69.8
click at [451, 114] on div "2025 Beer Week 32 items Leafometer 2025 17 items Movie Posters 20 items TV Post…" at bounding box center [328, 118] width 487 height 85
click at [187, 135] on span "Leafometer 2025" at bounding box center [179, 136] width 49 height 8
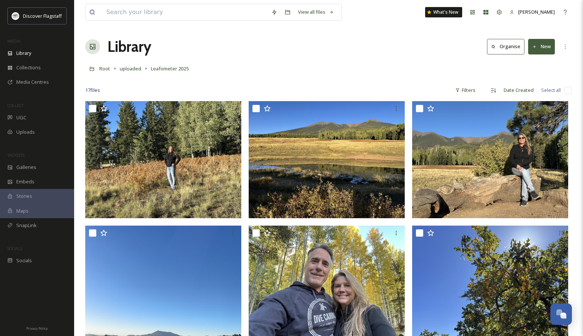
drag, startPoint x: 373, startPoint y: 64, endPoint x: 381, endPoint y: 65, distance: 7.8
click at [373, 64] on div "Root uploaded Leafometer 2025" at bounding box center [328, 69] width 487 height 14
click at [543, 43] on button "New" at bounding box center [542, 46] width 27 height 15
click at [545, 65] on span "File Upload" at bounding box center [538, 63] width 24 height 7
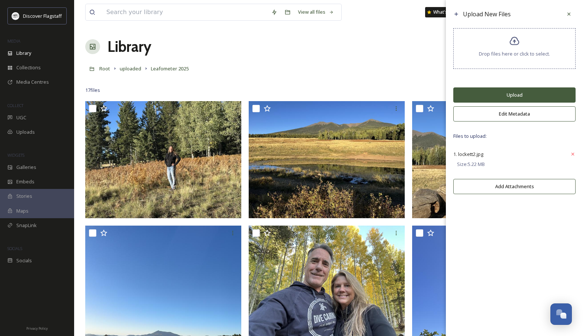
click at [525, 93] on button "Upload" at bounding box center [515, 95] width 122 height 15
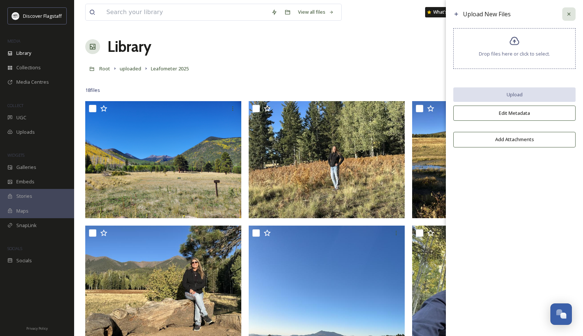
click at [569, 15] on icon at bounding box center [569, 14] width 6 height 6
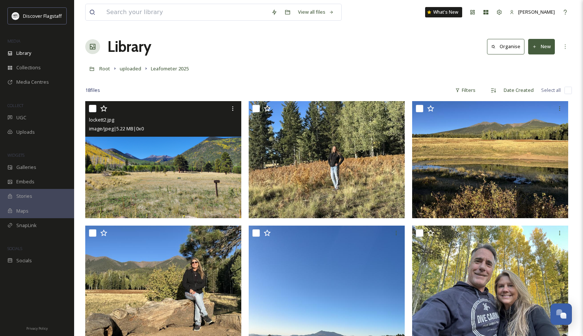
click at [167, 177] on img at bounding box center [163, 159] width 156 height 117
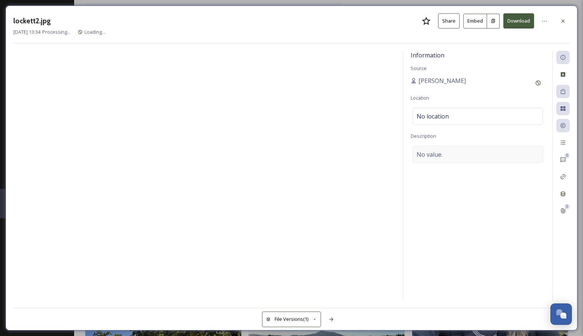
click at [441, 157] on span "No value." at bounding box center [430, 154] width 26 height 9
click at [434, 158] on textarea at bounding box center [478, 177] width 134 height 62
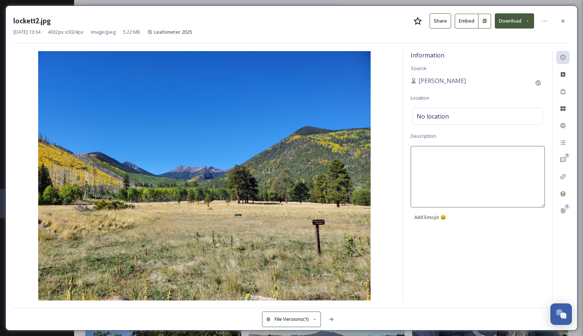
paste textarea "Fall Foliage Photos"
drag, startPoint x: 468, startPoint y: 156, endPoint x: 396, endPoint y: 154, distance: 72.0
click at [396, 154] on div "Information Source [PERSON_NAME] Location No location Description Fall Foliage …" at bounding box center [291, 176] width 557 height 250
click at [470, 116] on div "No location" at bounding box center [478, 116] width 131 height 17
click at [460, 116] on input at bounding box center [478, 116] width 130 height 16
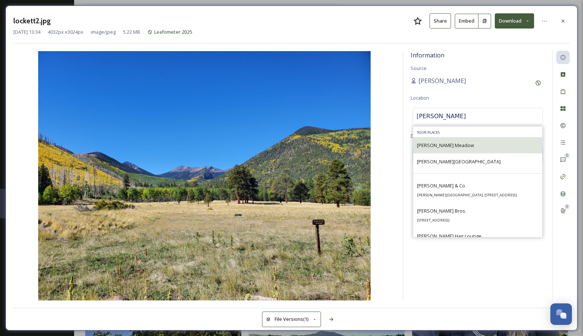
click at [437, 145] on span "[PERSON_NAME] Meadow" at bounding box center [445, 145] width 57 height 7
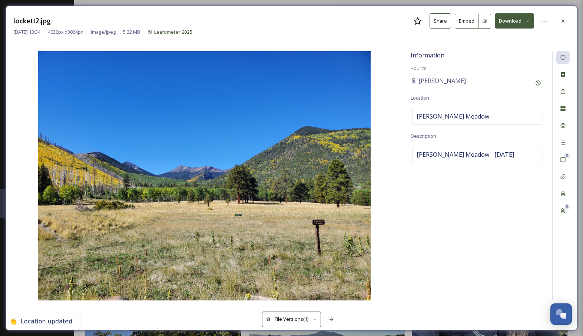
click at [396, 261] on div "Information Source [PERSON_NAME] Location [PERSON_NAME][GEOGRAPHIC_DATA] Descri…" at bounding box center [291, 176] width 557 height 250
click at [563, 20] on icon at bounding box center [563, 21] width 6 height 6
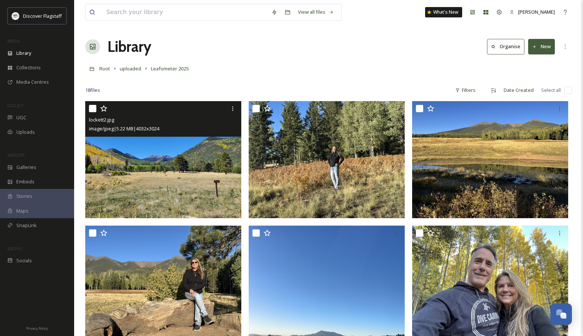
click at [92, 109] on input "checkbox" at bounding box center [92, 108] width 7 height 7
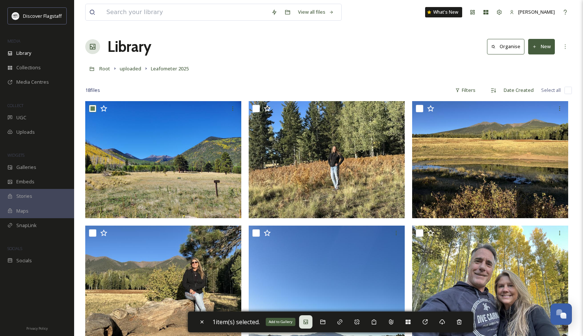
click at [307, 321] on icon at bounding box center [306, 322] width 6 height 6
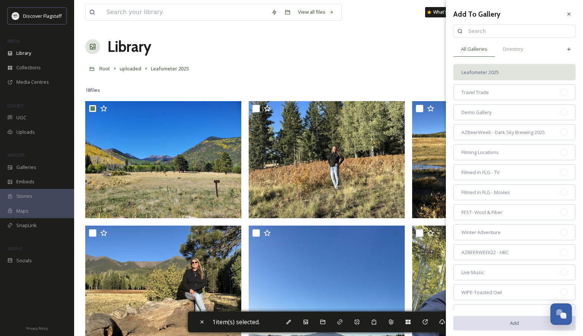
click at [504, 73] on div "Leafometer 2025" at bounding box center [515, 72] width 122 height 16
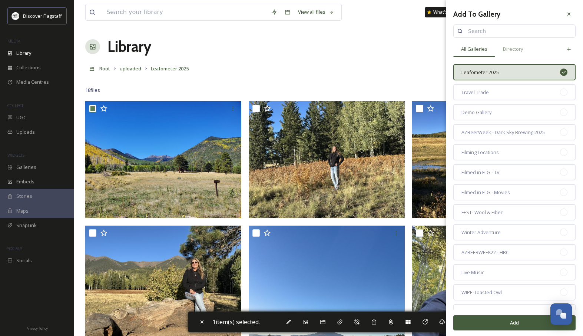
click at [515, 323] on button "Add" at bounding box center [515, 323] width 122 height 15
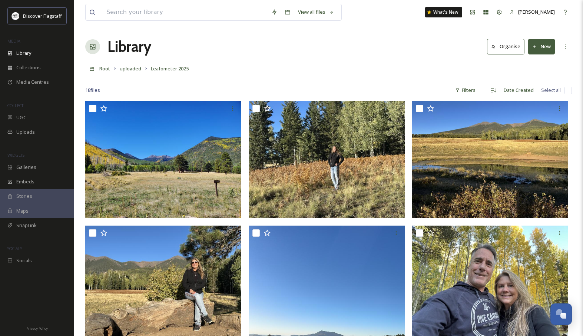
click at [269, 78] on div at bounding box center [328, 79] width 487 height 7
click at [28, 166] on span "Galleries" at bounding box center [26, 167] width 20 height 7
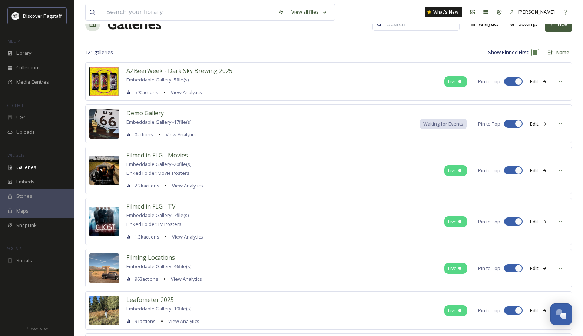
scroll to position [24, 0]
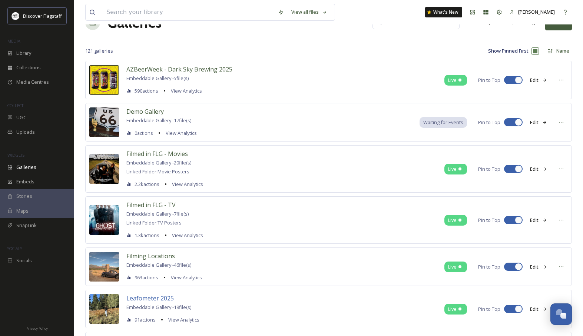
click at [165, 299] on span "Leafometer 2025" at bounding box center [149, 298] width 47 height 8
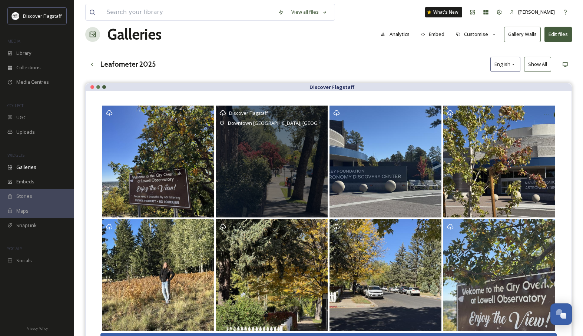
scroll to position [11, 0]
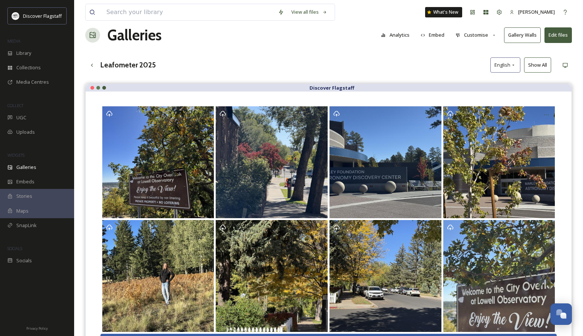
click at [293, 44] on div "Galleries Analytics Embed Customise Gallery Walls Edit files" at bounding box center [328, 35] width 487 height 22
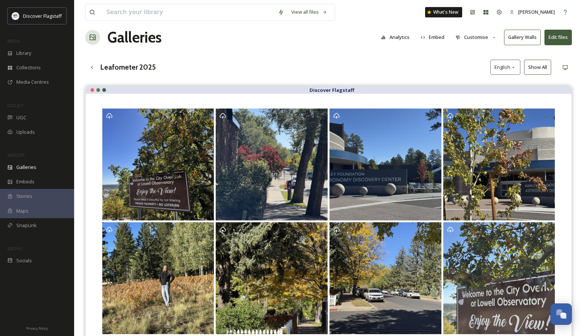
scroll to position [9, 0]
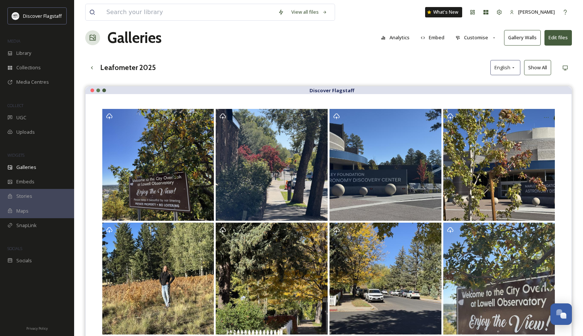
click at [563, 36] on button "Edit files" at bounding box center [558, 37] width 27 height 15
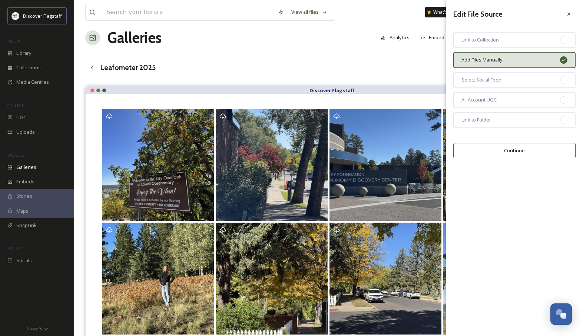
click at [507, 146] on button "Continue" at bounding box center [515, 150] width 122 height 15
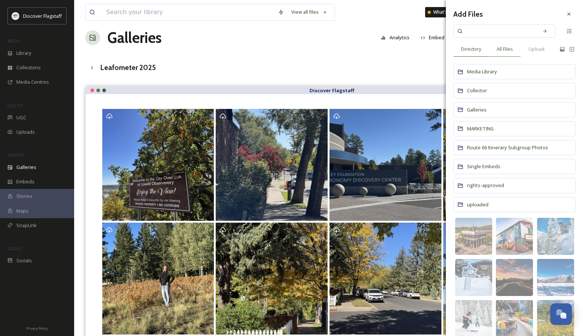
scroll to position [8, 0]
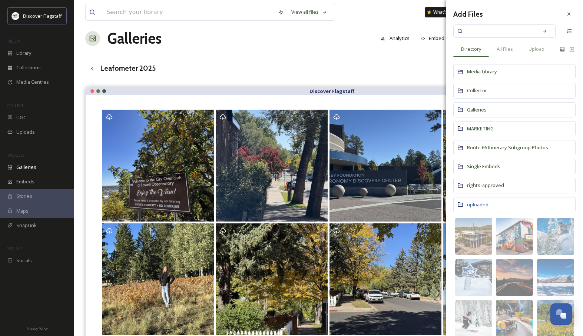
click at [471, 210] on div "uploaded" at bounding box center [515, 204] width 122 height 15
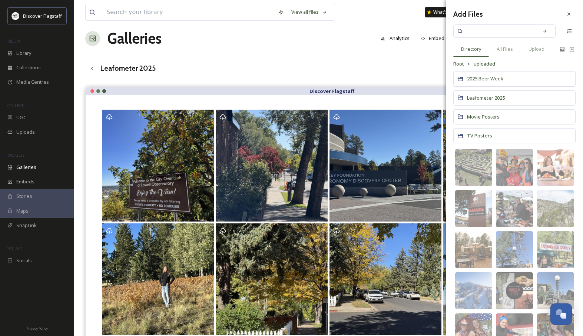
click at [487, 96] on span "Leafometer 2025" at bounding box center [486, 98] width 38 height 7
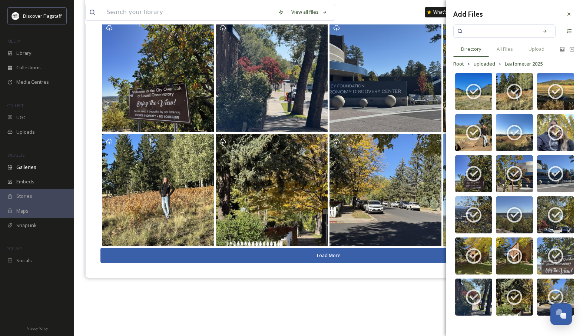
scroll to position [106, 0]
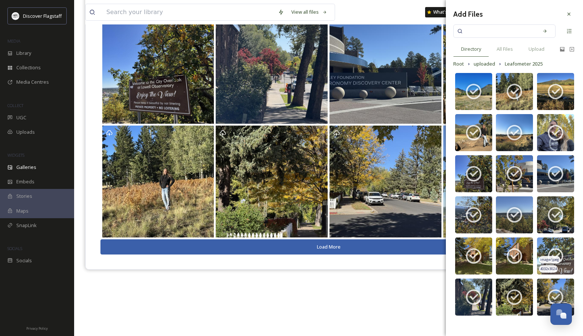
click at [560, 253] on icon at bounding box center [556, 256] width 19 height 19
click at [518, 252] on icon at bounding box center [515, 256] width 19 height 19
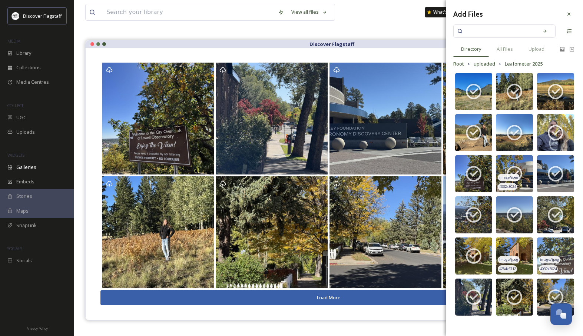
scroll to position [51, 0]
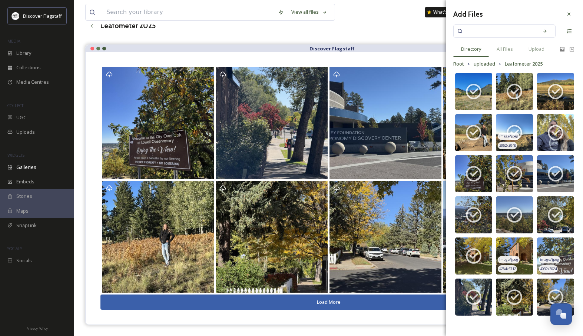
click at [518, 128] on icon at bounding box center [515, 133] width 19 height 19
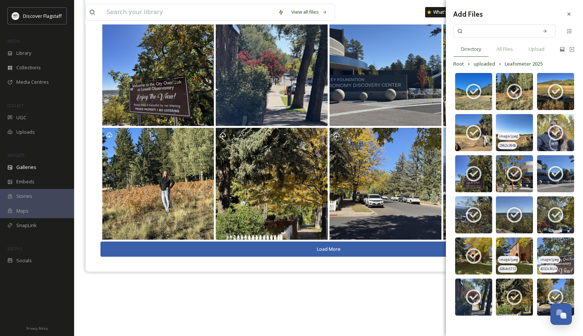
scroll to position [106, 0]
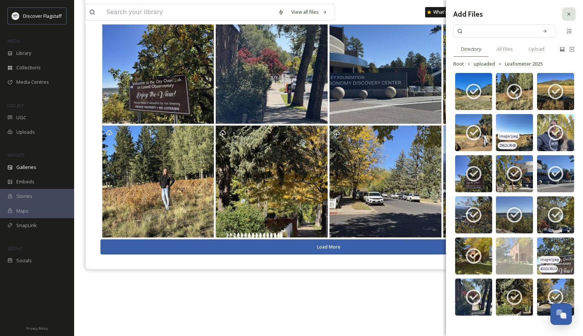
click at [571, 14] on icon at bounding box center [569, 14] width 6 height 6
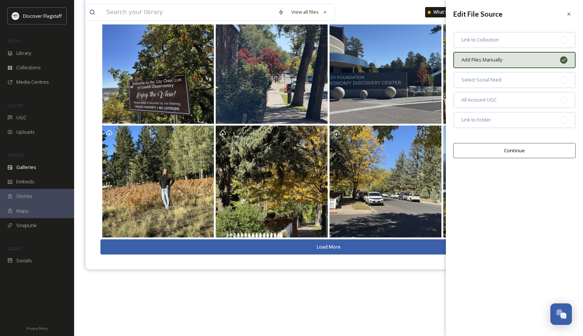
click at [501, 152] on button "Continue" at bounding box center [515, 150] width 122 height 15
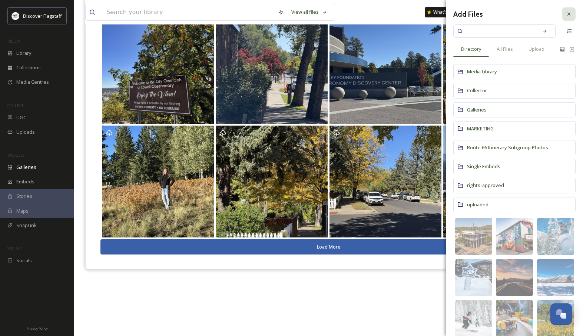
click at [569, 13] on icon at bounding box center [569, 14] width 3 height 3
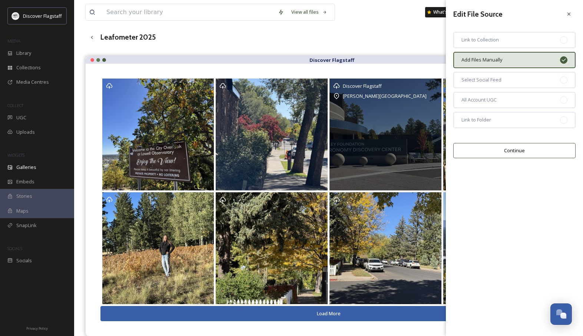
scroll to position [0, 0]
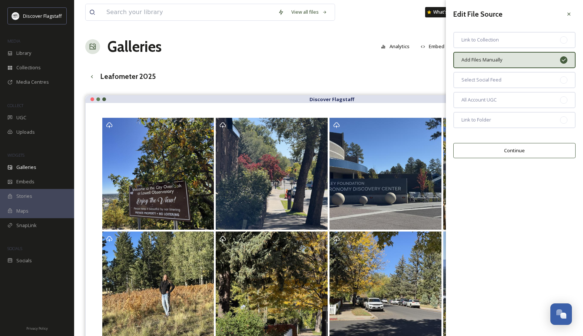
click at [567, 16] on icon at bounding box center [569, 14] width 6 height 6
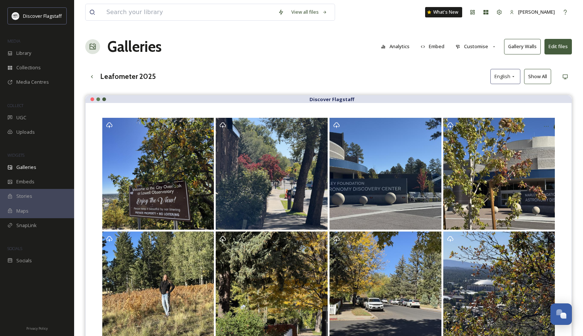
click at [490, 46] on button "Customise" at bounding box center [476, 46] width 49 height 14
click at [378, 83] on div "Leafometer 2025 English Show All" at bounding box center [328, 76] width 487 height 15
click at [563, 42] on button "Edit files" at bounding box center [558, 46] width 27 height 15
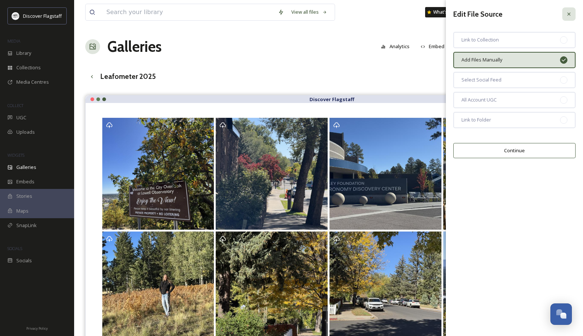
click at [567, 12] on icon at bounding box center [569, 14] width 6 height 6
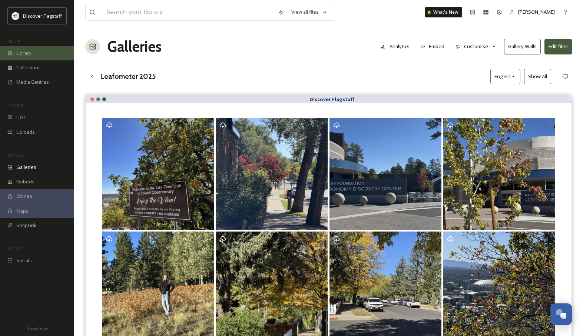
click at [36, 54] on div "Library" at bounding box center [37, 53] width 74 height 14
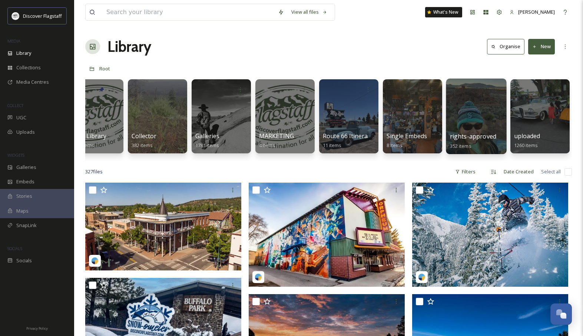
scroll to position [0, 22]
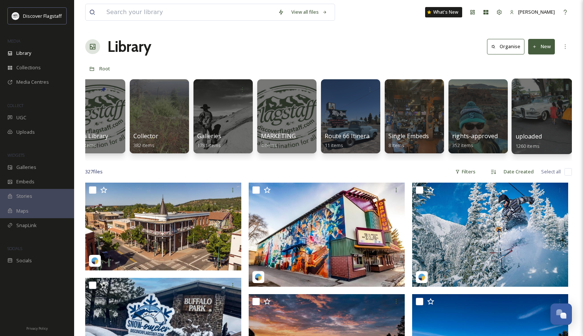
click at [530, 137] on span "uploaded" at bounding box center [529, 136] width 26 height 8
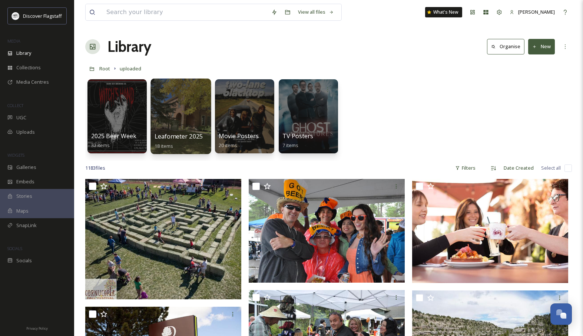
click at [180, 137] on span "Leafometer 2025" at bounding box center [179, 136] width 49 height 8
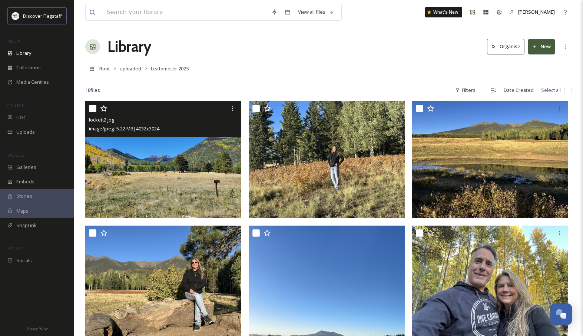
click at [181, 162] on img at bounding box center [163, 159] width 156 height 117
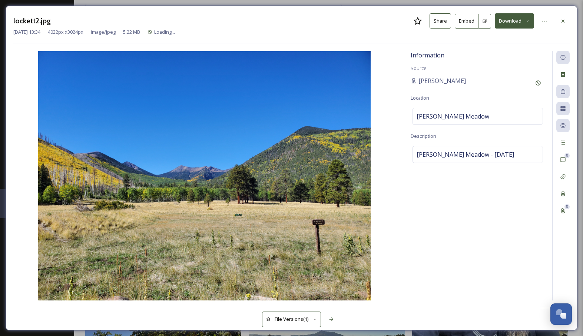
click at [181, 162] on img at bounding box center [204, 176] width 382 height 250
click at [572, 3] on div "lockett2.jpg Share Embed Download [DATE] 13:34 4032 px x 3024 px image/jpeg 5.2…" at bounding box center [291, 168] width 583 height 336
click at [334, 320] on icon at bounding box center [332, 320] width 6 height 6
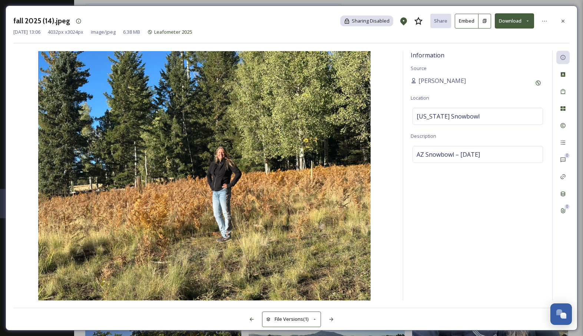
click at [248, 320] on div at bounding box center [251, 319] width 13 height 13
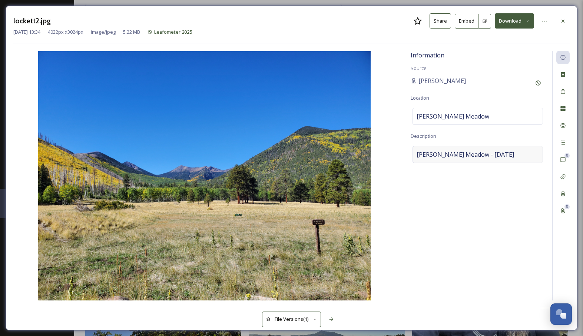
click at [466, 152] on span "[PERSON_NAME] Meadow - [DATE]" at bounding box center [466, 154] width 98 height 9
drag, startPoint x: 464, startPoint y: 153, endPoint x: 368, endPoint y: 156, distance: 96.8
click at [368, 156] on div "Information Source [PERSON_NAME] Location [PERSON_NAME][GEOGRAPHIC_DATA] Descri…" at bounding box center [291, 176] width 557 height 250
click at [388, 290] on img at bounding box center [204, 176] width 382 height 250
click at [332, 319] on icon at bounding box center [332, 320] width 6 height 6
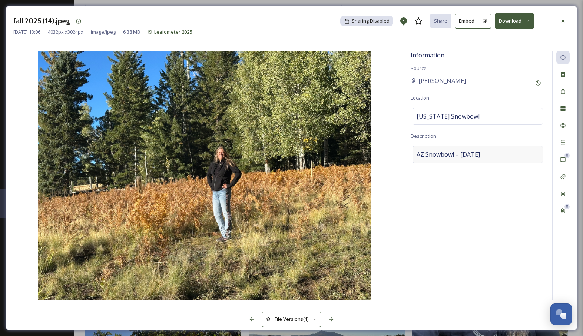
click at [456, 155] on span "AZ Snowbowl – [DATE]" at bounding box center [448, 154] width 63 height 9
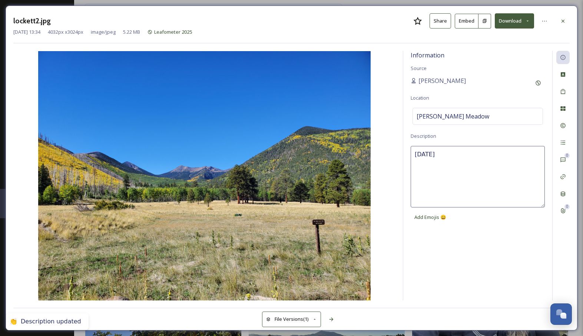
drag, startPoint x: 449, startPoint y: 154, endPoint x: 440, endPoint y: 154, distance: 8.5
click at [440, 154] on textarea "[DATE]" at bounding box center [478, 177] width 134 height 62
click at [334, 320] on icon at bounding box center [332, 320] width 6 height 6
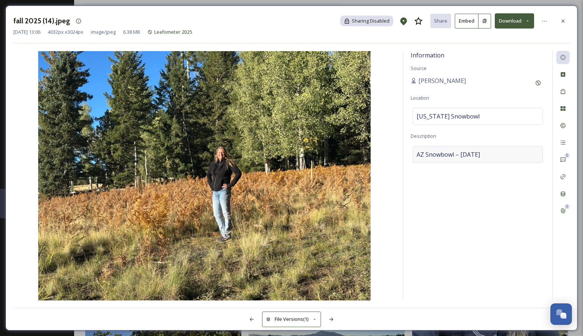
click at [466, 155] on span "AZ Snowbowl – [DATE]" at bounding box center [448, 154] width 63 height 9
click at [456, 156] on textarea "AZ Snowbowl – [DATE]" at bounding box center [478, 177] width 134 height 62
drag, startPoint x: 458, startPoint y: 152, endPoint x: 408, endPoint y: 154, distance: 50.5
click at [408, 154] on div "Information Source [PERSON_NAME] Location [US_STATE] Snowbowl Description AZ Sn…" at bounding box center [478, 176] width 149 height 250
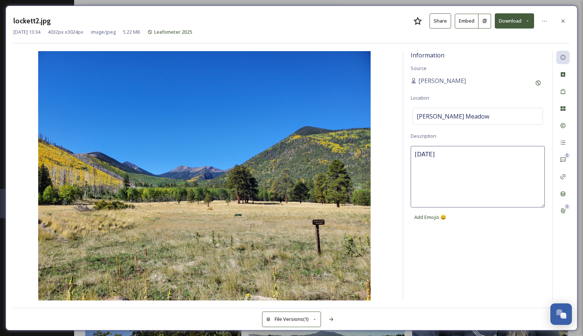
click at [473, 162] on textarea "[DATE]" at bounding box center [478, 177] width 134 height 62
click at [391, 186] on img at bounding box center [204, 176] width 382 height 250
click at [332, 320] on icon at bounding box center [332, 320] width 6 height 6
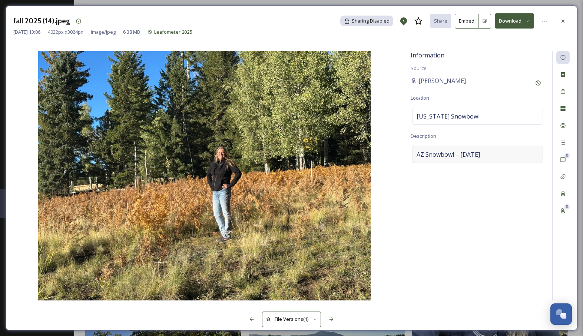
click at [439, 154] on span "AZ Snowbowl – [DATE]" at bounding box center [448, 154] width 63 height 9
drag, startPoint x: 440, startPoint y: 154, endPoint x: 450, endPoint y: 152, distance: 9.8
click at [440, 154] on textarea "AZ Snowbowl – [DATE]" at bounding box center [478, 177] width 134 height 62
drag, startPoint x: 456, startPoint y: 155, endPoint x: 411, endPoint y: 155, distance: 45.2
click at [411, 155] on textarea "AZ Snowbowl – [DATE]" at bounding box center [478, 177] width 134 height 62
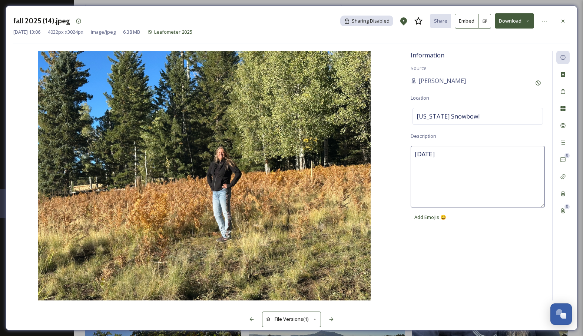
click at [395, 174] on img at bounding box center [204, 176] width 382 height 250
click at [333, 321] on icon at bounding box center [332, 320] width 6 height 6
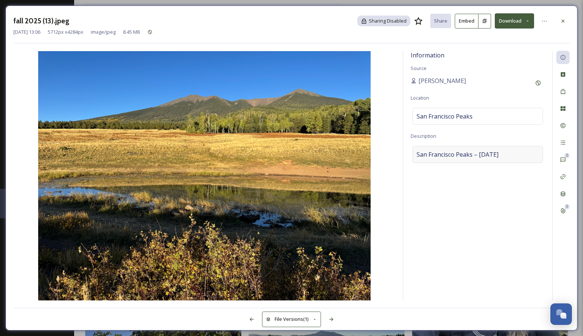
click at [439, 155] on span "San Francisco Peaks – [DATE]" at bounding box center [458, 154] width 82 height 9
click at [438, 154] on textarea "San Francisco Peaks – [DATE]" at bounding box center [478, 177] width 134 height 62
drag, startPoint x: 476, startPoint y: 156, endPoint x: 411, endPoint y: 157, distance: 65.7
click at [411, 157] on textarea "San Francisco Peaks – [DATE]" at bounding box center [478, 177] width 134 height 62
click at [394, 187] on img at bounding box center [204, 176] width 382 height 250
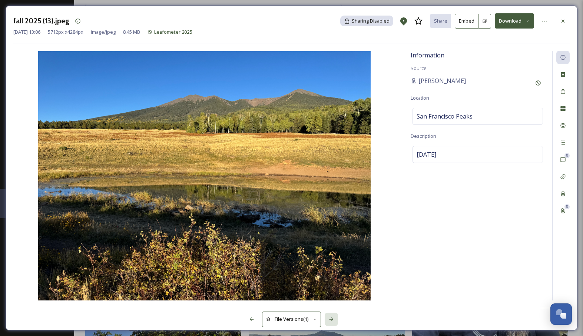
click at [331, 319] on icon at bounding box center [332, 320] width 6 height 6
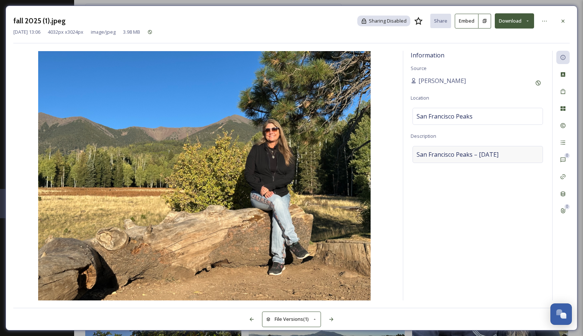
click at [438, 154] on span "San Francisco Peaks – [DATE]" at bounding box center [458, 154] width 82 height 9
click at [457, 153] on textarea "San Francisco Peaks – [DATE]" at bounding box center [478, 177] width 134 height 62
drag, startPoint x: 468, startPoint y: 154, endPoint x: 401, endPoint y: 153, distance: 67.5
click at [401, 153] on div "Information Source [PERSON_NAME] Location [GEOGRAPHIC_DATA] Description [GEOGRA…" at bounding box center [291, 176] width 557 height 250
click at [389, 227] on img at bounding box center [204, 176] width 382 height 250
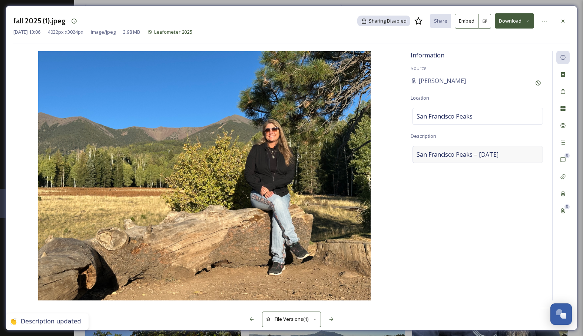
click at [460, 158] on span "San Francisco Peaks – [DATE]" at bounding box center [458, 154] width 82 height 9
click at [469, 155] on textarea "San Francisco Peaks – [DATE]" at bounding box center [478, 177] width 134 height 62
drag, startPoint x: 475, startPoint y: 153, endPoint x: 459, endPoint y: 154, distance: 16.3
click at [458, 154] on textarea "San Francisco Peaks – [DATE]" at bounding box center [478, 177] width 134 height 62
drag, startPoint x: 476, startPoint y: 153, endPoint x: 398, endPoint y: 156, distance: 77.9
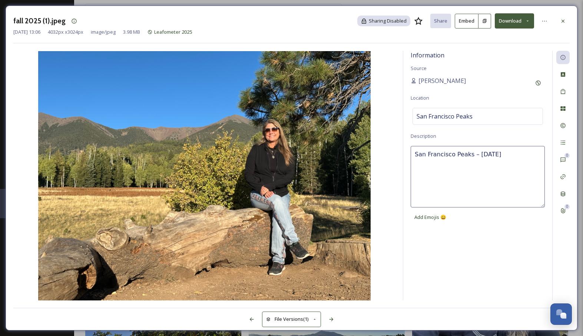
click at [398, 156] on div "Information Source [PERSON_NAME] Location [GEOGRAPHIC_DATA] Description [GEOGRA…" at bounding box center [291, 176] width 557 height 250
click at [398, 176] on div "Information Source [PERSON_NAME] Location [GEOGRAPHIC_DATA] Description [DATE] …" at bounding box center [291, 176] width 557 height 250
click at [334, 320] on icon at bounding box center [332, 320] width 6 height 6
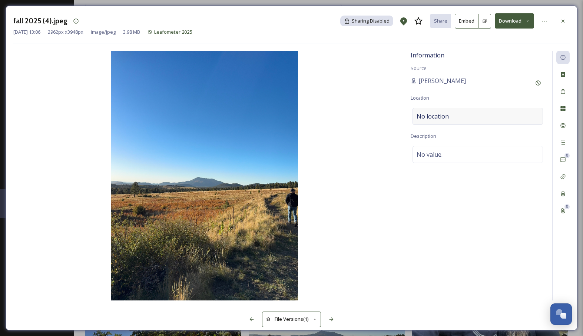
click at [438, 118] on span "No location" at bounding box center [433, 116] width 32 height 9
click at [453, 113] on input "[PERSON_NAME] Meadow" at bounding box center [478, 116] width 130 height 16
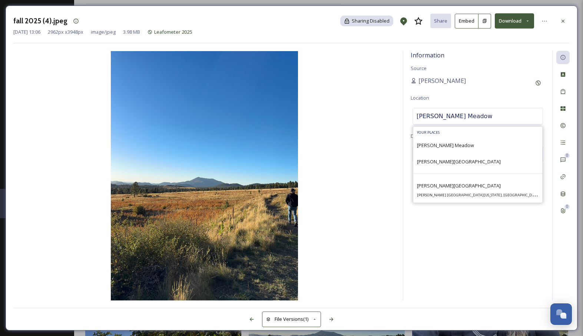
drag, startPoint x: 474, startPoint y: 115, endPoint x: 373, endPoint y: 113, distance: 100.9
click at [373, 113] on div "Information Source [PERSON_NAME] Location [PERSON_NAME][GEOGRAPHIC_DATA] Your P…" at bounding box center [291, 176] width 557 height 250
click at [380, 128] on img at bounding box center [204, 176] width 382 height 250
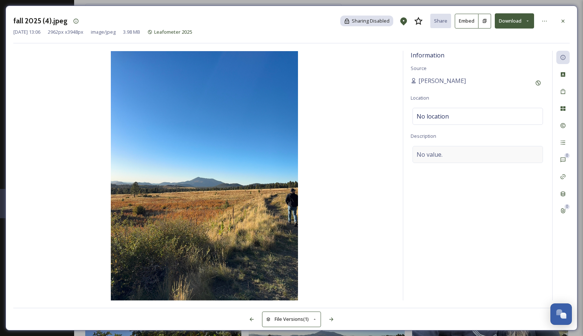
click at [434, 157] on span "No value." at bounding box center [430, 154] width 26 height 9
click at [437, 157] on textarea at bounding box center [478, 177] width 134 height 62
click at [383, 181] on img at bounding box center [204, 176] width 382 height 250
click at [250, 319] on icon at bounding box center [252, 320] width 4 height 4
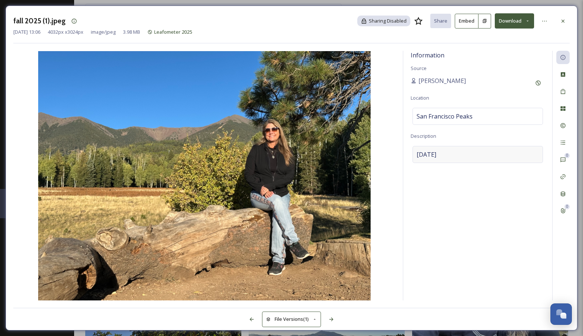
click at [451, 149] on div "[DATE]" at bounding box center [478, 154] width 131 height 17
click at [432, 157] on textarea "[DATE]" at bounding box center [478, 177] width 134 height 62
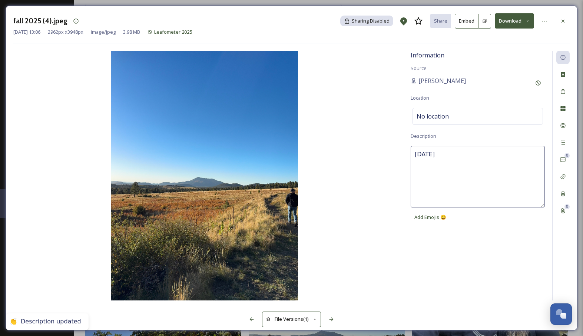
click at [432, 157] on textarea "[DATE]" at bounding box center [478, 177] width 134 height 62
click at [445, 152] on textarea "[DATE]" at bounding box center [478, 177] width 134 height 62
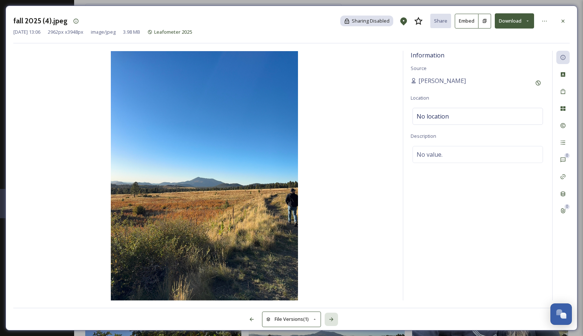
click at [331, 319] on icon at bounding box center [332, 320] width 6 height 6
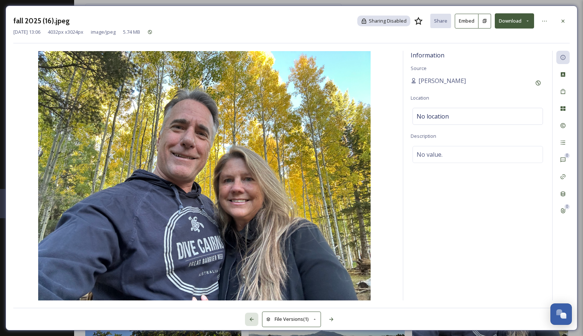
click at [253, 319] on icon at bounding box center [252, 320] width 6 height 6
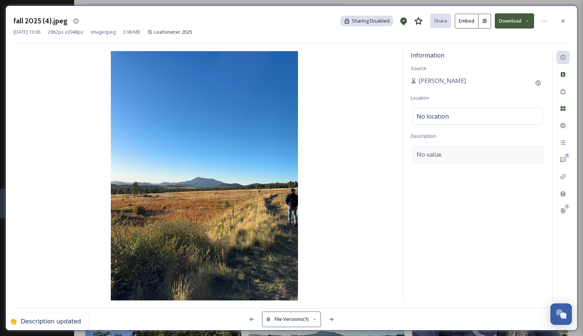
click at [442, 157] on div "No value." at bounding box center [478, 154] width 131 height 17
click at [429, 155] on textarea at bounding box center [478, 177] width 134 height 62
paste textarea "[DATE]"
click at [357, 233] on img at bounding box center [204, 176] width 382 height 250
click at [332, 320] on icon at bounding box center [332, 320] width 4 height 4
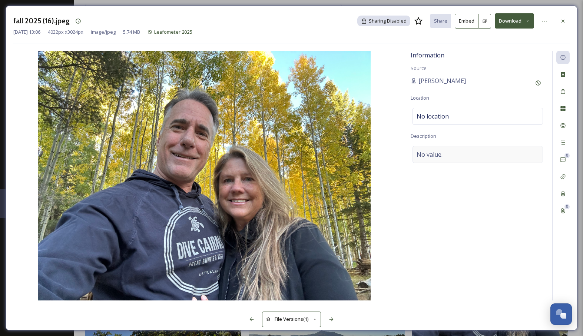
click at [428, 157] on span "No value." at bounding box center [430, 154] width 26 height 9
click at [437, 155] on textarea at bounding box center [478, 177] width 134 height 62
paste textarea "[DATE]"
click at [395, 177] on img at bounding box center [204, 176] width 382 height 250
click at [437, 116] on span "No location" at bounding box center [433, 116] width 32 height 9
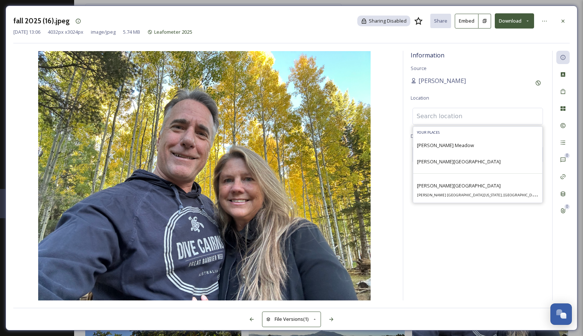
click at [437, 117] on input at bounding box center [478, 116] width 130 height 16
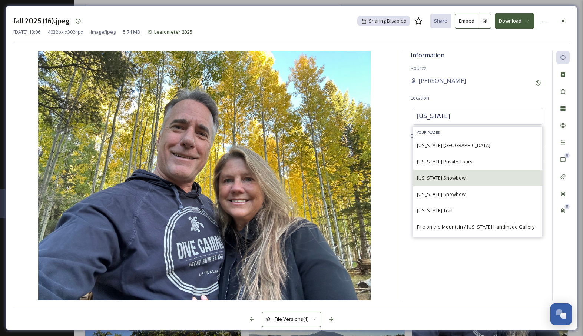
click at [457, 179] on span "[US_STATE] Snowbowl" at bounding box center [442, 178] width 50 height 7
click at [452, 180] on span "[US_STATE] Snowbowl" at bounding box center [442, 178] width 50 height 7
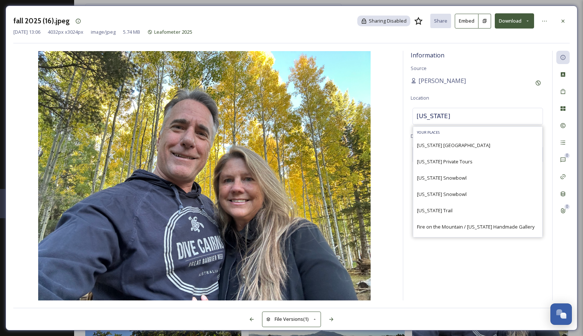
click at [461, 280] on div "Information Source [PERSON_NAME] Location [US_STATE] Your Places [US_STATE] [GE…" at bounding box center [478, 176] width 149 height 250
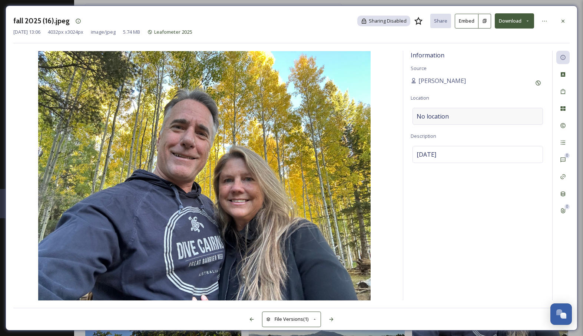
click at [464, 115] on div "No location" at bounding box center [478, 116] width 131 height 17
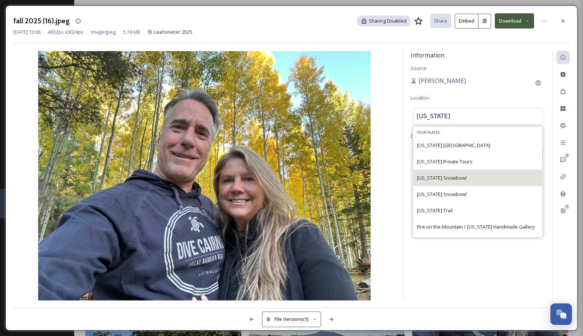
click at [450, 177] on span "[US_STATE] Snowbowl" at bounding box center [442, 178] width 50 height 7
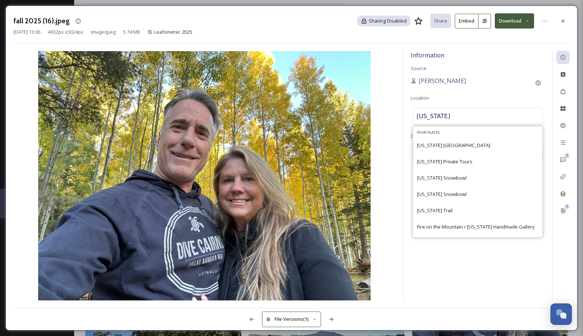
click at [396, 253] on div "Information Source [PERSON_NAME] Location [US_STATE] Your Places [US_STATE] [GE…" at bounding box center [291, 176] width 557 height 250
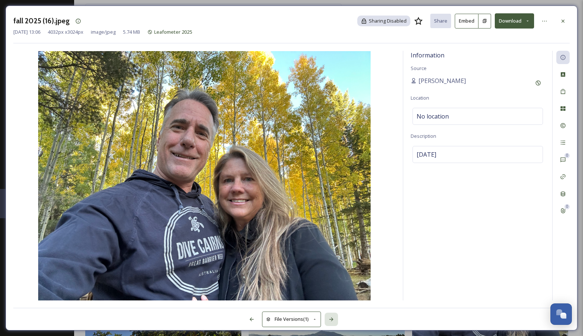
click at [333, 320] on icon at bounding box center [332, 320] width 4 height 4
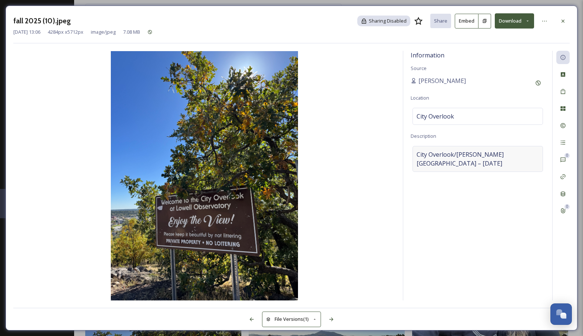
click at [459, 159] on span "City Overlook/[PERSON_NAME][GEOGRAPHIC_DATA] – [DATE]" at bounding box center [478, 159] width 122 height 18
click at [478, 153] on textarea "City Overlook/[PERSON_NAME][GEOGRAPHIC_DATA] – [DATE]" at bounding box center [478, 177] width 134 height 62
drag, startPoint x: 511, startPoint y: 154, endPoint x: 414, endPoint y: 157, distance: 97.2
click at [414, 157] on textarea "City Overlook/[PERSON_NAME][GEOGRAPHIC_DATA] – [DATE]" at bounding box center [478, 177] width 134 height 62
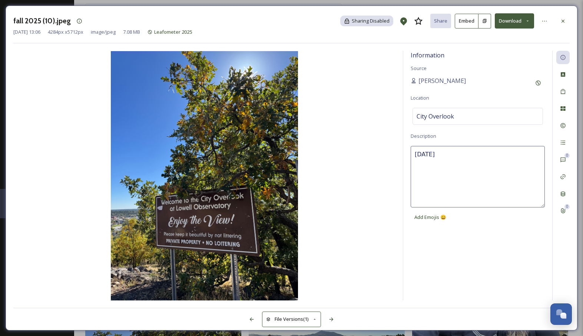
click at [398, 192] on div "Information Source [PERSON_NAME] Location City Overlook Description [DATE] Add …" at bounding box center [291, 176] width 557 height 250
click at [332, 319] on icon at bounding box center [332, 320] width 4 height 4
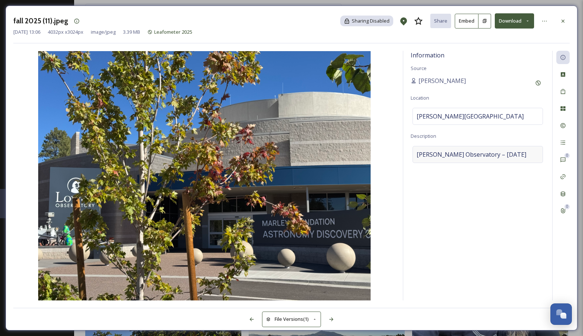
click at [450, 155] on span "[PERSON_NAME] Observatory – [DATE]" at bounding box center [472, 154] width 110 height 9
click at [462, 153] on textarea "[PERSON_NAME] Observatory – [DATE]" at bounding box center [478, 177] width 134 height 62
drag, startPoint x: 472, startPoint y: 154, endPoint x: 387, endPoint y: 154, distance: 85.3
click at [387, 154] on div "Information Source [PERSON_NAME] Location [PERSON_NAME][GEOGRAPHIC_DATA] Descri…" at bounding box center [291, 176] width 557 height 250
click at [394, 163] on img at bounding box center [204, 176] width 382 height 250
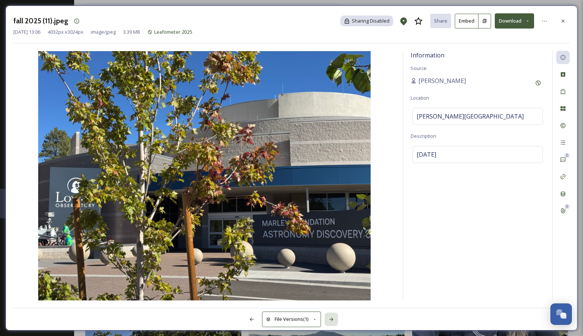
click at [333, 320] on icon at bounding box center [332, 320] width 6 height 6
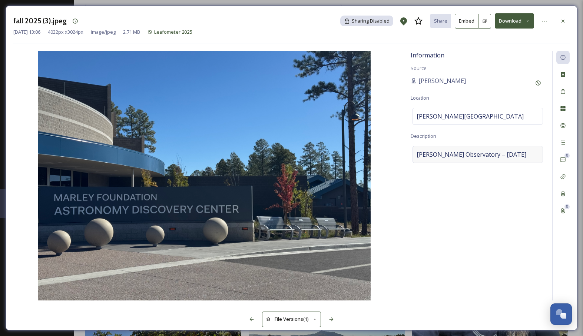
click at [462, 155] on span "[PERSON_NAME] Observatory – [DATE]" at bounding box center [472, 154] width 110 height 9
click at [459, 155] on textarea "[PERSON_NAME] Observatory – [DATE]" at bounding box center [478, 177] width 134 height 62
drag, startPoint x: 473, startPoint y: 154, endPoint x: 401, endPoint y: 157, distance: 72.0
click at [401, 157] on div "Information Source [PERSON_NAME] Location [PERSON_NAME][GEOGRAPHIC_DATA] Descri…" at bounding box center [291, 176] width 557 height 250
click at [395, 182] on img at bounding box center [204, 176] width 382 height 250
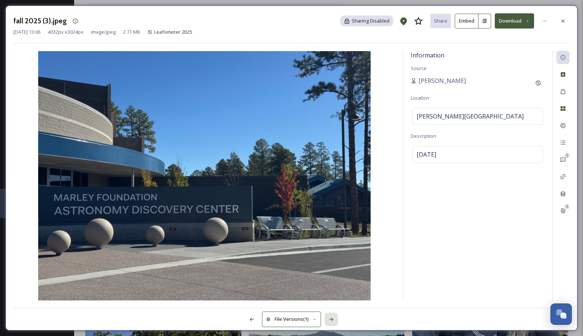
click at [332, 320] on icon at bounding box center [332, 320] width 4 height 4
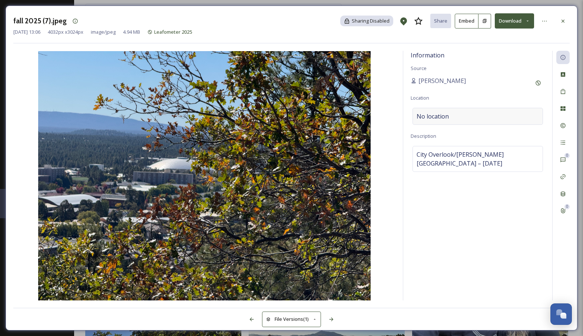
click at [459, 117] on div "No location" at bounding box center [478, 116] width 131 height 17
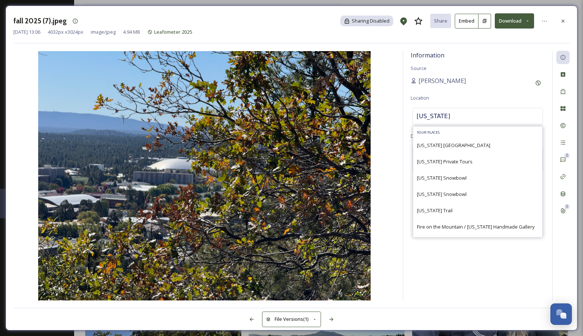
click at [455, 116] on input "[US_STATE]" at bounding box center [478, 116] width 130 height 16
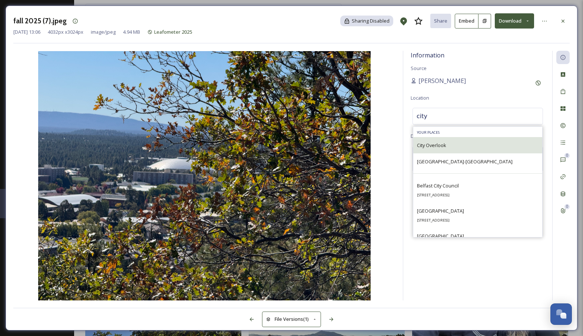
click at [439, 145] on span "City Overlook" at bounding box center [431, 145] width 29 height 7
click at [446, 145] on span "City Overlook" at bounding box center [431, 145] width 29 height 7
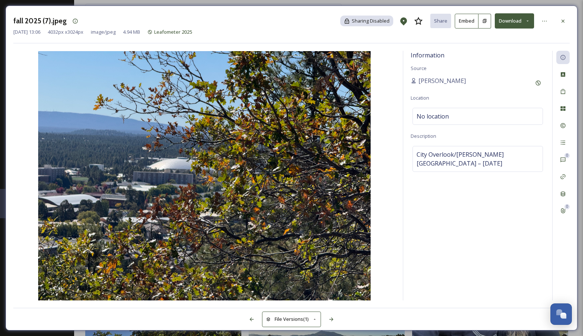
click at [399, 158] on div "Information Source [PERSON_NAME] Location No location Description City Overlook…" at bounding box center [291, 176] width 557 height 250
click at [462, 153] on span "City Overlook/[PERSON_NAME][GEOGRAPHIC_DATA] – [DATE]" at bounding box center [478, 159] width 122 height 18
click at [485, 155] on textarea "City Overlook/[PERSON_NAME][GEOGRAPHIC_DATA] – [DATE]" at bounding box center [478, 177] width 134 height 62
drag, startPoint x: 511, startPoint y: 154, endPoint x: 402, endPoint y: 153, distance: 108.3
click at [402, 153] on div "Information Source [PERSON_NAME] Location No location Description City Overlook…" at bounding box center [291, 176] width 557 height 250
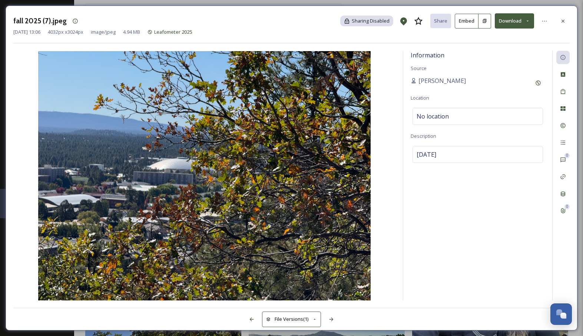
click at [393, 168] on img at bounding box center [204, 176] width 382 height 250
click at [400, 163] on div "Information Source [PERSON_NAME] Location No location Description [DATE] 0 0" at bounding box center [291, 176] width 557 height 250
click at [334, 320] on icon at bounding box center [332, 320] width 6 height 6
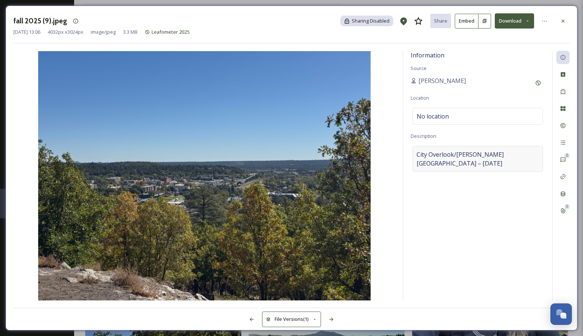
click at [436, 157] on span "City Overlook/[PERSON_NAME][GEOGRAPHIC_DATA] – [DATE]" at bounding box center [478, 159] width 122 height 18
drag, startPoint x: 430, startPoint y: 163, endPoint x: 404, endPoint y: 150, distance: 29.5
click at [404, 150] on div "Information Source [PERSON_NAME] Location No location Description City Overlook…" at bounding box center [478, 176] width 149 height 250
click at [393, 218] on img at bounding box center [204, 176] width 382 height 250
click at [251, 317] on icon at bounding box center [252, 320] width 6 height 6
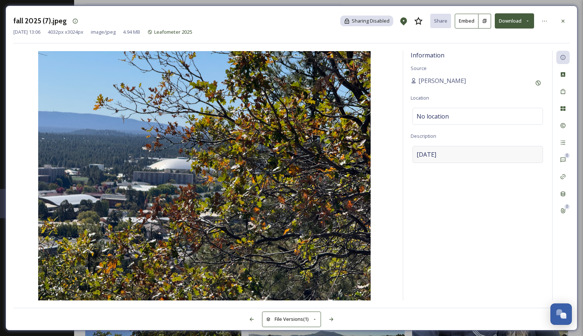
click at [470, 157] on div "[DATE]" at bounding box center [478, 154] width 131 height 17
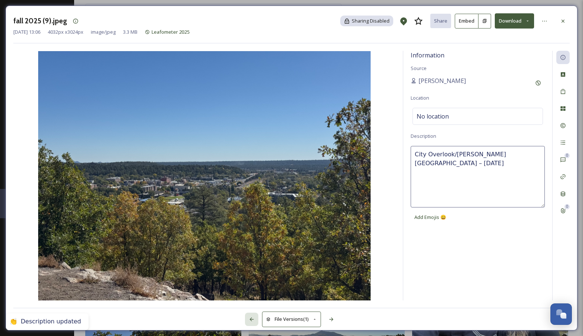
click at [251, 318] on icon at bounding box center [252, 320] width 6 height 6
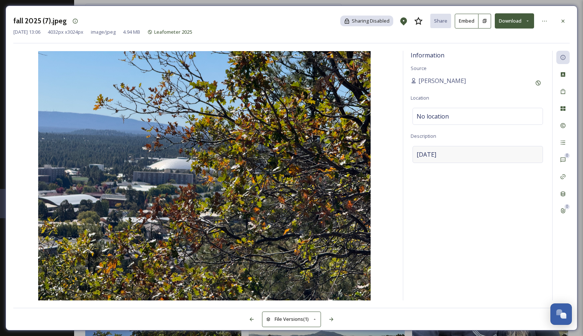
click at [437, 155] on span "[DATE]" at bounding box center [427, 154] width 20 height 9
click at [444, 157] on textarea "[DATE]" at bounding box center [478, 177] width 134 height 62
paste textarea "City Overlook/[PERSON_NAME][GEOGRAPHIC_DATA] –"
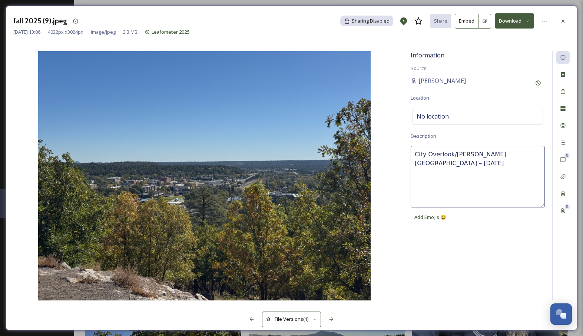
click at [399, 178] on div "Information Source [PERSON_NAME] Location No location Description City Overlook…" at bounding box center [291, 176] width 557 height 250
click at [254, 320] on icon at bounding box center [252, 320] width 6 height 6
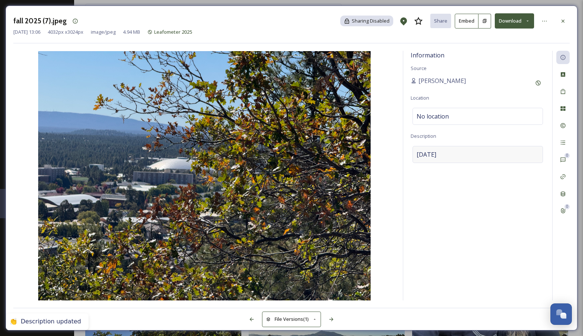
click at [461, 162] on div "[DATE]" at bounding box center [478, 154] width 131 height 17
click at [448, 154] on textarea "[DATE]" at bounding box center [478, 177] width 134 height 62
paste textarea "City Overlook/[PERSON_NAME][GEOGRAPHIC_DATA] –"
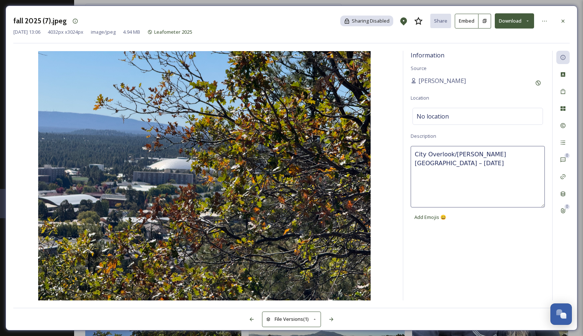
click at [392, 194] on img at bounding box center [204, 176] width 382 height 250
click at [253, 321] on icon at bounding box center [252, 320] width 6 height 6
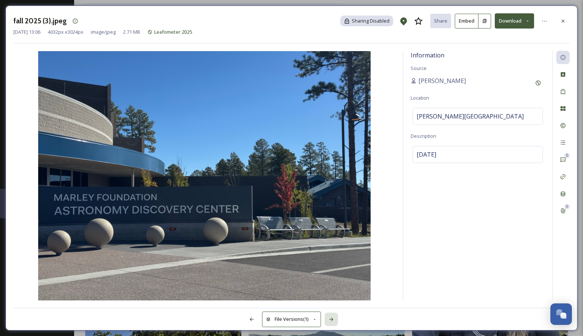
click at [332, 320] on icon at bounding box center [332, 320] width 6 height 6
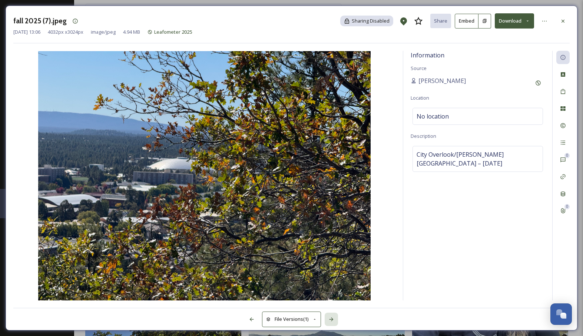
click at [332, 320] on icon at bounding box center [332, 320] width 6 height 6
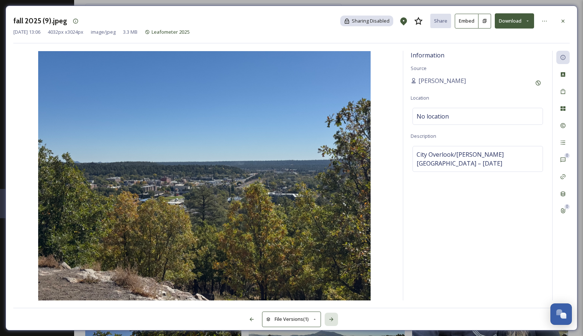
click at [331, 321] on icon at bounding box center [332, 320] width 6 height 6
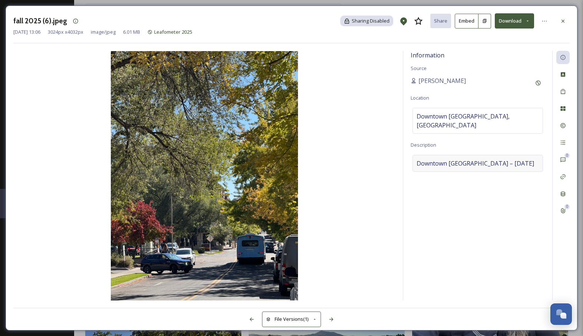
click at [467, 159] on span "Downtown [GEOGRAPHIC_DATA] – [DATE]" at bounding box center [476, 163] width 118 height 9
drag, startPoint x: 465, startPoint y: 155, endPoint x: 473, endPoint y: 154, distance: 8.7
click at [465, 155] on textarea "Downtown [GEOGRAPHIC_DATA] – [DATE]" at bounding box center [478, 186] width 134 height 62
drag, startPoint x: 474, startPoint y: 153, endPoint x: 397, endPoint y: 155, distance: 77.2
click at [396, 154] on div "Information Source [PERSON_NAME] Location [GEOGRAPHIC_DATA] [GEOGRAPHIC_DATA], …" at bounding box center [291, 176] width 557 height 250
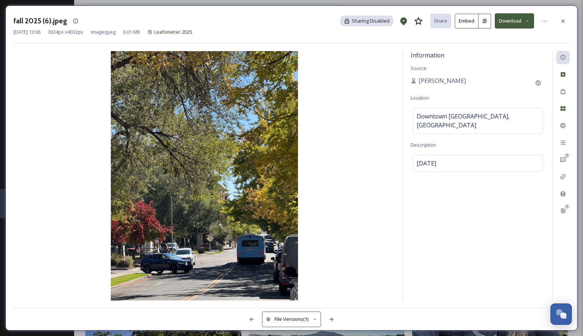
click at [392, 194] on img at bounding box center [204, 176] width 382 height 250
click at [497, 118] on span "Downtown [GEOGRAPHIC_DATA], [GEOGRAPHIC_DATA]" at bounding box center [478, 121] width 122 height 18
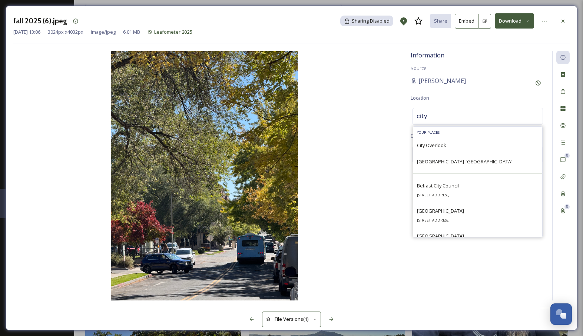
click at [477, 116] on input "city" at bounding box center [478, 116] width 130 height 16
click at [478, 116] on input "city" at bounding box center [478, 116] width 130 height 16
click at [369, 142] on img at bounding box center [204, 176] width 382 height 250
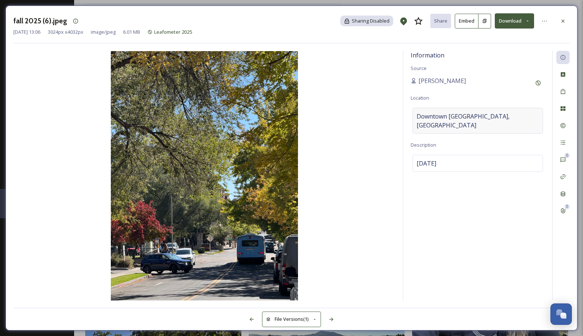
click at [464, 118] on span "Downtown [GEOGRAPHIC_DATA], [GEOGRAPHIC_DATA]" at bounding box center [478, 121] width 122 height 18
click at [332, 318] on icon at bounding box center [332, 320] width 6 height 6
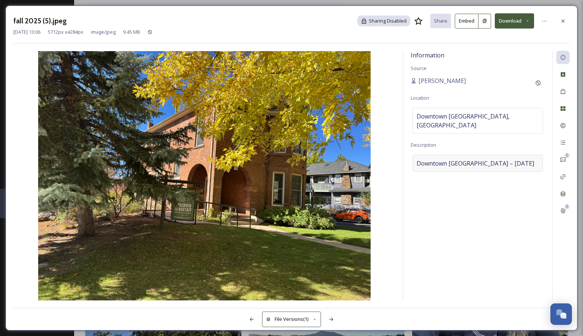
click at [474, 159] on span "Downtown [GEOGRAPHIC_DATA] – [DATE]" at bounding box center [476, 163] width 118 height 9
click at [457, 157] on textarea "Downtown [GEOGRAPHIC_DATA] – [DATE]" at bounding box center [478, 186] width 134 height 62
drag, startPoint x: 475, startPoint y: 154, endPoint x: 357, endPoint y: 152, distance: 118.3
click at [357, 152] on div "Information Source [PERSON_NAME] Location [GEOGRAPHIC_DATA] [GEOGRAPHIC_DATA], …" at bounding box center [291, 176] width 557 height 250
click at [393, 161] on img at bounding box center [204, 176] width 382 height 250
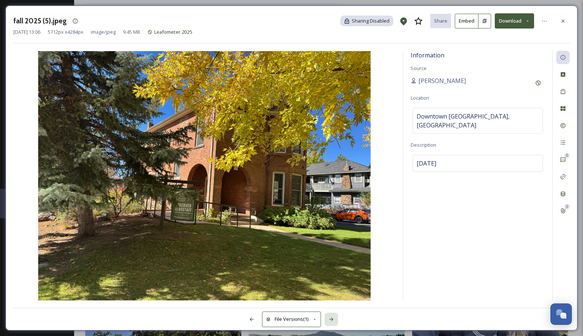
click at [333, 321] on icon at bounding box center [332, 320] width 6 height 6
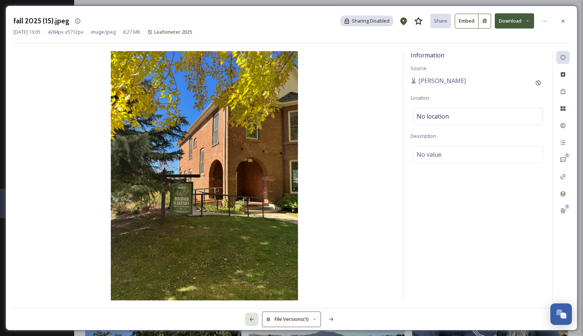
click at [250, 319] on icon at bounding box center [252, 320] width 4 height 4
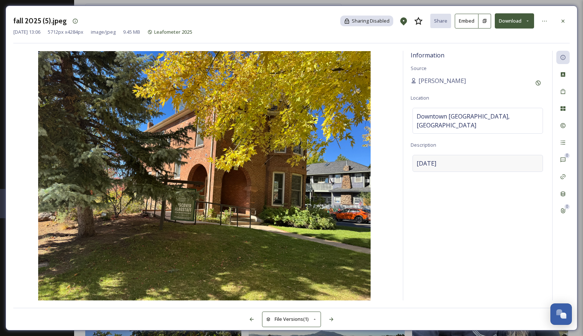
click at [462, 158] on div "[DATE]" at bounding box center [478, 163] width 131 height 17
click at [448, 155] on textarea "[DATE]" at bounding box center [478, 186] width 134 height 62
click at [386, 213] on img at bounding box center [204, 176] width 382 height 250
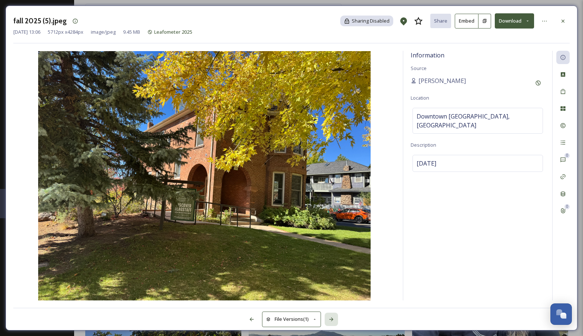
click at [333, 318] on icon at bounding box center [332, 320] width 6 height 6
click at [334, 318] on icon at bounding box center [332, 320] width 6 height 6
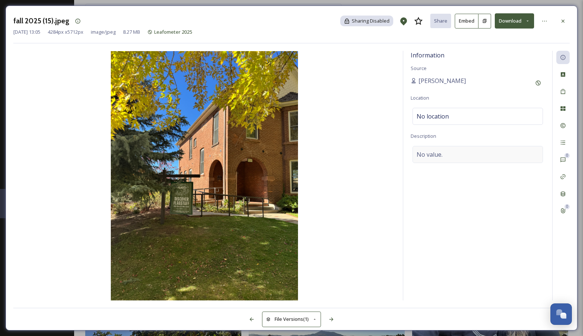
click at [452, 154] on div "No value." at bounding box center [478, 154] width 131 height 17
click at [441, 154] on textarea at bounding box center [478, 177] width 134 height 62
paste textarea "[DATE]"
click at [465, 115] on div "No location" at bounding box center [478, 116] width 131 height 17
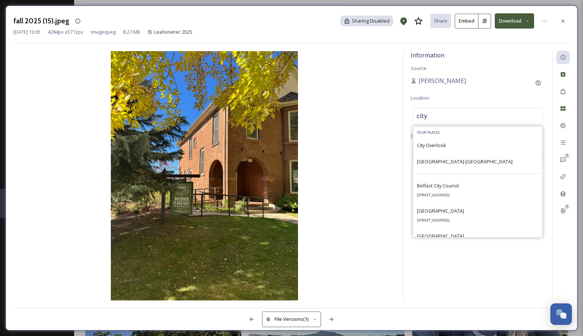
click at [443, 116] on input "city" at bounding box center [478, 116] width 130 height 16
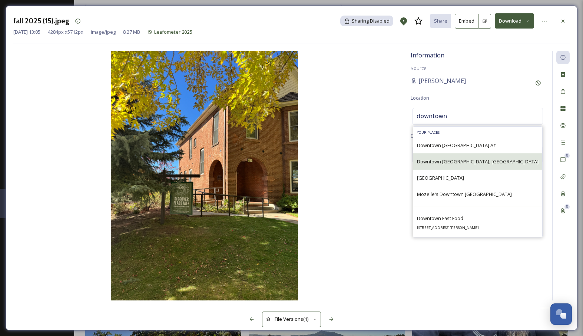
click at [473, 161] on span "Downtown [GEOGRAPHIC_DATA], [GEOGRAPHIC_DATA]" at bounding box center [478, 161] width 122 height 7
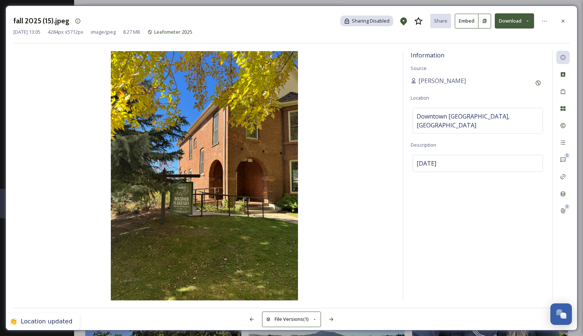
click at [360, 232] on img at bounding box center [204, 176] width 382 height 250
click at [334, 319] on icon at bounding box center [332, 320] width 6 height 6
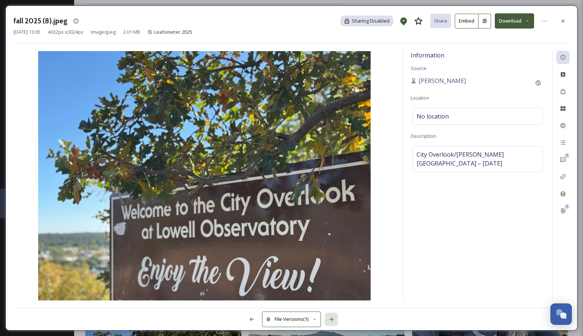
click at [334, 319] on icon at bounding box center [332, 320] width 6 height 6
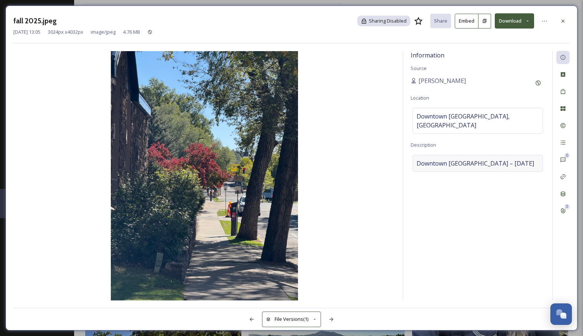
click at [467, 159] on span "Downtown [GEOGRAPHIC_DATA] – [DATE]" at bounding box center [476, 163] width 118 height 9
click at [465, 157] on textarea "Downtown [GEOGRAPHIC_DATA] – [DATE]" at bounding box center [478, 186] width 134 height 62
drag, startPoint x: 475, startPoint y: 154, endPoint x: 399, endPoint y: 153, distance: 76.8
click at [399, 153] on div "Information Source [PERSON_NAME] Location [GEOGRAPHIC_DATA] [GEOGRAPHIC_DATA], …" at bounding box center [291, 176] width 557 height 250
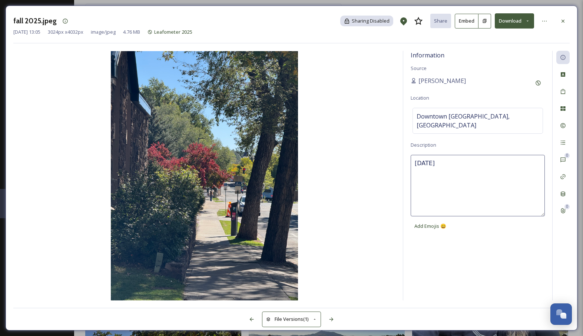
click at [391, 176] on img at bounding box center [204, 176] width 382 height 250
click at [330, 320] on icon at bounding box center [332, 320] width 4 height 4
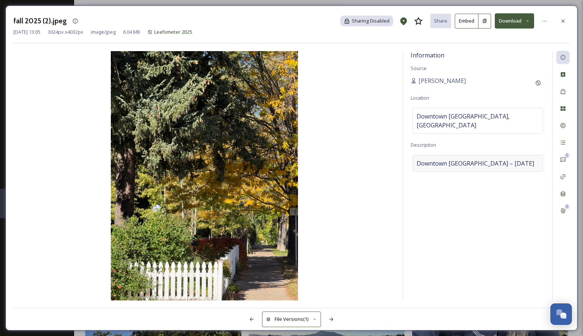
click at [479, 159] on span "Downtown [GEOGRAPHIC_DATA] – [DATE]" at bounding box center [476, 163] width 118 height 9
click at [466, 157] on textarea "Downtown [GEOGRAPHIC_DATA] – [DATE]" at bounding box center [478, 186] width 134 height 62
drag, startPoint x: 475, startPoint y: 154, endPoint x: 390, endPoint y: 149, distance: 85.0
click at [390, 149] on div "Information Source [PERSON_NAME] Location [GEOGRAPHIC_DATA] [GEOGRAPHIC_DATA], …" at bounding box center [291, 176] width 557 height 250
click at [381, 245] on img at bounding box center [204, 176] width 382 height 250
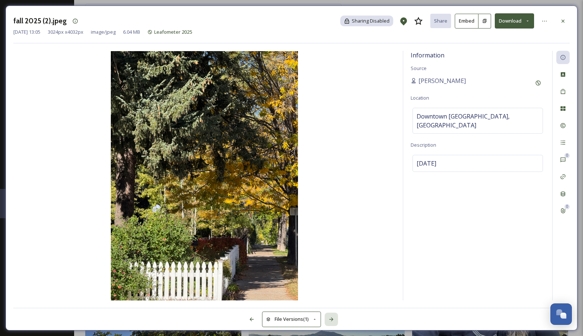
click at [332, 320] on icon at bounding box center [332, 320] width 6 height 6
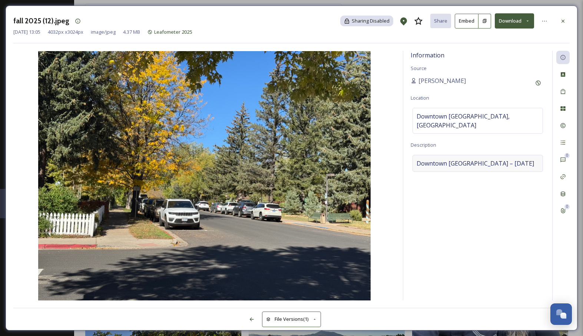
click at [473, 159] on span "Downtown [GEOGRAPHIC_DATA] – [DATE]" at bounding box center [476, 163] width 118 height 9
click at [461, 155] on textarea "Downtown [GEOGRAPHIC_DATA] – [DATE]" at bounding box center [478, 186] width 134 height 62
drag, startPoint x: 474, startPoint y: 154, endPoint x: 405, endPoint y: 155, distance: 69.7
click at [405, 155] on div "Information Source [PERSON_NAME] Location [GEOGRAPHIC_DATA] [GEOGRAPHIC_DATA], …" at bounding box center [478, 176] width 149 height 250
click at [399, 176] on div "Information Source [PERSON_NAME] Location [GEOGRAPHIC_DATA] [GEOGRAPHIC_DATA], …" at bounding box center [291, 176] width 557 height 250
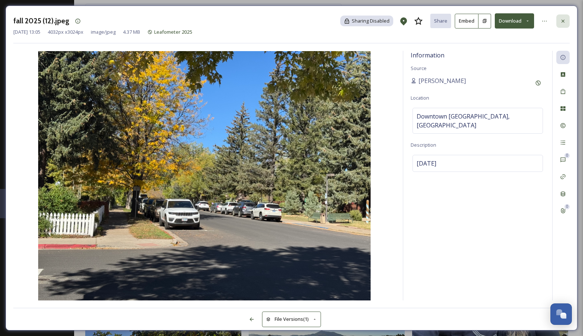
click at [563, 21] on icon at bounding box center [563, 20] width 3 height 3
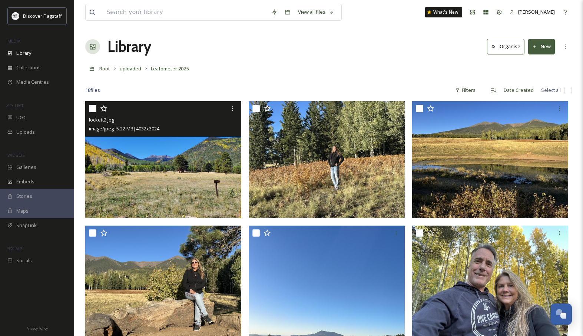
click at [348, 73] on div "Root uploaded Leafometer 2025" at bounding box center [328, 69] width 487 height 14
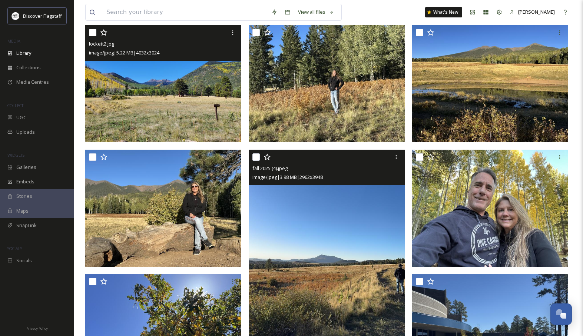
scroll to position [84, 0]
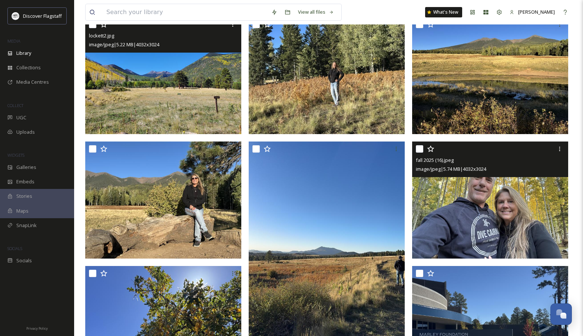
click at [477, 209] on img at bounding box center [490, 200] width 156 height 117
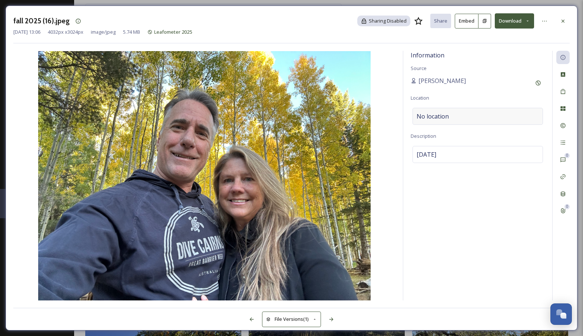
click at [447, 113] on span "No location" at bounding box center [433, 116] width 32 height 9
click at [436, 115] on input at bounding box center [478, 116] width 130 height 16
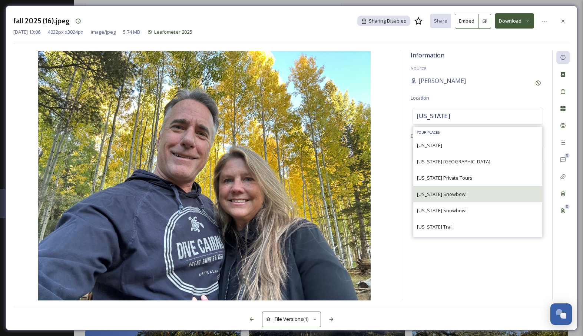
click at [442, 194] on span "[US_STATE] Snowbowl" at bounding box center [442, 194] width 50 height 7
click at [441, 199] on div "[US_STATE] Snowbowl" at bounding box center [478, 194] width 129 height 16
click at [453, 116] on input "[US_STATE]" at bounding box center [478, 116] width 130 height 16
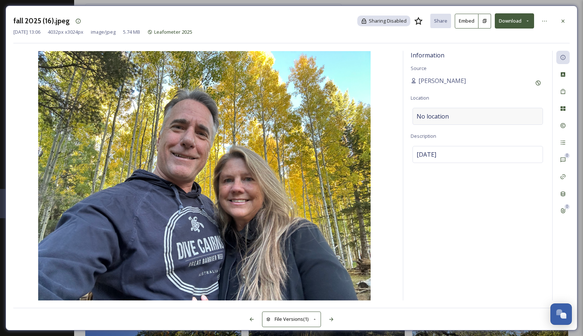
click at [462, 112] on div "No location" at bounding box center [478, 116] width 131 height 17
click at [417, 153] on span "[DATE]" at bounding box center [427, 154] width 20 height 9
click at [417, 154] on textarea "[DATE]" at bounding box center [478, 177] width 134 height 62
click at [385, 180] on img at bounding box center [204, 176] width 382 height 250
click at [565, 19] on icon at bounding box center [563, 21] width 6 height 6
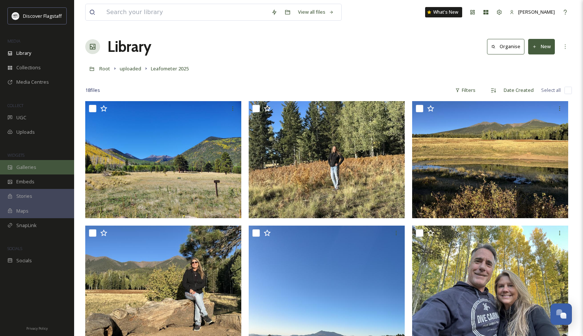
click at [28, 164] on span "Galleries" at bounding box center [26, 167] width 20 height 7
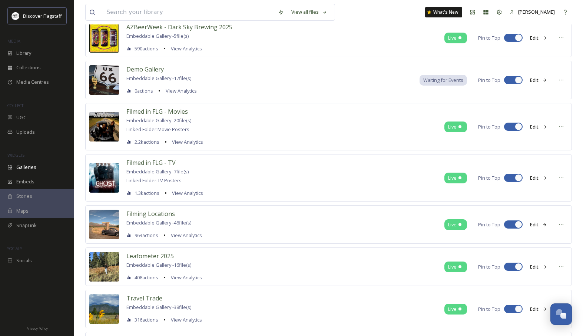
scroll to position [70, 0]
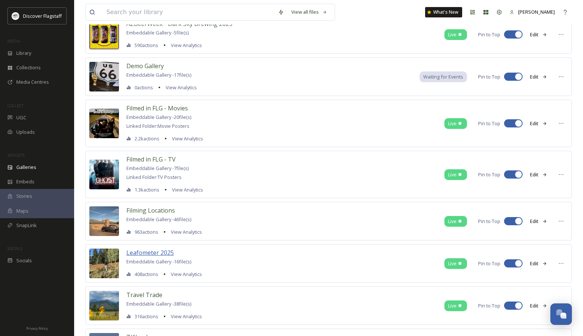
click at [154, 254] on span "Leafometer 2025" at bounding box center [149, 253] width 47 height 8
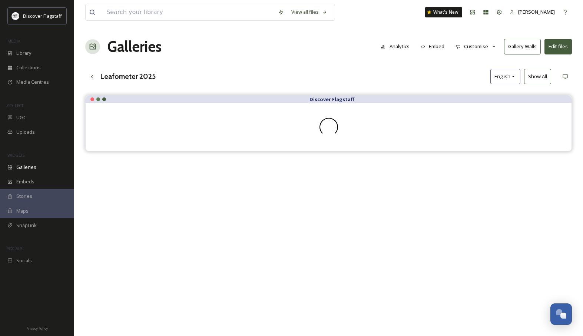
click at [526, 46] on button "Gallery Walls" at bounding box center [522, 46] width 37 height 15
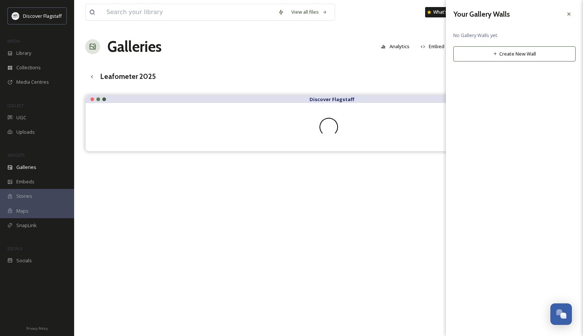
click at [570, 14] on icon at bounding box center [569, 14] width 3 height 3
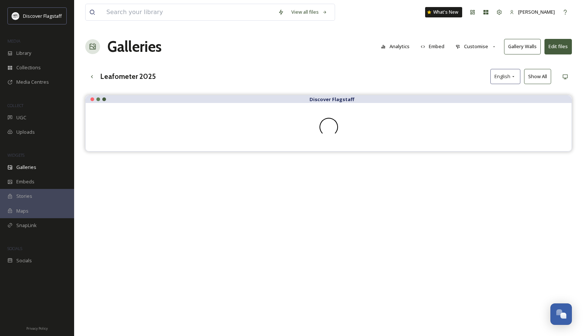
click at [459, 65] on div "View all files What's New [PERSON_NAME] Galleries Analytics Embed Customise Gal…" at bounding box center [328, 221] width 509 height 443
click at [91, 75] on icon at bounding box center [92, 77] width 6 height 6
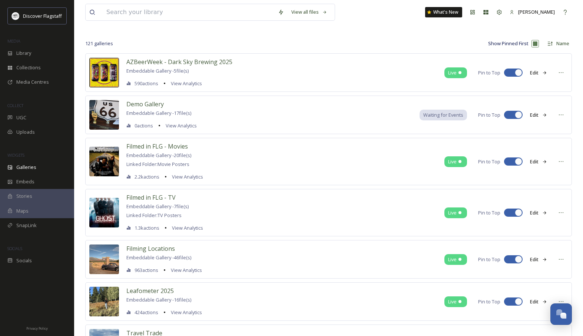
scroll to position [32, 0]
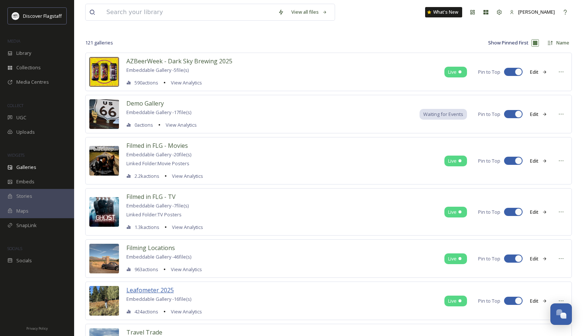
click at [150, 292] on span "Leafometer 2025" at bounding box center [149, 290] width 47 height 8
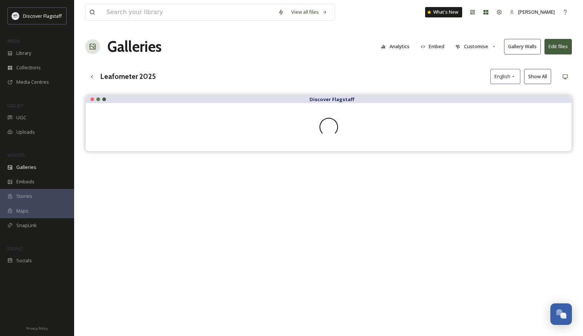
click at [490, 49] on button "Customise" at bounding box center [476, 46] width 49 height 14
click at [471, 63] on span "Layout" at bounding box center [463, 63] width 14 height 7
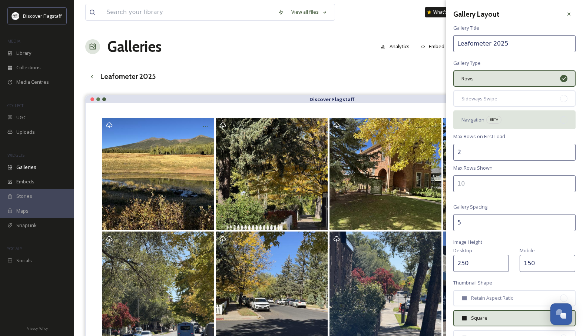
click at [475, 122] on span "Navigation" at bounding box center [473, 119] width 23 height 7
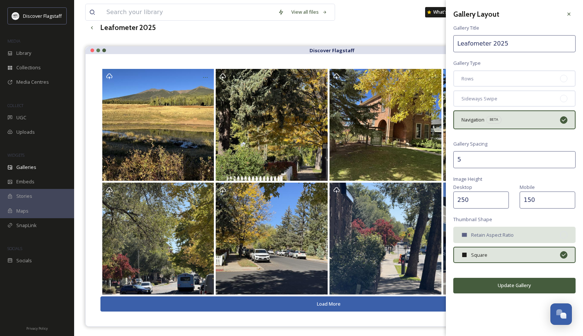
scroll to position [51, 0]
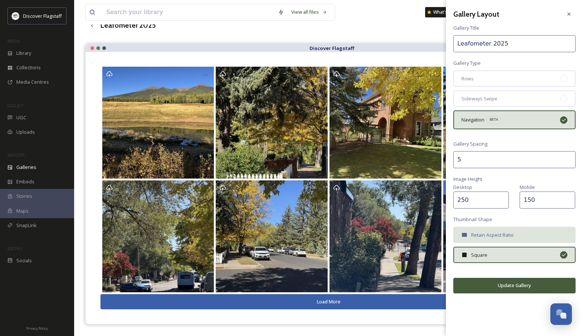
click at [521, 233] on div "Retain Aspect Ratio" at bounding box center [515, 235] width 122 height 16
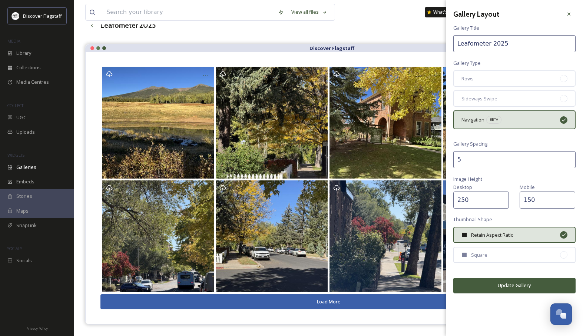
click at [517, 285] on button "Update Gallery" at bounding box center [515, 285] width 122 height 15
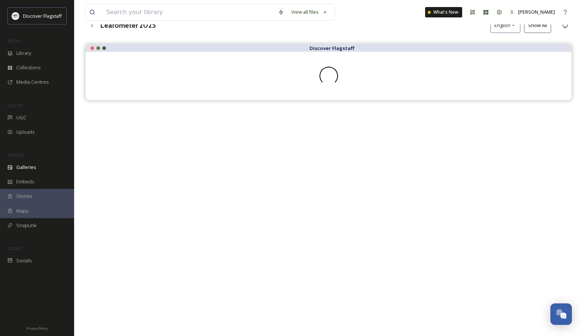
scroll to position [0, 0]
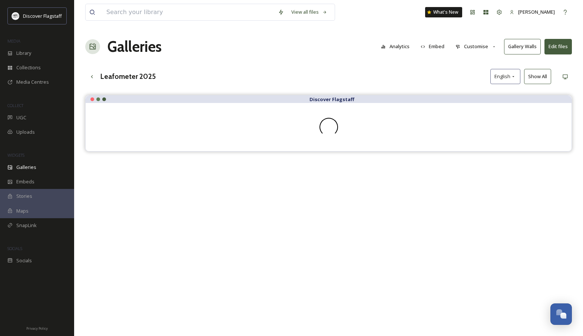
click at [479, 48] on button "Customise" at bounding box center [476, 46] width 49 height 14
click at [469, 61] on span "Layout" at bounding box center [463, 63] width 14 height 7
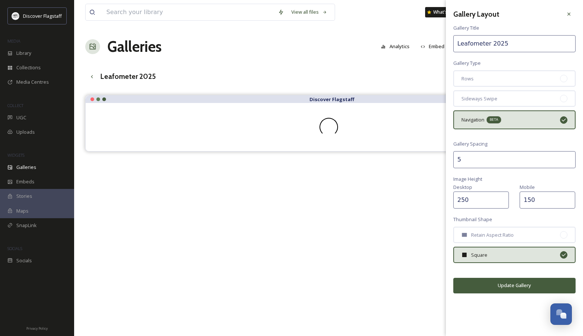
click at [495, 118] on span "BETA" at bounding box center [494, 119] width 9 height 5
click at [516, 79] on div "Rows" at bounding box center [515, 78] width 122 height 16
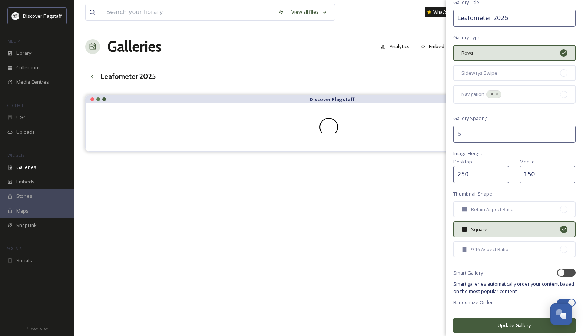
scroll to position [29, 0]
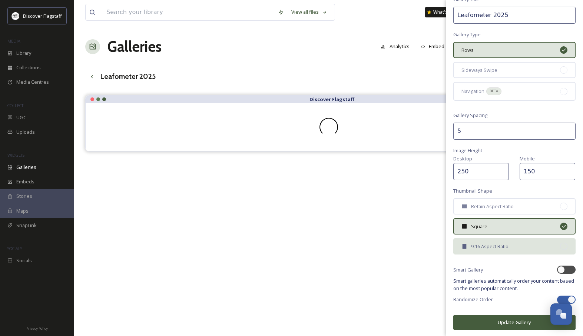
click at [497, 247] on span "9:16 Aspect Ratio" at bounding box center [489, 246] width 37 height 7
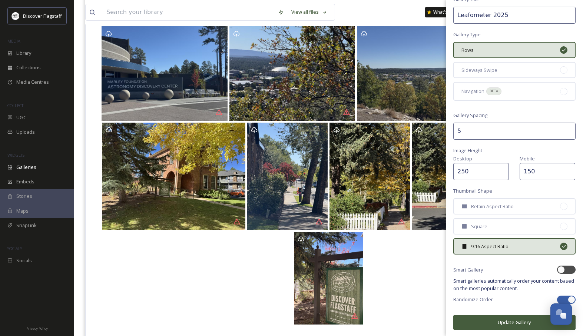
scroll to position [319, 0]
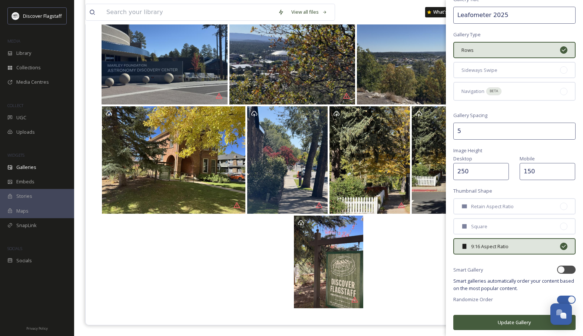
click at [567, 299] on div at bounding box center [566, 300] width 19 height 8
click at [507, 324] on button "Update Gallery" at bounding box center [515, 322] width 122 height 15
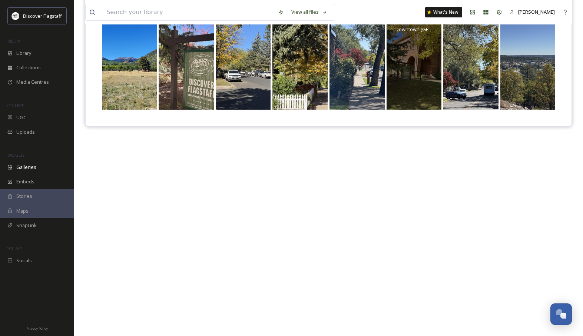
scroll to position [0, 0]
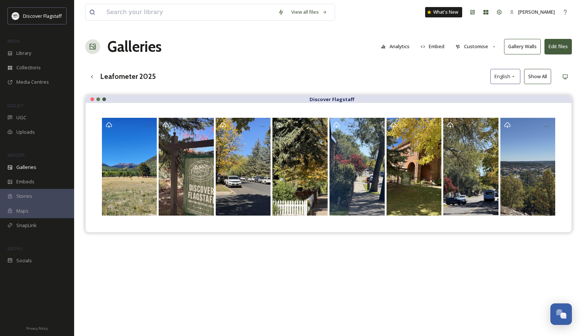
click at [491, 45] on button "Customise" at bounding box center [476, 46] width 49 height 14
click at [477, 77] on span "Thumbnails" at bounding box center [469, 78] width 26 height 7
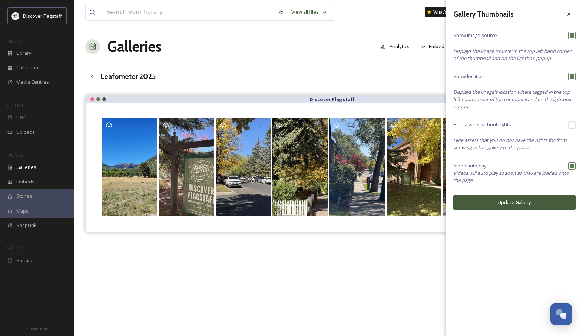
drag, startPoint x: 395, startPoint y: 68, endPoint x: 409, endPoint y: 65, distance: 14.0
click at [395, 68] on div "View all files What's New [PERSON_NAME] Galleries Analytics Embed Customise Gal…" at bounding box center [328, 221] width 509 height 443
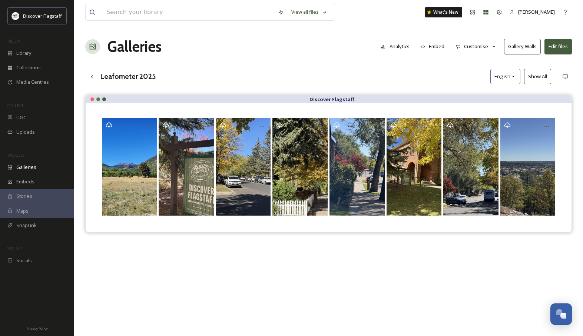
click at [443, 48] on button "Embed" at bounding box center [433, 46] width 32 height 14
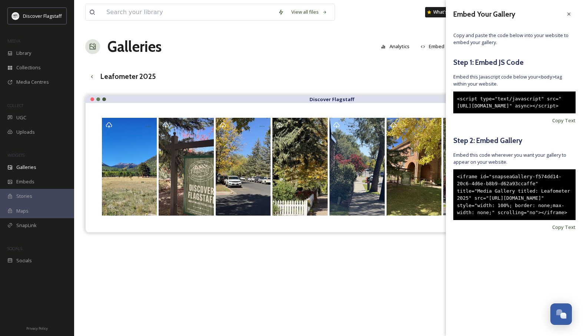
click at [569, 13] on icon at bounding box center [569, 14] width 6 height 6
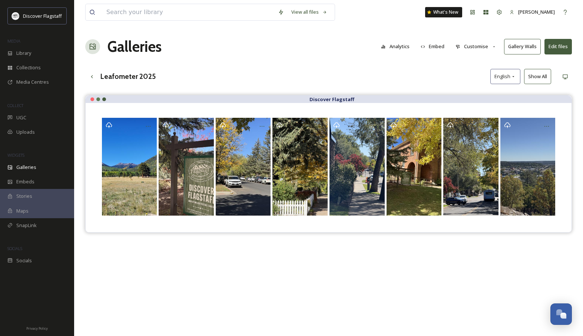
click at [437, 46] on button "Embed" at bounding box center [433, 46] width 32 height 14
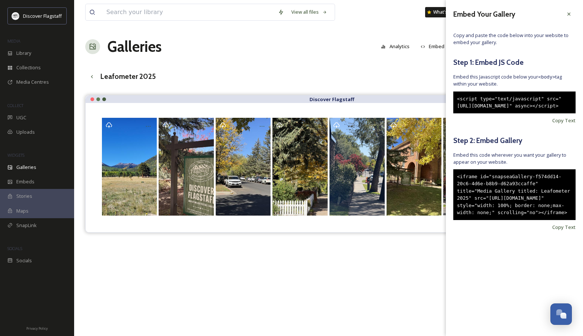
click at [420, 64] on div "View all files What's New [PERSON_NAME] Galleries Analytics Embed Customise Gal…" at bounding box center [328, 221] width 509 height 443
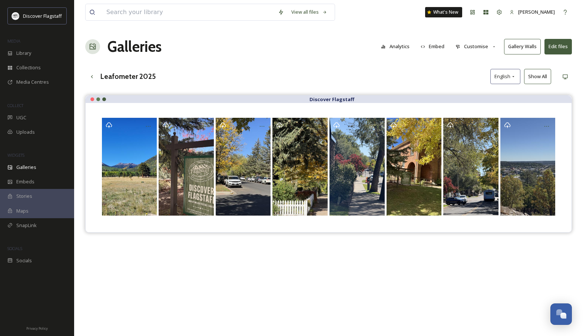
click at [473, 45] on button "Customise" at bounding box center [476, 46] width 49 height 14
click at [472, 90] on span "Buttons" at bounding box center [464, 92] width 17 height 7
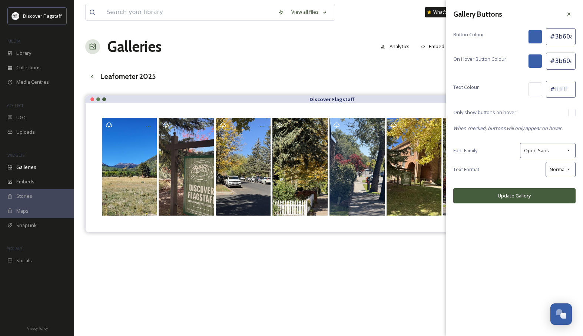
click at [537, 37] on div at bounding box center [536, 37] width 14 height 14
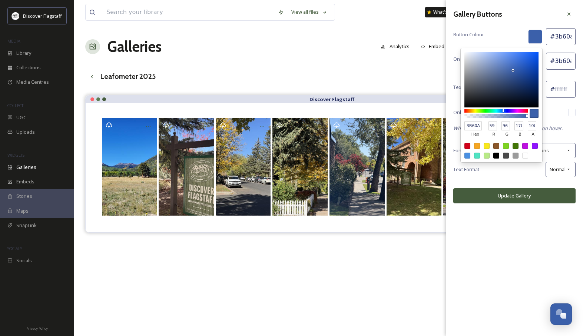
click at [537, 37] on div at bounding box center [536, 37] width 14 height 14
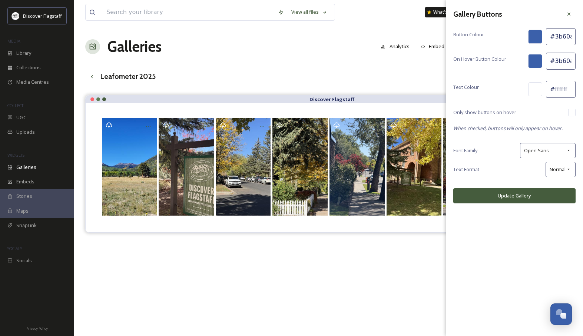
click at [537, 37] on div at bounding box center [536, 37] width 14 height 14
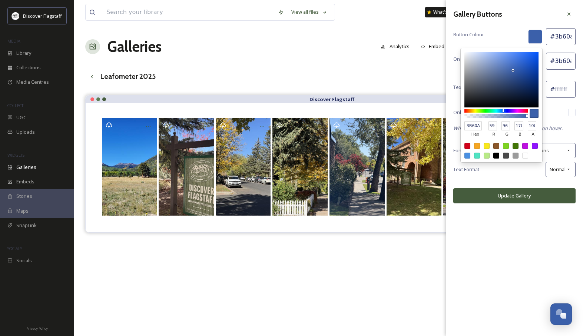
click at [476, 147] on div at bounding box center [477, 146] width 6 height 6
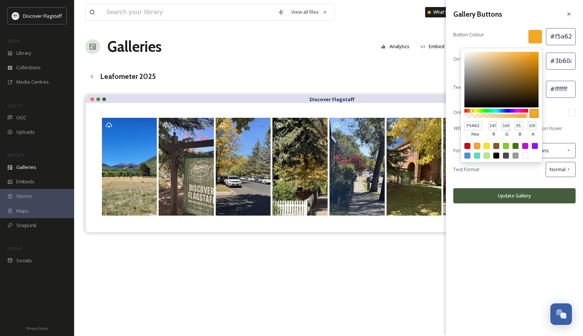
click at [525, 14] on div "Gallery Buttons" at bounding box center [515, 13] width 122 height 13
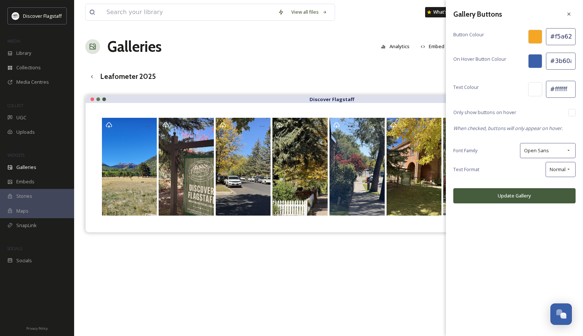
click at [535, 60] on div at bounding box center [536, 61] width 14 height 14
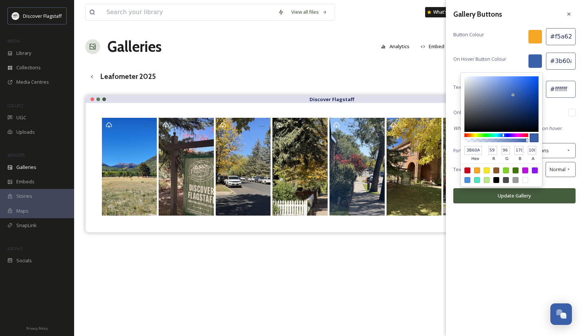
click at [476, 171] on div at bounding box center [477, 171] width 6 height 6
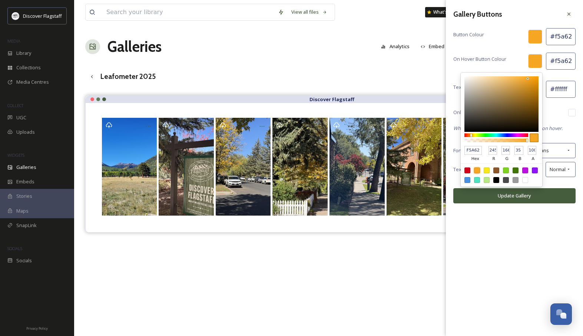
click at [463, 170] on div at bounding box center [502, 175] width 82 height 23
click at [468, 169] on div at bounding box center [468, 171] width 6 height 6
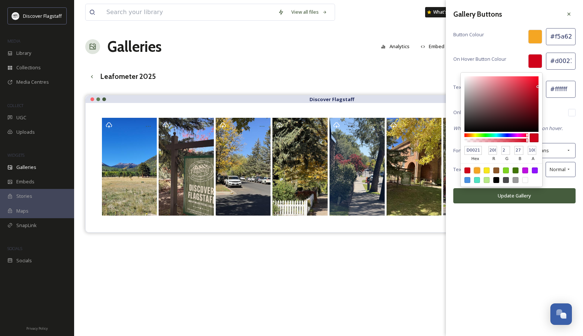
click at [477, 168] on div at bounding box center [477, 171] width 6 height 6
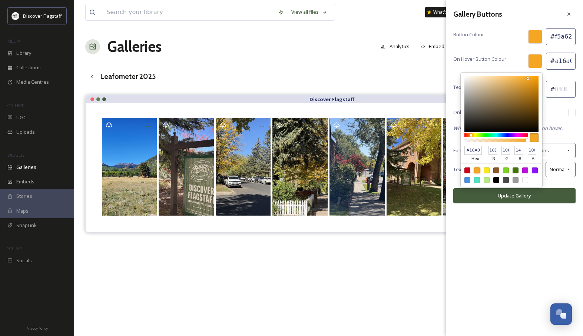
click at [532, 96] on div at bounding box center [502, 104] width 74 height 56
drag, startPoint x: 532, startPoint y: 96, endPoint x: 534, endPoint y: 91, distance: 4.8
click at [534, 91] on div at bounding box center [533, 91] width 1 height 1
click at [515, 44] on div "Button Colour #f5a623" at bounding box center [515, 36] width 122 height 17
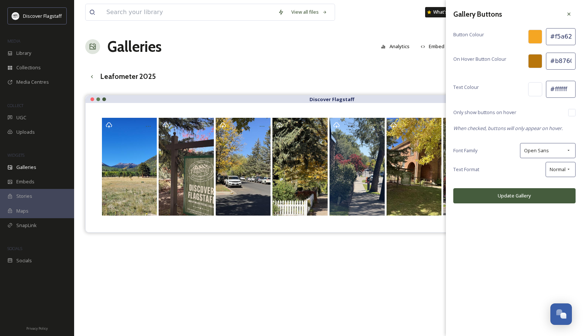
click at [538, 90] on div at bounding box center [536, 89] width 14 height 14
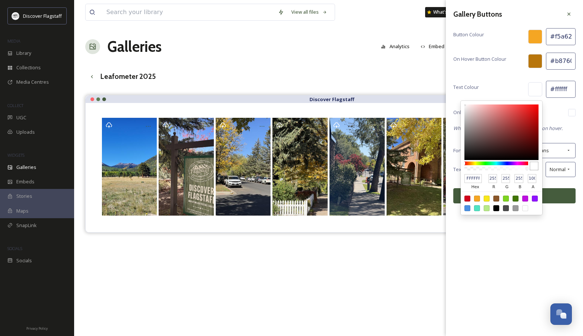
click at [505, 208] on div at bounding box center [506, 208] width 6 height 6
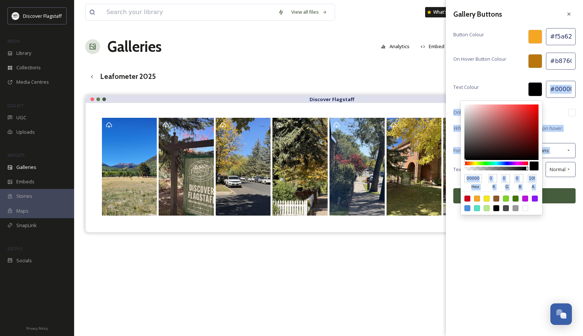
drag, startPoint x: 484, startPoint y: 152, endPoint x: 488, endPoint y: 98, distance: 54.3
click at [454, 163] on div "Gallery Buttons Button Colour #f5a623 On Hover Button Colour #b8760c Text Colou…" at bounding box center [514, 105] width 137 height 211
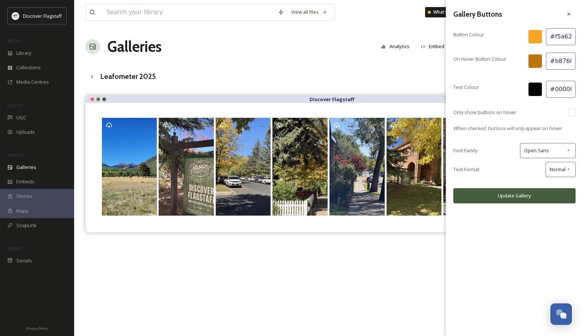
click at [492, 88] on div "Text Colour #000000" at bounding box center [515, 89] width 122 height 17
click at [559, 169] on span "Normal" at bounding box center [558, 169] width 16 height 7
drag, startPoint x: 524, startPoint y: 171, endPoint x: 523, endPoint y: 185, distance: 13.8
click at [524, 171] on div "Text Format Normal" at bounding box center [515, 169] width 122 height 15
click at [522, 195] on button "Update Gallery" at bounding box center [515, 195] width 122 height 15
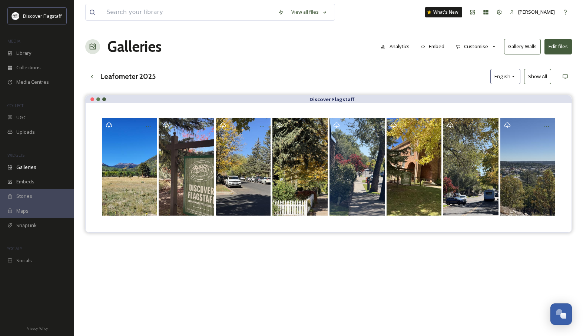
click at [473, 48] on button "Customise" at bounding box center [476, 46] width 49 height 14
click at [480, 105] on div "Lightbox" at bounding box center [478, 107] width 52 height 14
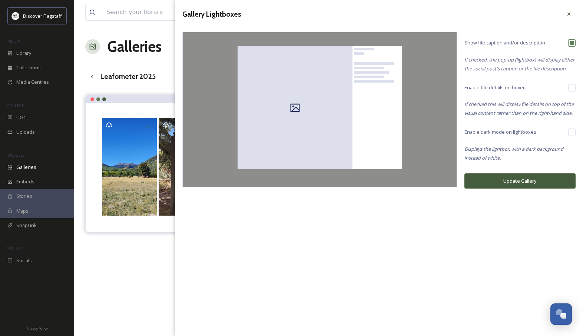
click at [572, 88] on input "checkbox" at bounding box center [572, 87] width 7 height 7
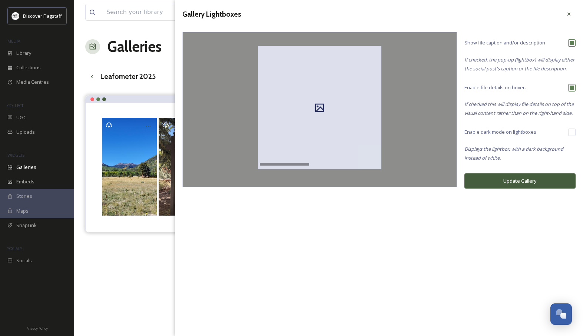
click at [570, 133] on input "checkbox" at bounding box center [572, 132] width 7 height 7
click at [524, 180] on button "Update Gallery" at bounding box center [520, 181] width 111 height 15
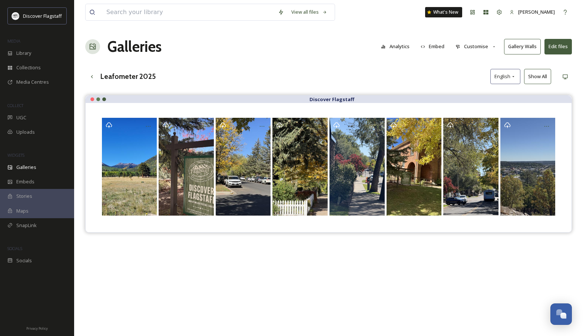
click at [480, 44] on button "Customise" at bounding box center [476, 46] width 49 height 14
click at [470, 121] on span "Template" at bounding box center [466, 121] width 21 height 7
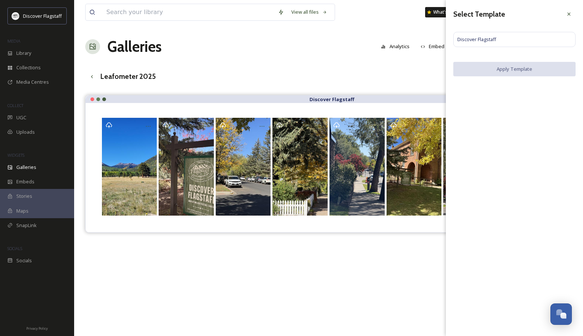
click at [572, 10] on div at bounding box center [569, 13] width 13 height 13
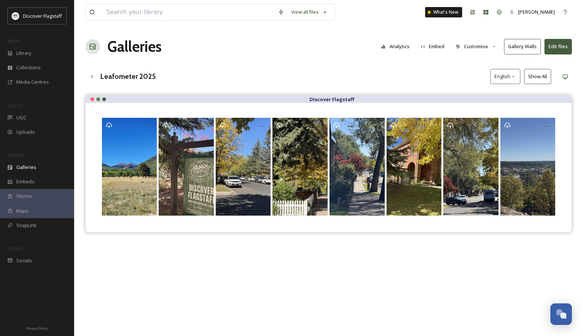
click at [484, 46] on button "Customise" at bounding box center [476, 46] width 49 height 14
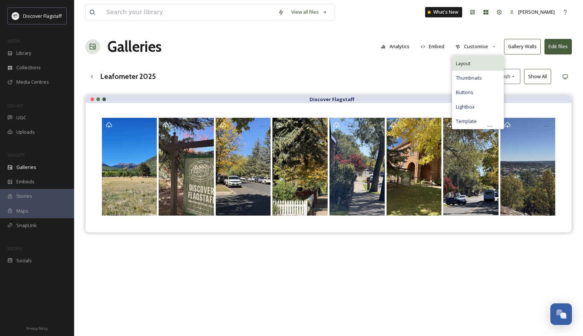
click at [474, 66] on div "Layout" at bounding box center [478, 63] width 52 height 14
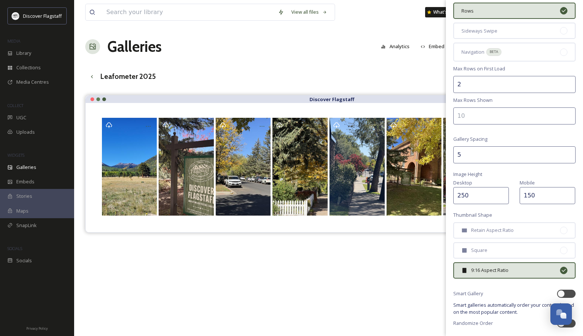
scroll to position [71, 0]
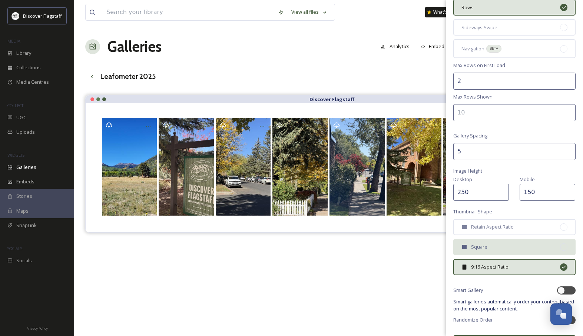
click at [485, 244] on span "Square" at bounding box center [479, 247] width 16 height 7
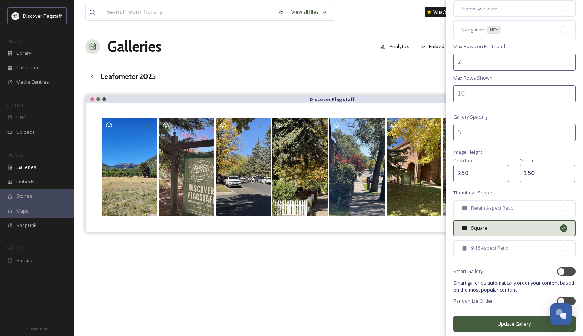
scroll to position [91, 0]
click at [572, 297] on div at bounding box center [566, 301] width 19 height 8
click at [516, 323] on button "Update Gallery" at bounding box center [515, 323] width 122 height 15
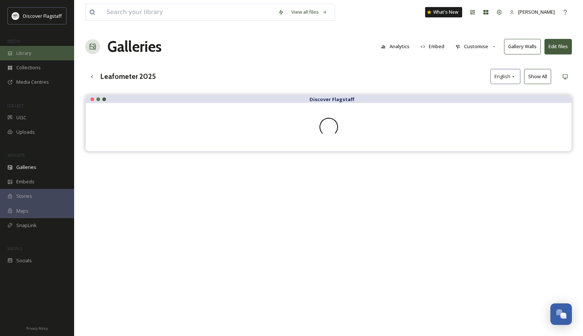
click at [20, 51] on span "Library" at bounding box center [23, 53] width 15 height 7
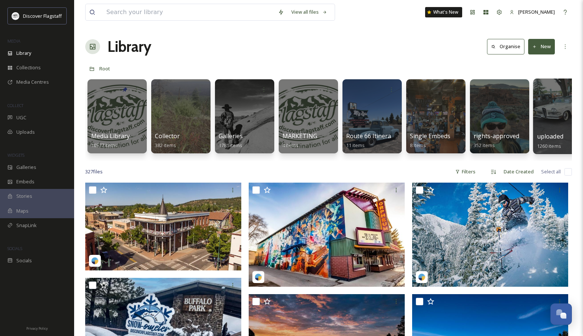
click at [554, 136] on span "uploaded" at bounding box center [550, 136] width 26 height 8
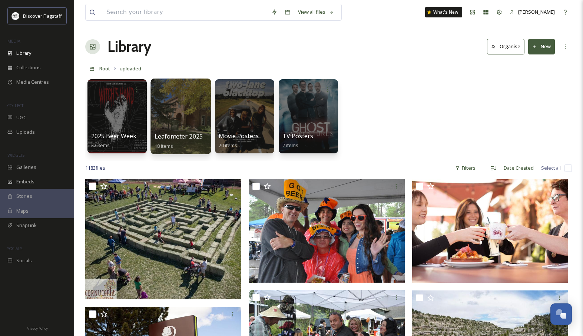
click at [179, 137] on span "Leafometer 2025" at bounding box center [179, 136] width 49 height 8
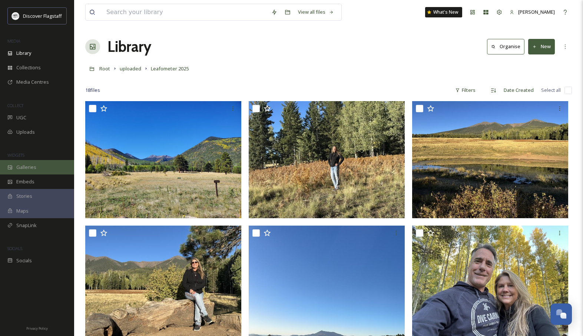
click at [39, 169] on div "Galleries" at bounding box center [37, 167] width 74 height 14
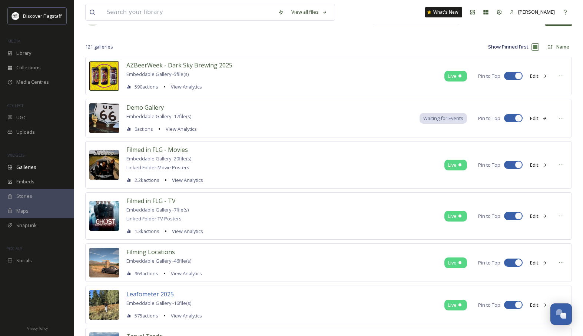
scroll to position [30, 0]
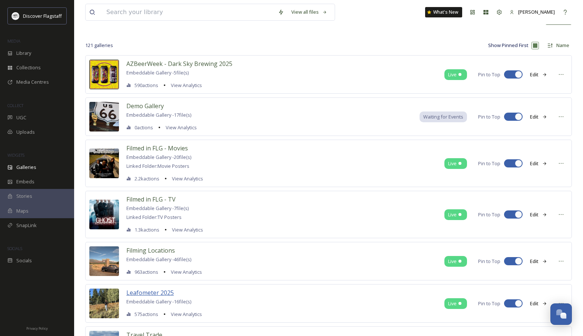
click at [161, 293] on span "Leafometer 2025" at bounding box center [149, 293] width 47 height 8
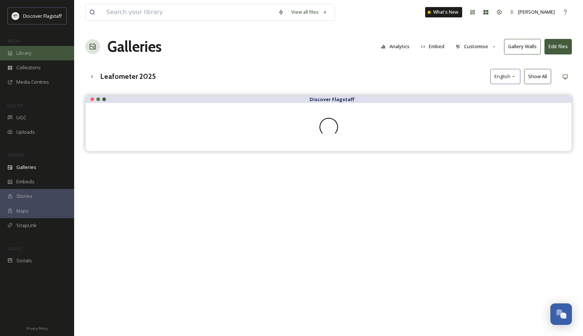
click at [32, 52] on div "Library" at bounding box center [37, 53] width 74 height 14
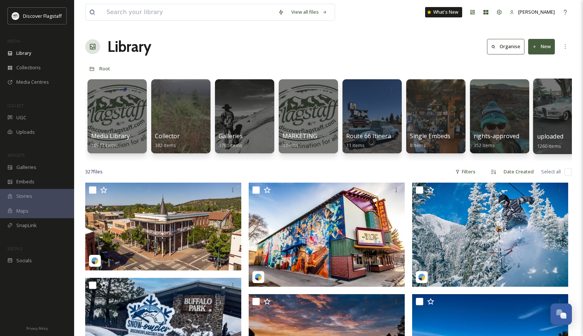
click at [549, 135] on span "uploaded" at bounding box center [550, 136] width 26 height 8
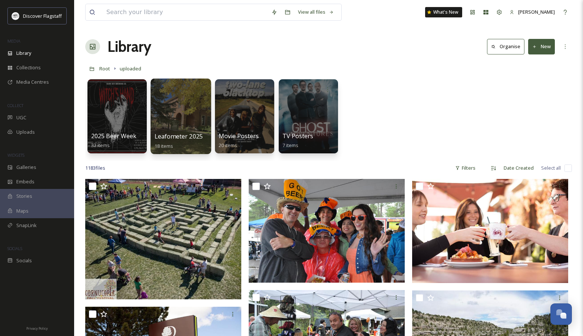
click at [190, 140] on span "Leafometer 2025" at bounding box center [179, 136] width 49 height 8
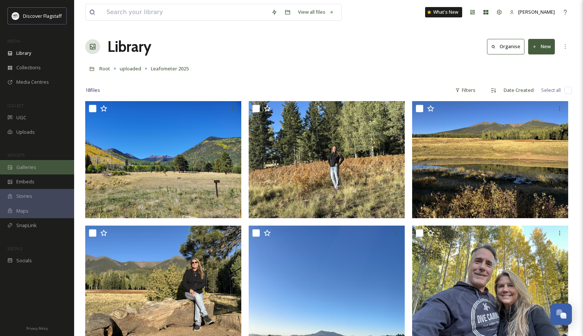
click at [24, 163] on div "Galleries" at bounding box center [37, 167] width 74 height 14
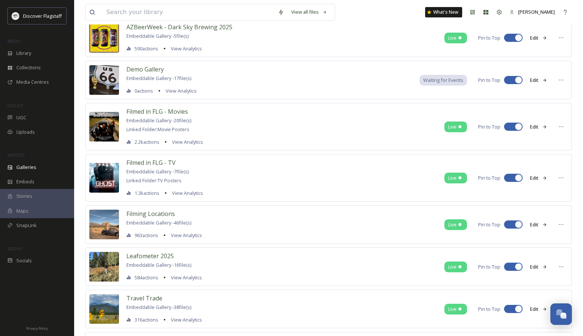
scroll to position [72, 0]
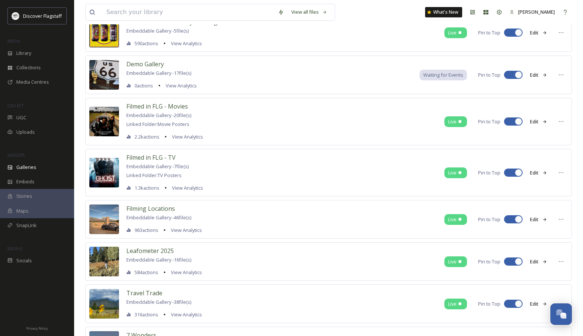
click at [103, 255] on img at bounding box center [104, 262] width 30 height 30
click at [132, 250] on span "Leafometer 2025" at bounding box center [149, 251] width 47 height 8
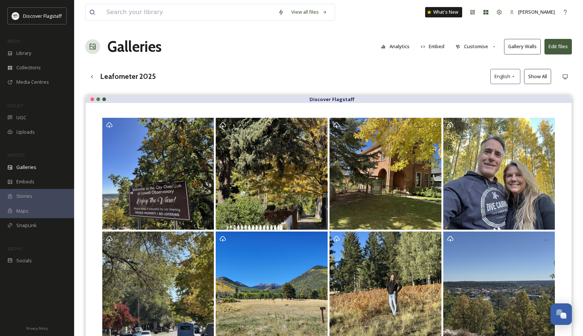
click at [492, 48] on button "Customise" at bounding box center [476, 46] width 49 height 14
drag, startPoint x: 391, startPoint y: 72, endPoint x: 401, endPoint y: 73, distance: 10.0
click at [395, 72] on div "Leafometer 2025 English Show All" at bounding box center [328, 76] width 487 height 15
click at [568, 44] on button "Edit files" at bounding box center [558, 46] width 27 height 15
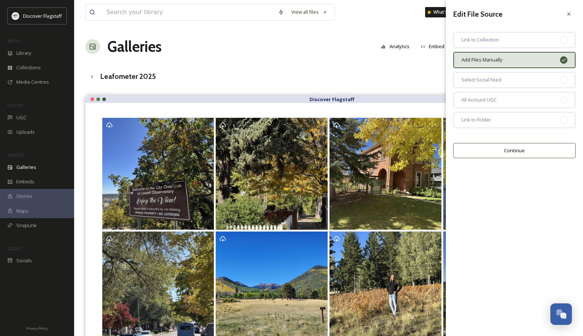
click at [543, 152] on button "Continue" at bounding box center [515, 150] width 122 height 15
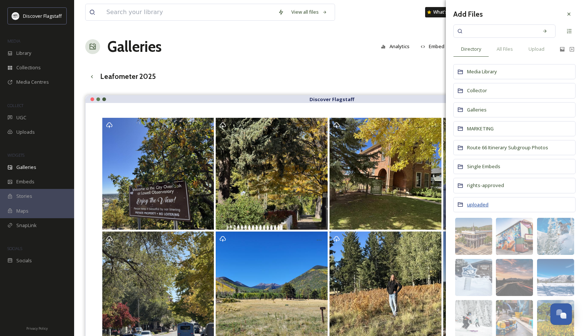
click at [473, 203] on span "uploaded" at bounding box center [478, 204] width 22 height 7
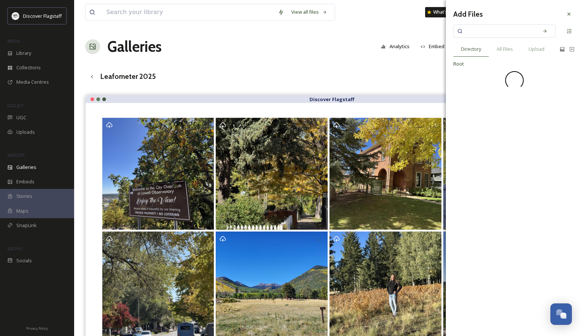
click at [473, 203] on div "Add Files Directory All Files Upload Root" at bounding box center [514, 168] width 137 height 336
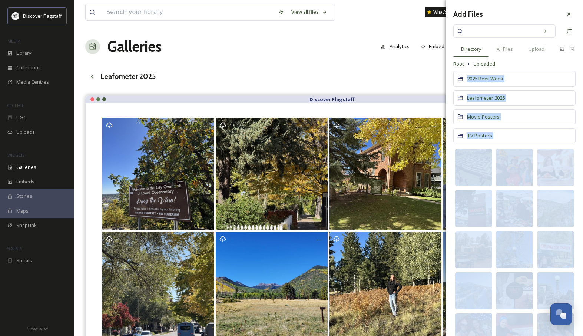
click at [488, 98] on span "Leafometer 2025" at bounding box center [486, 98] width 38 height 7
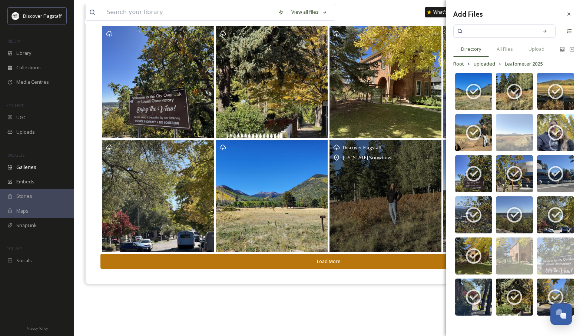
scroll to position [89, 0]
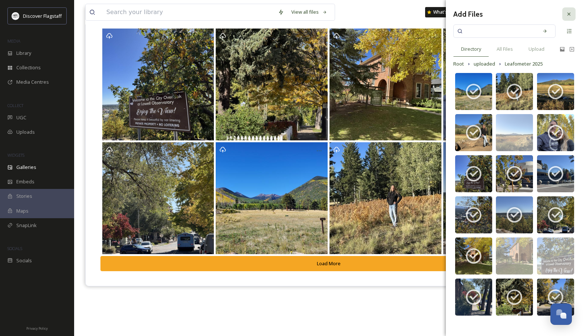
click at [569, 14] on icon at bounding box center [569, 14] width 3 height 3
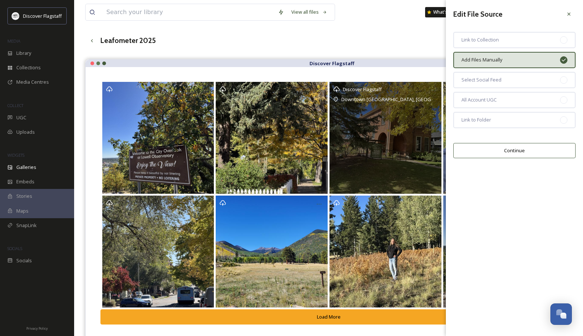
scroll to position [0, 0]
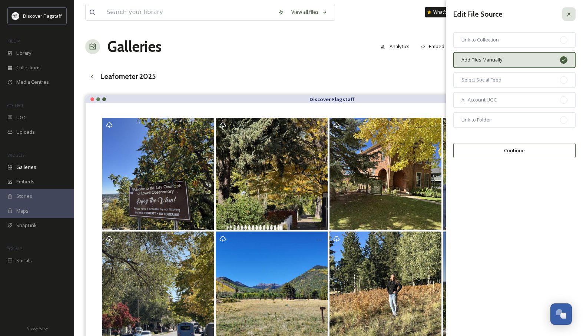
click at [566, 15] on icon at bounding box center [569, 14] width 6 height 6
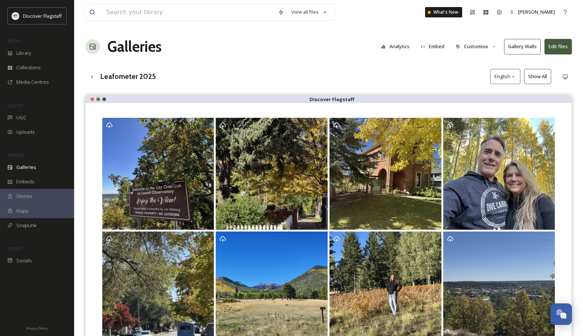
click at [473, 47] on button "Customise" at bounding box center [476, 46] width 49 height 14
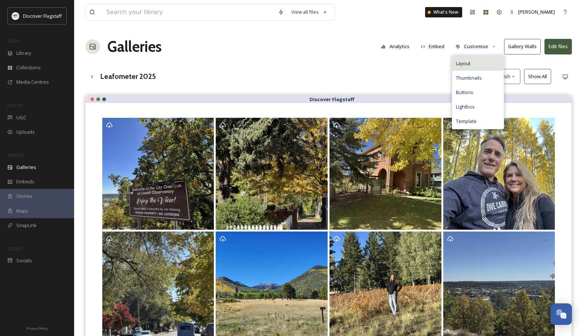
click at [470, 64] on span "Layout" at bounding box center [463, 63] width 14 height 7
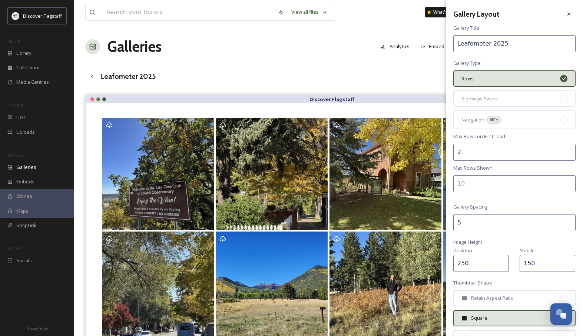
drag, startPoint x: 414, startPoint y: 61, endPoint x: 448, endPoint y: 52, distance: 36.1
click at [415, 61] on div "View all files What's New [PERSON_NAME] Galleries Analytics Embed Customise Gal…" at bounding box center [328, 221] width 509 height 443
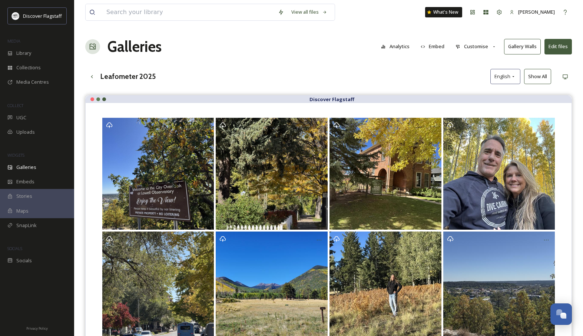
click at [486, 45] on button "Customise" at bounding box center [476, 46] width 49 height 14
click at [472, 105] on span "Lightbox" at bounding box center [465, 106] width 19 height 7
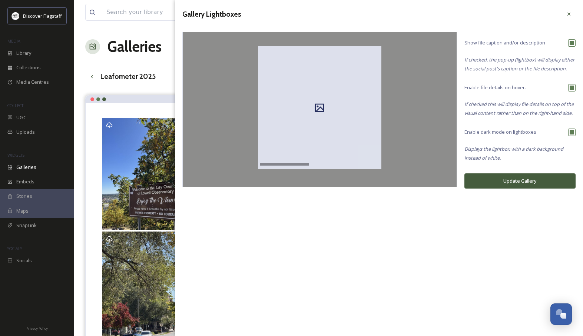
click at [572, 89] on input "checkbox" at bounding box center [572, 87] width 7 height 7
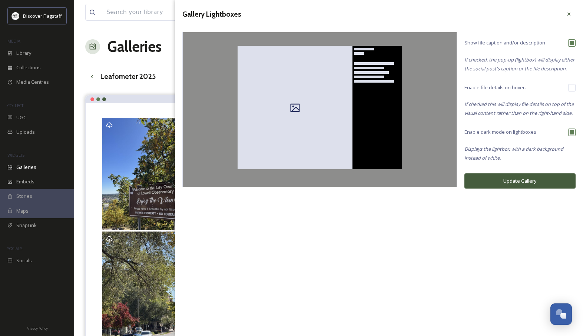
click at [514, 179] on button "Update Gallery" at bounding box center [520, 181] width 111 height 15
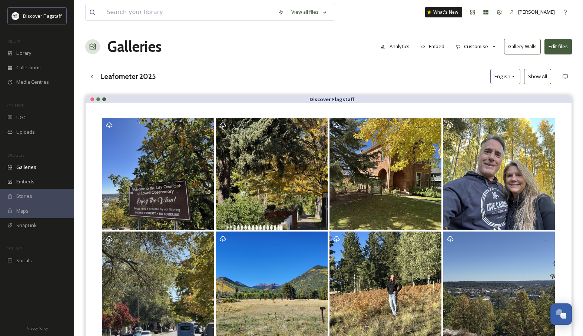
click at [478, 46] on button "Customise" at bounding box center [476, 46] width 49 height 14
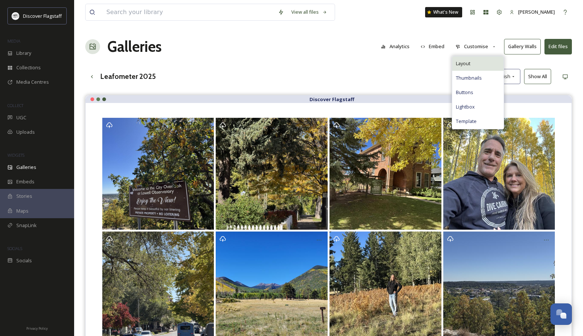
click at [473, 63] on div "Layout" at bounding box center [478, 63] width 52 height 14
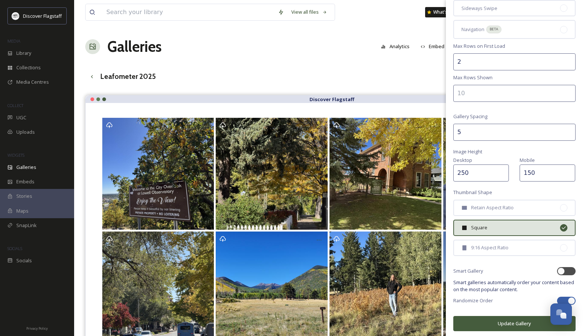
scroll to position [91, 0]
click at [366, 69] on div "Leafometer 2025 English Show All" at bounding box center [328, 76] width 487 height 15
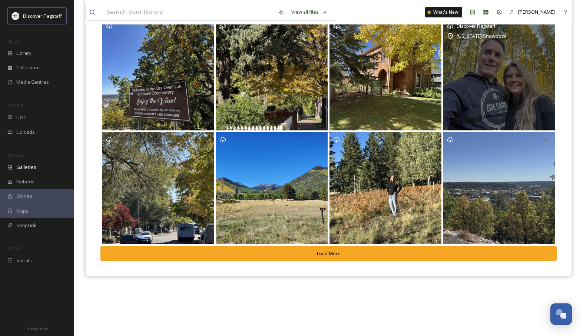
scroll to position [106, 0]
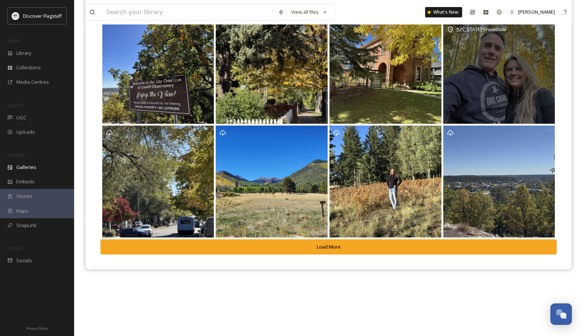
click at [467, 81] on div "Discover Flagstaff [US_STATE] Snowbowl" at bounding box center [500, 68] width 112 height 112
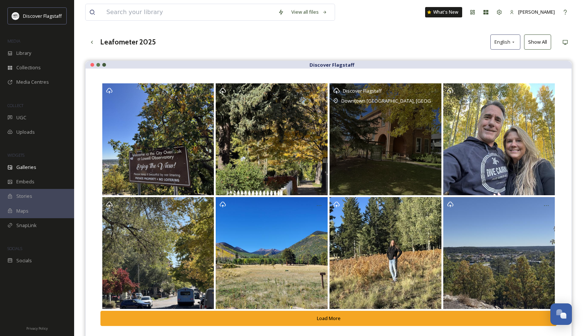
scroll to position [0, 0]
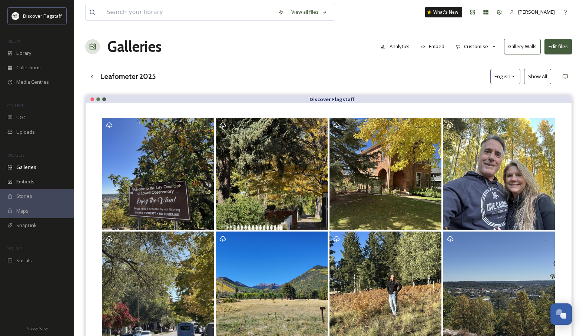
click at [538, 75] on button "Show All" at bounding box center [537, 76] width 27 height 15
click at [567, 75] on icon at bounding box center [566, 77] width 6 height 6
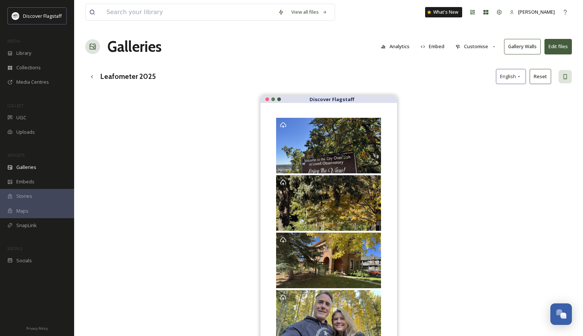
click at [479, 47] on button "Customise" at bounding box center [476, 46] width 49 height 14
click at [477, 59] on div "Layout" at bounding box center [478, 63] width 52 height 14
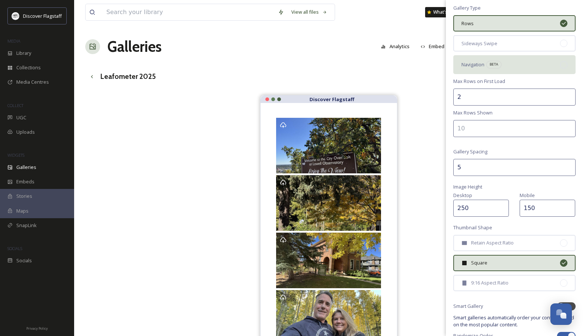
scroll to position [53, 0]
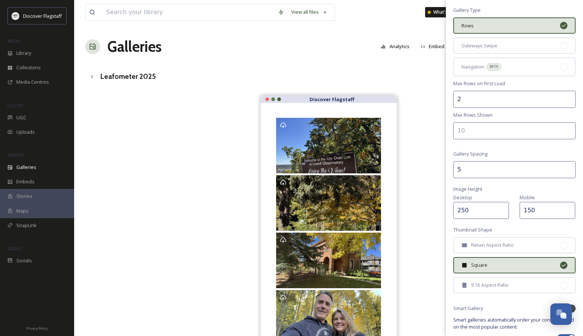
click at [540, 207] on input "150" at bounding box center [548, 210] width 56 height 17
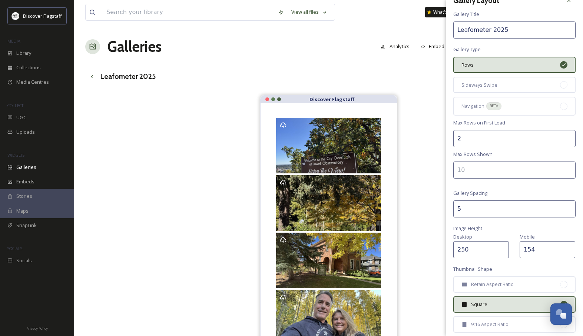
scroll to position [11, 0]
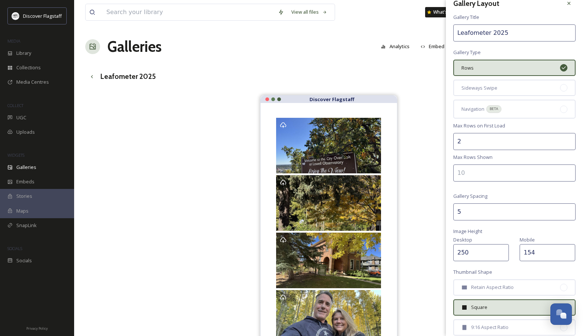
click at [467, 175] on input "number" at bounding box center [515, 173] width 122 height 17
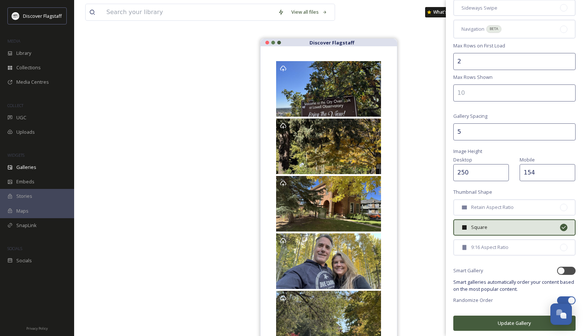
scroll to position [171, 0]
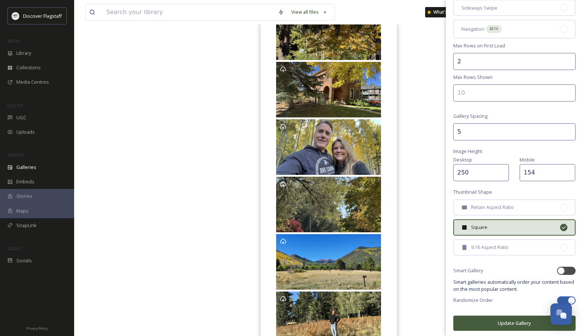
click at [513, 320] on button "Update Gallery" at bounding box center [515, 323] width 122 height 15
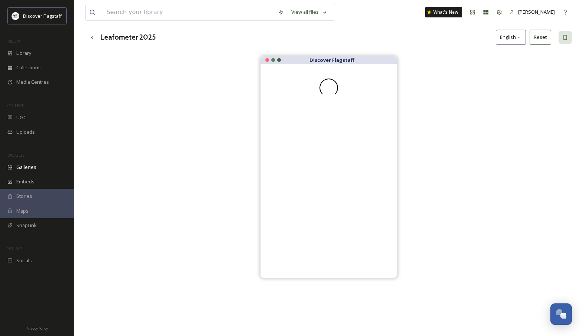
scroll to position [0, 0]
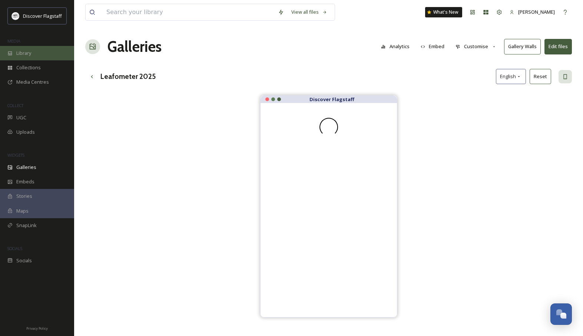
click at [18, 53] on span "Library" at bounding box center [23, 53] width 15 height 7
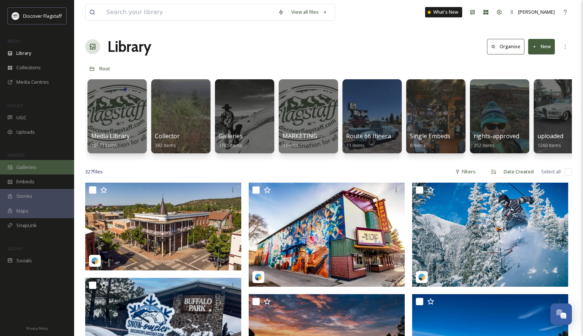
click at [36, 170] on div "Galleries" at bounding box center [37, 167] width 74 height 14
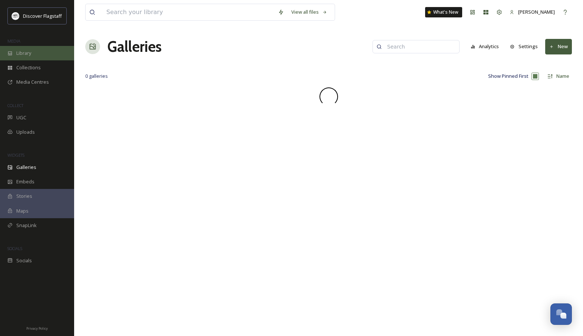
click at [36, 52] on div "Library" at bounding box center [37, 53] width 74 height 14
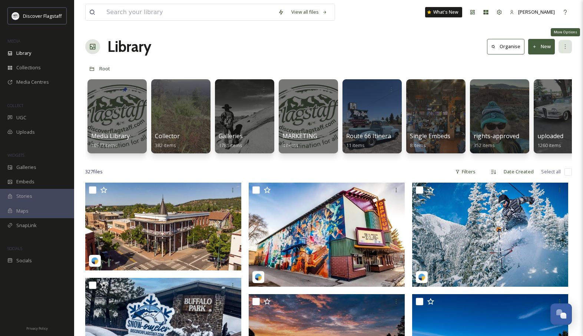
click at [569, 45] on div "More Options" at bounding box center [565, 46] width 13 height 13
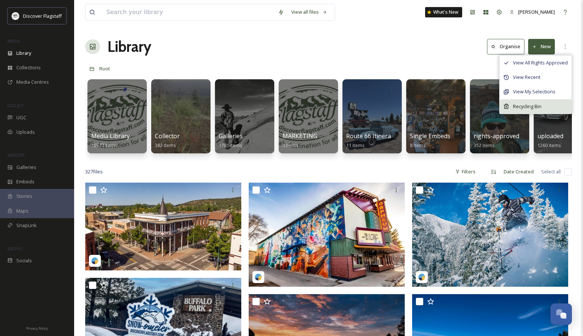
click at [549, 107] on div "Recycling Bin" at bounding box center [536, 106] width 72 height 14
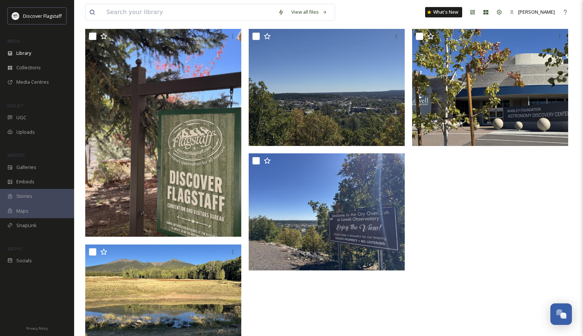
scroll to position [43, 0]
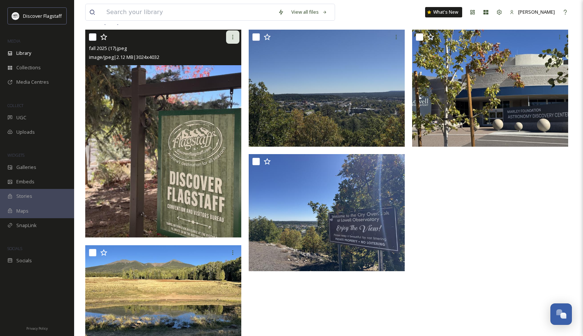
click at [235, 37] on icon at bounding box center [233, 37] width 6 height 6
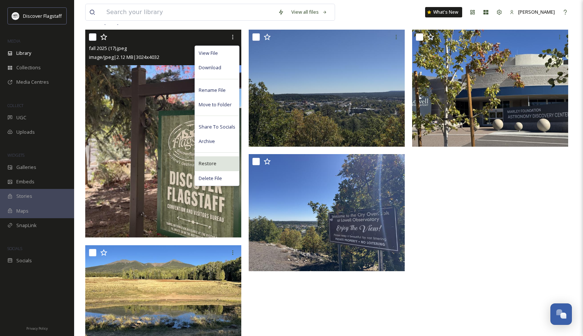
click at [212, 165] on span "Restore" at bounding box center [208, 163] width 18 height 7
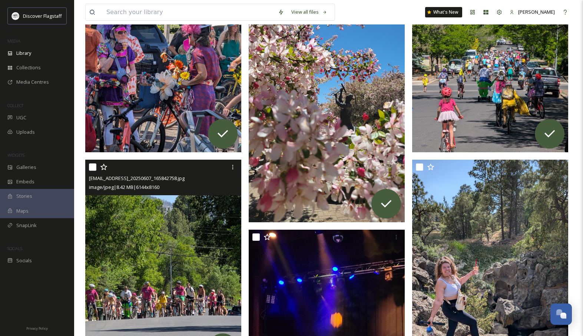
scroll to position [0, 0]
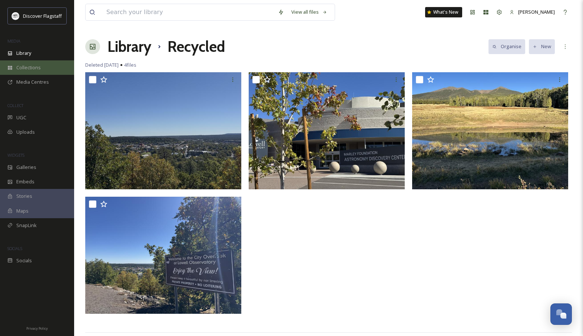
click at [40, 64] on span "Collections" at bounding box center [28, 67] width 24 height 7
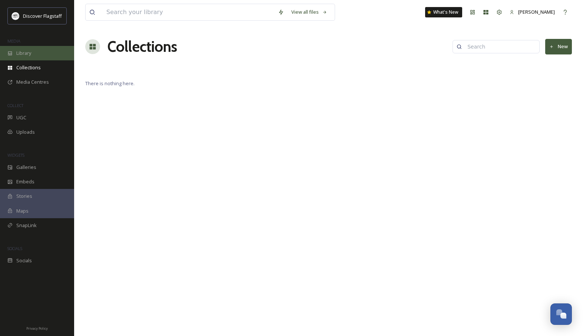
click at [32, 53] on div "Library" at bounding box center [37, 53] width 74 height 14
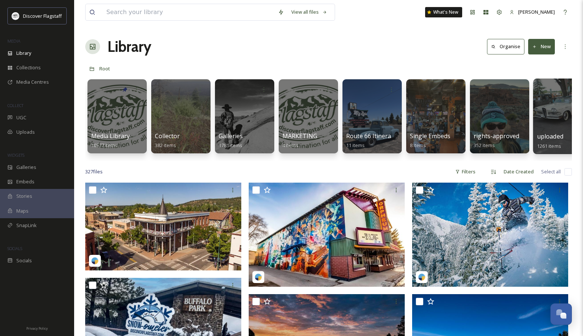
click at [548, 126] on div at bounding box center [563, 117] width 60 height 76
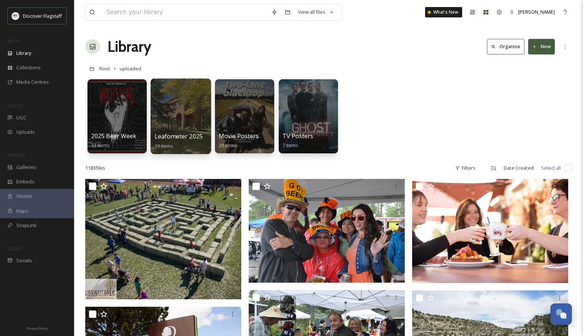
click at [182, 138] on span "Leafometer 2025" at bounding box center [179, 136] width 49 height 8
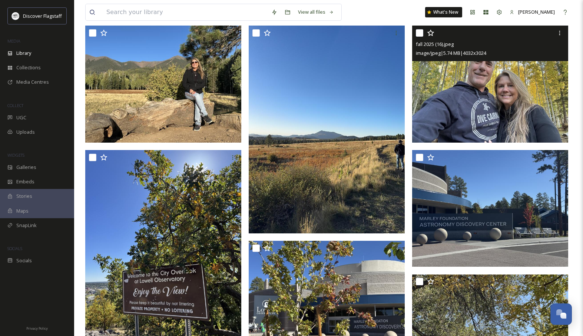
scroll to position [223, 0]
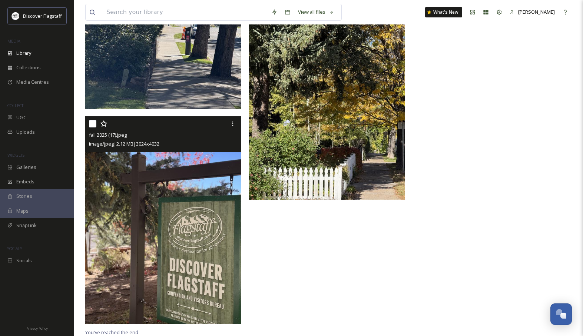
click at [178, 218] on img at bounding box center [163, 220] width 156 height 208
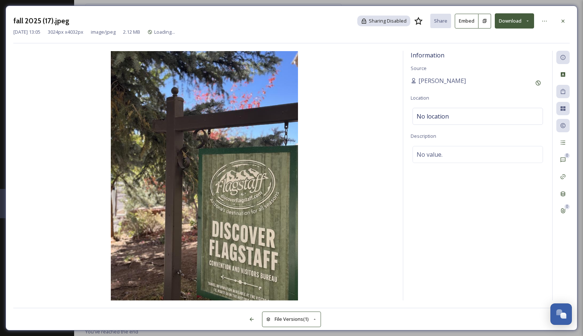
scroll to position [790, 0]
click at [456, 119] on div "No location" at bounding box center [478, 116] width 131 height 17
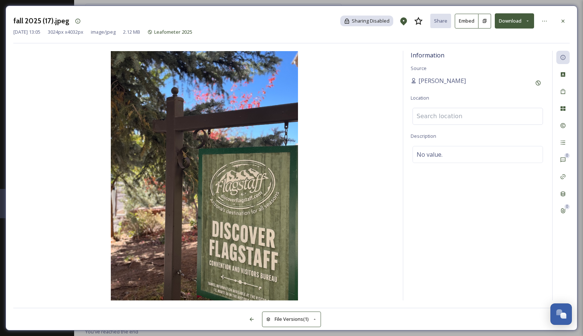
click at [451, 116] on input at bounding box center [478, 116] width 130 height 16
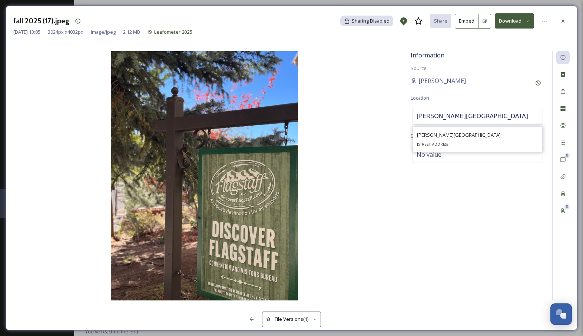
drag, startPoint x: 424, startPoint y: 116, endPoint x: 359, endPoint y: 115, distance: 64.9
click at [359, 115] on div "Information Source [PERSON_NAME] Location [PERSON_NAME][GEOGRAPHIC_DATA] [PERSO…" at bounding box center [291, 176] width 557 height 250
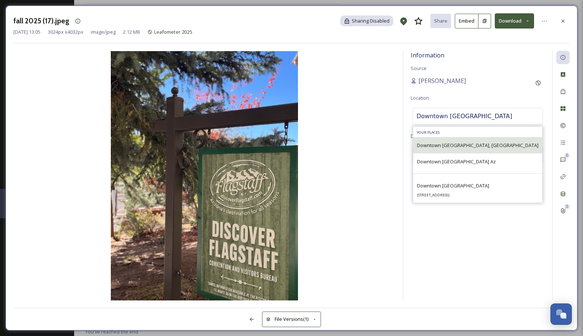
click at [483, 145] on div "Downtown [GEOGRAPHIC_DATA], [GEOGRAPHIC_DATA]" at bounding box center [478, 145] width 129 height 16
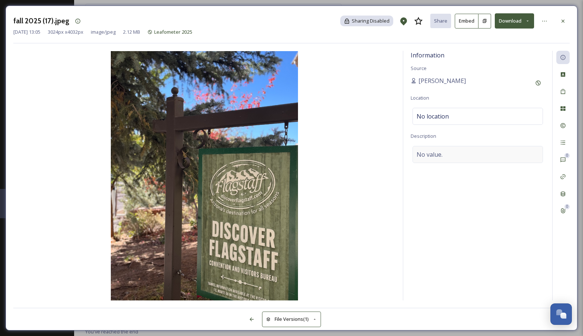
click at [455, 154] on div "No value." at bounding box center [478, 154] width 131 height 17
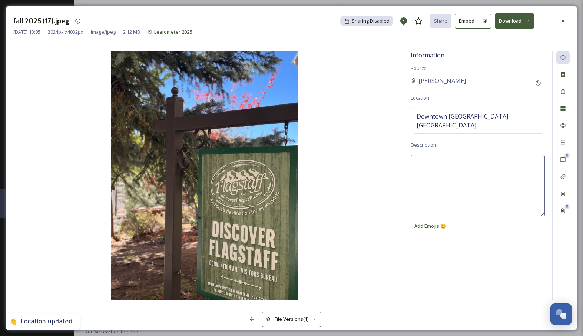
click at [442, 155] on textarea at bounding box center [478, 186] width 134 height 62
click at [343, 183] on img at bounding box center [204, 176] width 382 height 250
click at [564, 22] on icon at bounding box center [563, 21] width 6 height 6
